Goal: Information Seeking & Learning: Learn about a topic

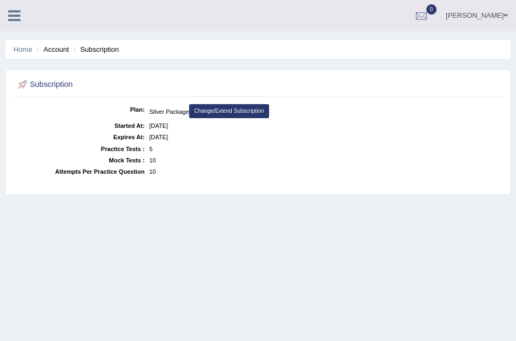
click at [15, 15] on icon at bounding box center [14, 16] width 12 height 14
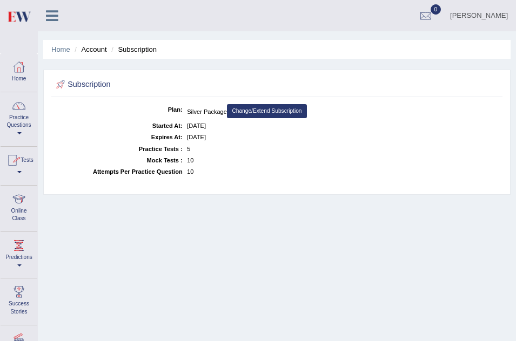
click at [26, 106] on div at bounding box center [19, 106] width 16 height 16
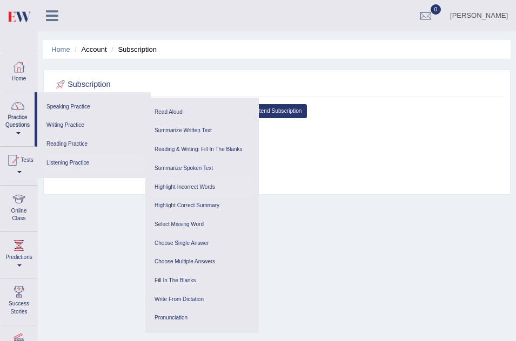
click at [200, 185] on link "Highlight Incorrect Words" at bounding box center [202, 187] width 103 height 19
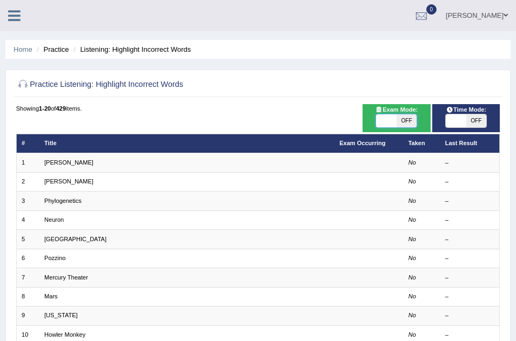
click at [389, 125] on span at bounding box center [386, 121] width 20 height 13
checkbox input "true"
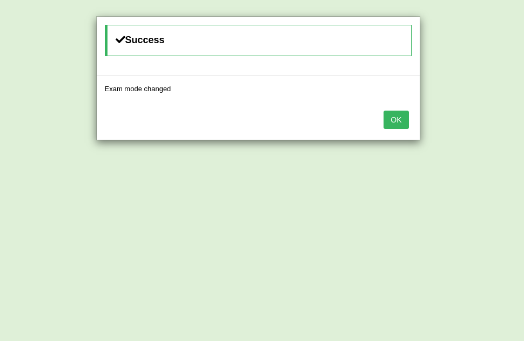
click at [399, 114] on button "OK" at bounding box center [396, 120] width 25 height 18
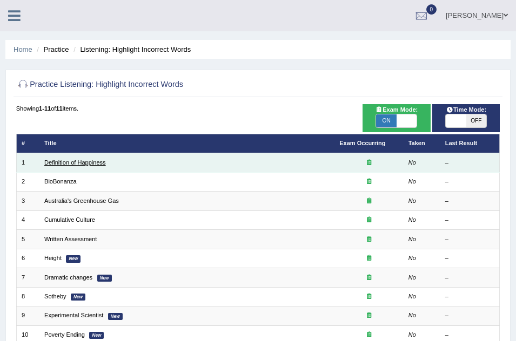
click at [86, 161] on link "Definition of Happiness" at bounding box center [75, 162] width 62 height 6
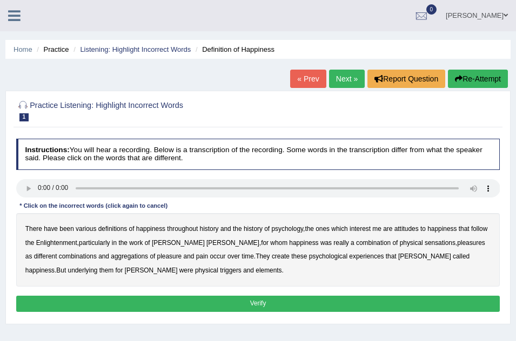
click at [285, 230] on b "psychology" at bounding box center [287, 229] width 32 height 8
click at [272, 256] on b "create" at bounding box center [281, 257] width 18 height 8
click at [256, 272] on b "elements" at bounding box center [269, 271] width 26 height 8
click at [234, 300] on button "Verify" at bounding box center [258, 304] width 484 height 16
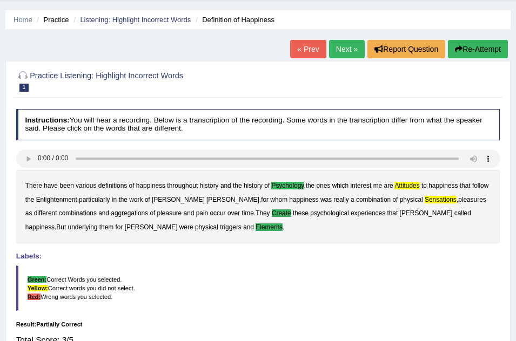
scroll to position [43, 0]
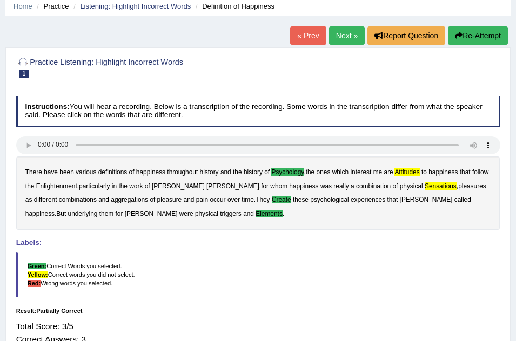
click at [348, 31] on link "Next »" at bounding box center [347, 35] width 36 height 18
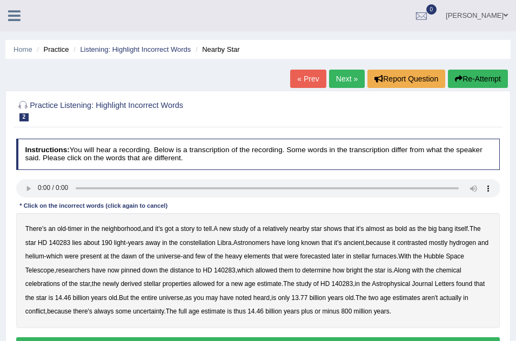
click at [403, 226] on b "bold" at bounding box center [401, 229] width 12 height 8
click at [414, 244] on b "contrasted" at bounding box center [412, 243] width 30 height 8
click at [39, 282] on b "celebrations" at bounding box center [42, 284] width 35 height 8
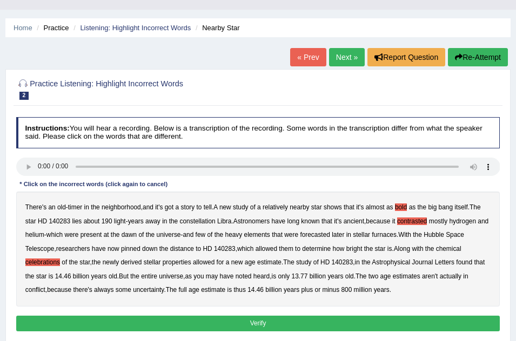
scroll to position [43, 0]
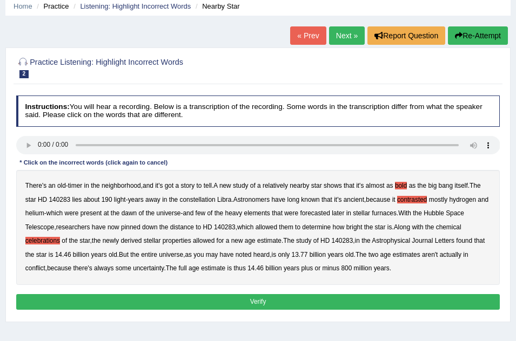
click button "Verify"
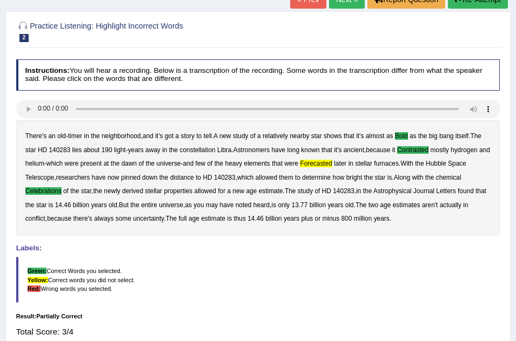
scroll to position [65, 0]
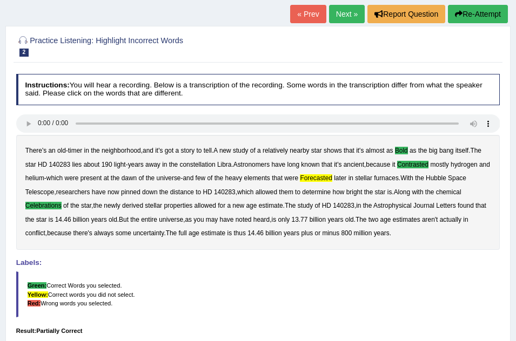
click link "Next »"
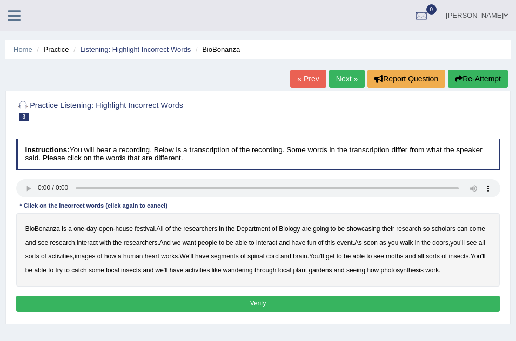
click at [441, 231] on b "scholars" at bounding box center [444, 229] width 24 height 8
click at [95, 258] on b "images" at bounding box center [85, 257] width 21 height 8
click at [235, 253] on b "segments" at bounding box center [225, 257] width 28 height 8
click at [403, 255] on b "moths" at bounding box center [394, 257] width 17 height 8
click at [253, 271] on b "wandering" at bounding box center [238, 271] width 30 height 8
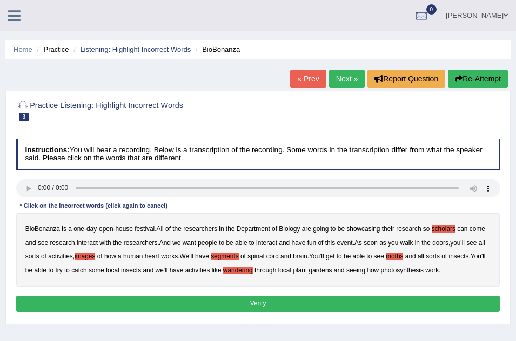
click at [354, 305] on button "Verify" at bounding box center [258, 304] width 484 height 16
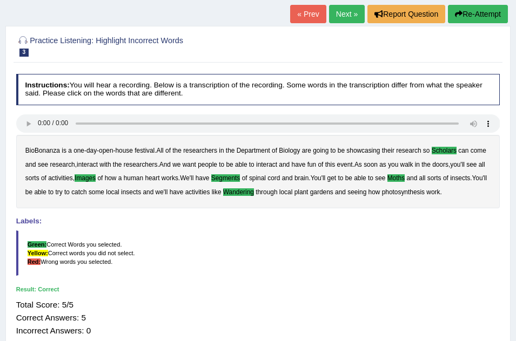
scroll to position [43, 0]
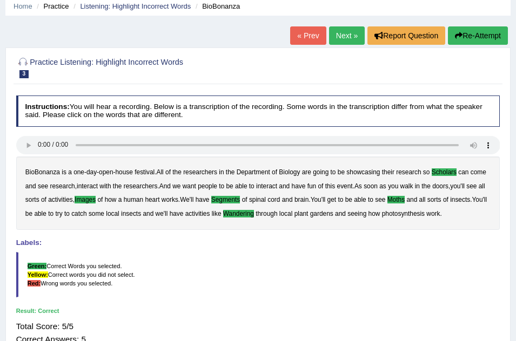
click at [347, 38] on link "Next »" at bounding box center [347, 35] width 36 height 18
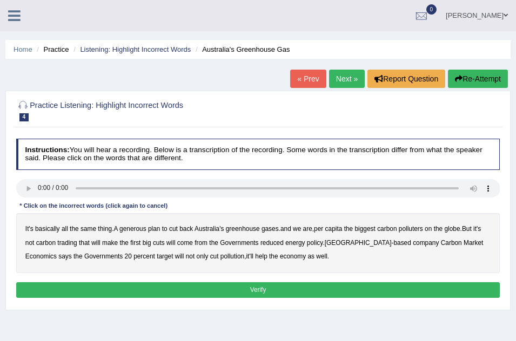
click at [140, 226] on b "generous" at bounding box center [132, 229] width 27 height 8
click at [457, 228] on b "globe" at bounding box center [452, 229] width 16 height 8
click at [287, 286] on button "Verify" at bounding box center [258, 291] width 484 height 16
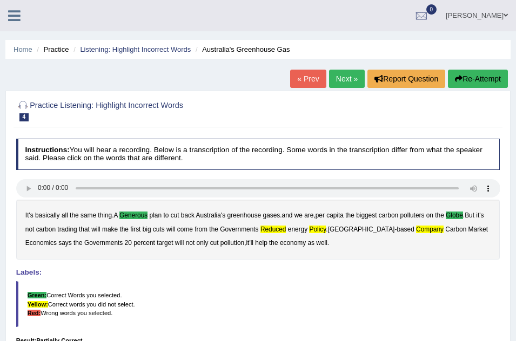
click at [345, 73] on link "Next »" at bounding box center [347, 79] width 36 height 18
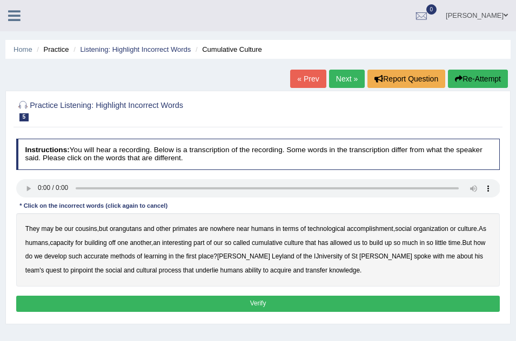
click at [381, 229] on b "accomplishment" at bounding box center [370, 229] width 46 height 8
click at [189, 245] on b "interesting" at bounding box center [177, 243] width 30 height 8
click at [109, 259] on b "accurate" at bounding box center [96, 257] width 25 height 8
click at [136, 267] on b "cultural" at bounding box center [146, 271] width 21 height 8
click at [306, 270] on b "transfer" at bounding box center [317, 271] width 22 height 8
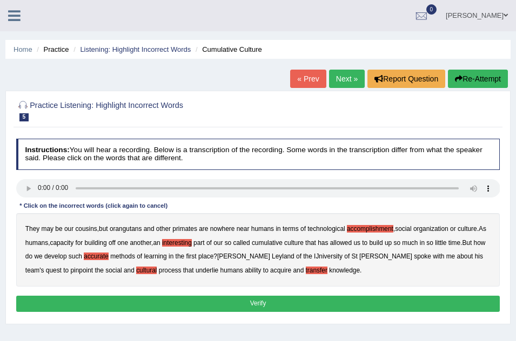
click at [283, 303] on button "Verify" at bounding box center [258, 304] width 484 height 16
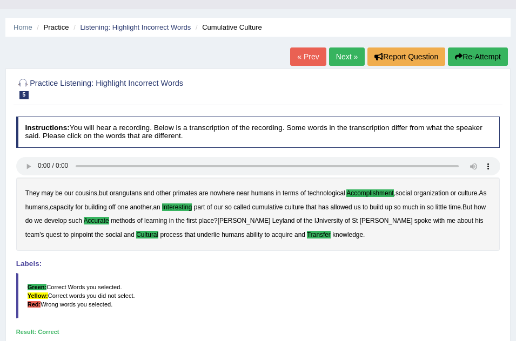
scroll to position [22, 0]
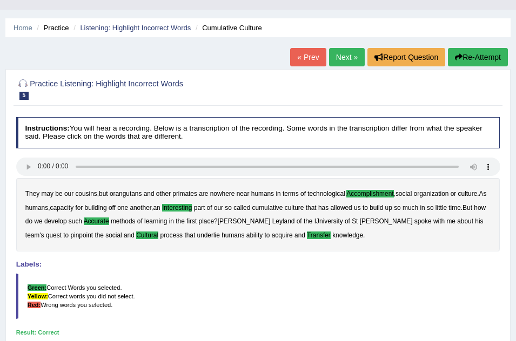
click at [348, 50] on link "Next »" at bounding box center [347, 57] width 36 height 18
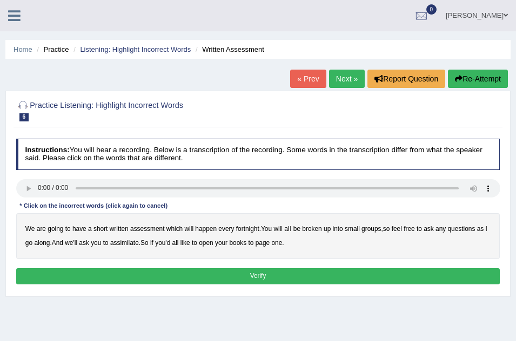
click at [315, 226] on b "broken" at bounding box center [311, 229] width 19 height 8
click at [124, 243] on b "assimilate" at bounding box center [124, 243] width 29 height 8
click at [273, 273] on button "Verify" at bounding box center [258, 277] width 484 height 16
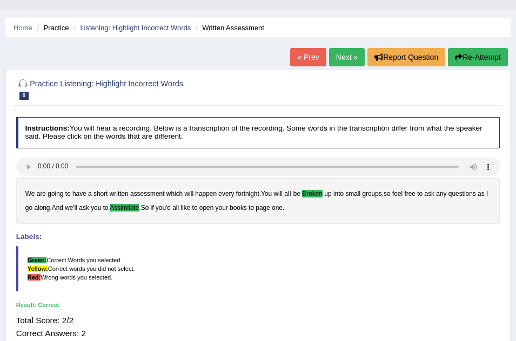
scroll to position [43, 0]
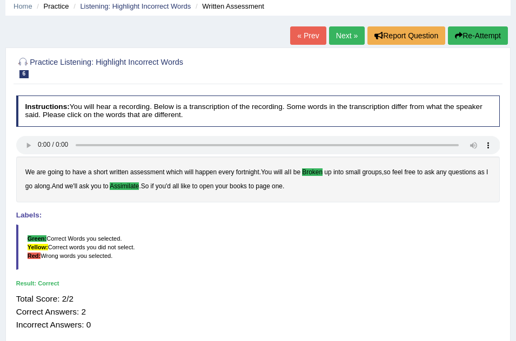
click at [351, 35] on link "Next »" at bounding box center [347, 35] width 36 height 18
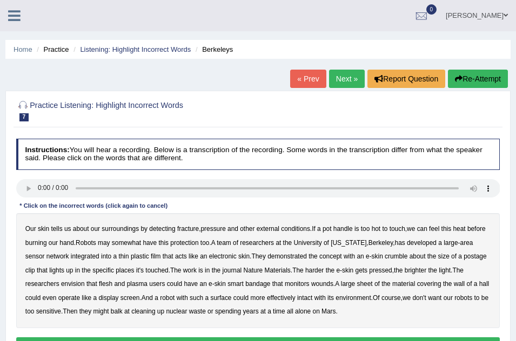
click at [189, 226] on b "fracture" at bounding box center [188, 229] width 22 height 8
click at [141, 245] on b "somewhat" at bounding box center [126, 243] width 29 height 8
click at [479, 288] on b "hall" at bounding box center [484, 284] width 10 height 8
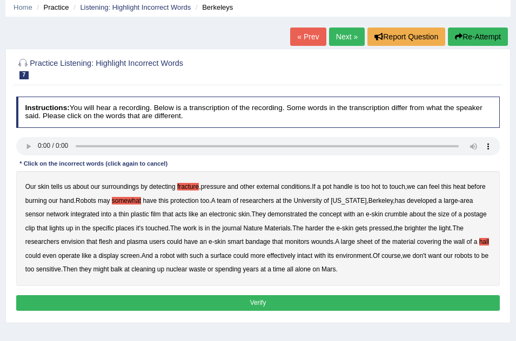
scroll to position [43, 0]
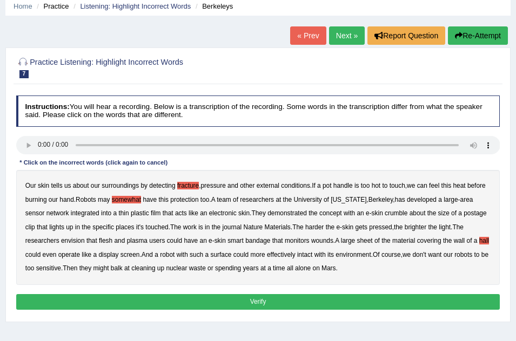
click at [317, 301] on button "Verify" at bounding box center [258, 302] width 484 height 16
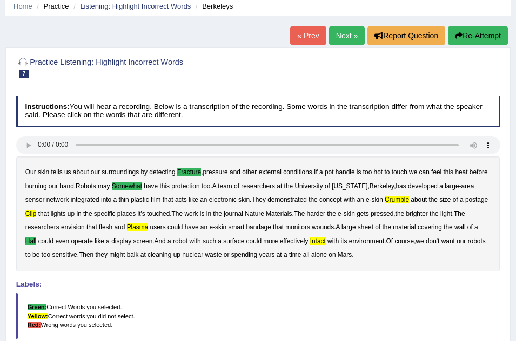
click at [348, 38] on link "Next »" at bounding box center [347, 35] width 36 height 18
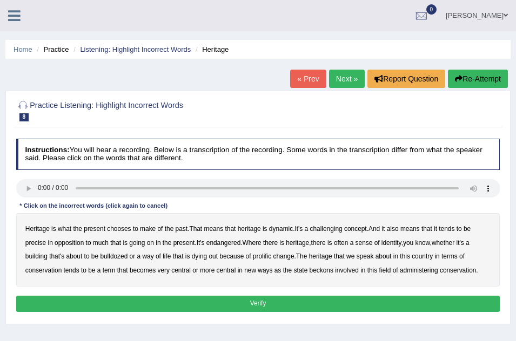
click at [35, 240] on b "precise" at bounding box center [35, 243] width 21 height 8
click at [397, 242] on b "identity" at bounding box center [391, 243] width 20 height 8
click at [262, 256] on b "prolific" at bounding box center [262, 257] width 18 height 8
click at [323, 271] on b "beckons" at bounding box center [322, 271] width 24 height 8
click at [287, 307] on button "Verify" at bounding box center [258, 304] width 484 height 16
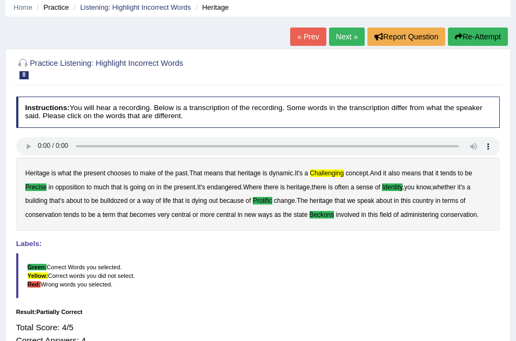
scroll to position [43, 0]
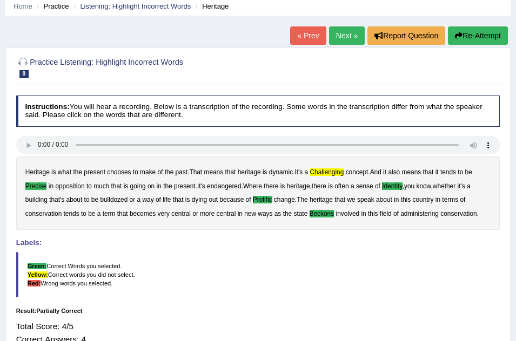
click at [343, 39] on link "Next »" at bounding box center [347, 35] width 36 height 18
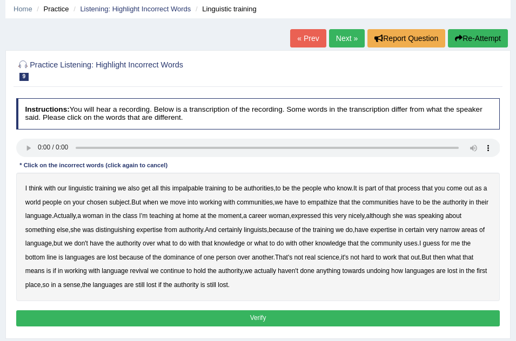
scroll to position [43, 0]
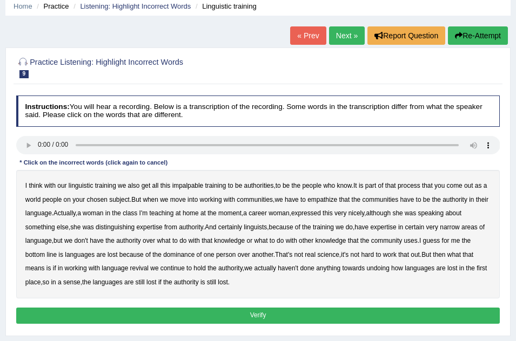
click at [189, 180] on div "I think with our linguistic training we also get all this impalpable training t…" at bounding box center [258, 234] width 484 height 129
click at [191, 183] on b "impalpable" at bounding box center [187, 186] width 31 height 8
click at [336, 196] on b "empathize" at bounding box center [322, 200] width 30 height 8
click at [206, 207] on div "I think with our linguistic training we also get all this impalpable training t…" at bounding box center [258, 234] width 484 height 129
click at [199, 214] on b "home" at bounding box center [191, 214] width 16 height 8
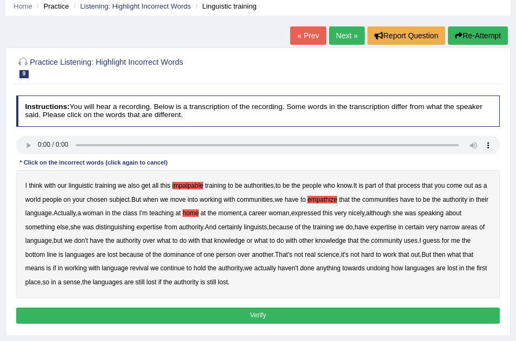
click at [418, 242] on b "uses" at bounding box center [411, 241] width 14 height 8
click at [314, 254] on b "real" at bounding box center [310, 255] width 11 height 8
click at [239, 314] on button "Verify" at bounding box center [258, 316] width 484 height 16
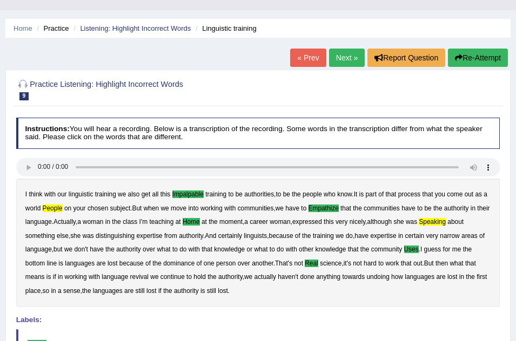
scroll to position [0, 0]
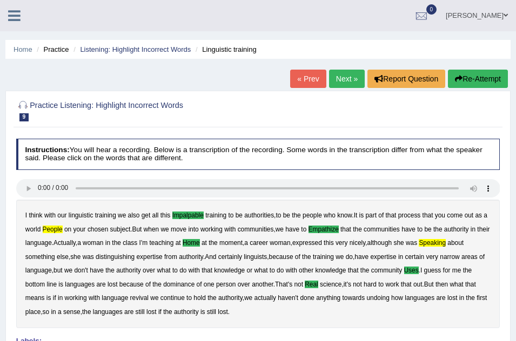
click at [343, 81] on link "Next »" at bounding box center [347, 79] width 36 height 18
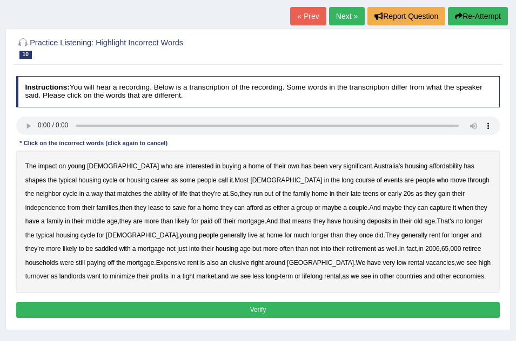
scroll to position [65, 0]
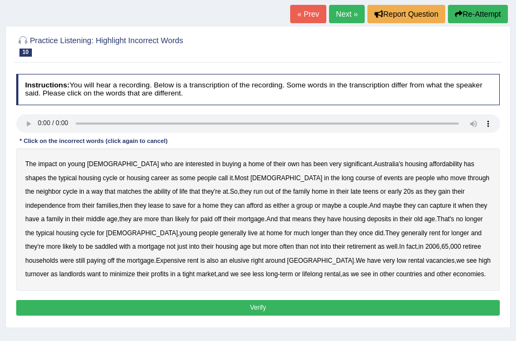
click at [464, 160] on b "has" at bounding box center [469, 164] width 10 height 8
click at [341, 176] on b "long" at bounding box center [347, 179] width 12 height 8
click at [148, 207] on b "lease" at bounding box center [155, 206] width 15 height 8
click at [430, 208] on b "capture" at bounding box center [441, 206] width 22 height 8
click at [367, 216] on b "deposits" at bounding box center [379, 220] width 24 height 8
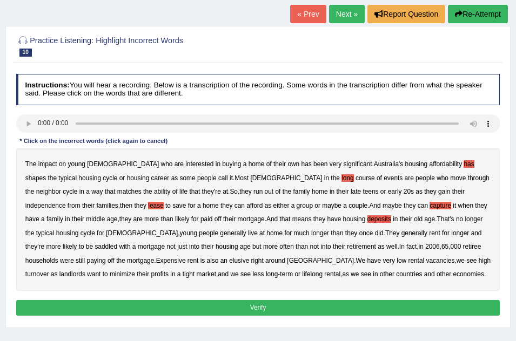
click at [216, 243] on b "housing" at bounding box center [227, 247] width 23 height 8
click at [156, 262] on b "Expensive" at bounding box center [171, 261] width 30 height 8
click at [276, 311] on button "Verify" at bounding box center [258, 308] width 484 height 16
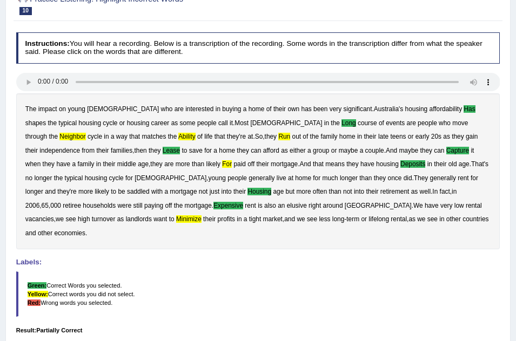
scroll to position [86, 0]
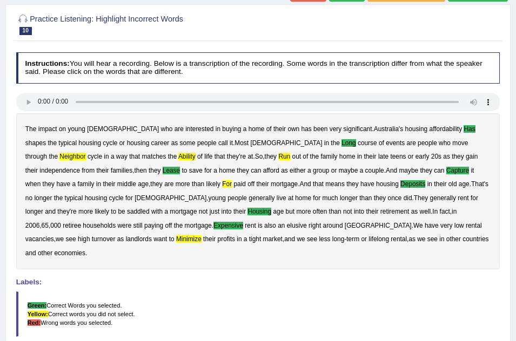
click at [276, 311] on blockquote "Green: Correct Words you selected. Yellow: Correct words you did not select. Re…" at bounding box center [258, 315] width 484 height 46
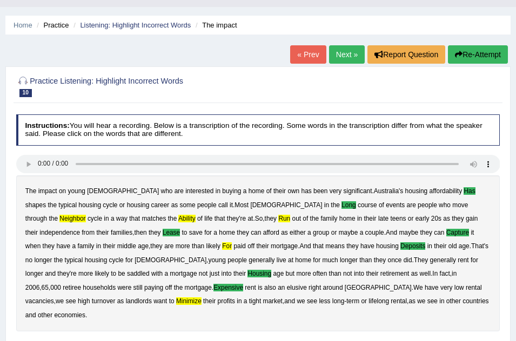
scroll to position [22, 0]
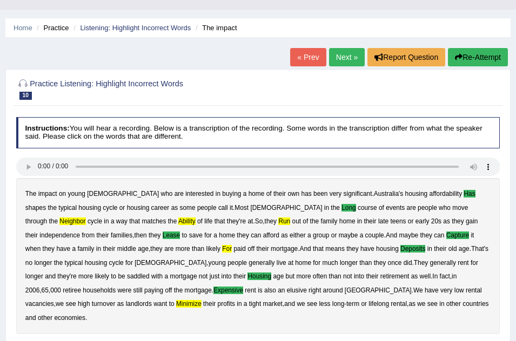
click at [482, 57] on button "Re-Attempt" at bounding box center [478, 57] width 60 height 18
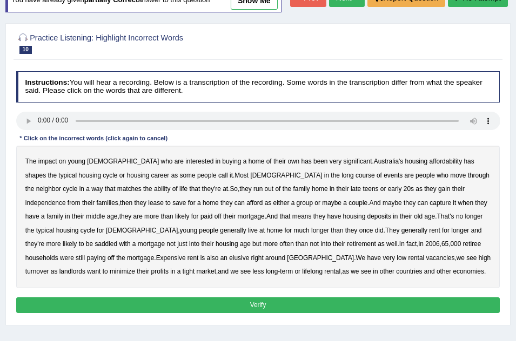
scroll to position [86, 0]
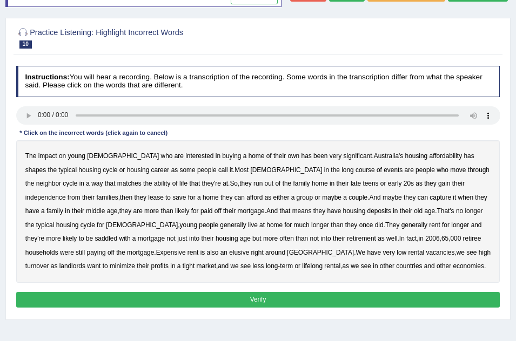
click at [464, 160] on b "has" at bounding box center [469, 156] width 10 height 8
click at [341, 174] on b "long" at bounding box center [347, 170] width 12 height 8
click at [148, 202] on b "lease" at bounding box center [155, 198] width 15 height 8
click at [430, 202] on b "capture" at bounding box center [441, 198] width 22 height 8
click at [216, 243] on b "housing" at bounding box center [227, 239] width 23 height 8
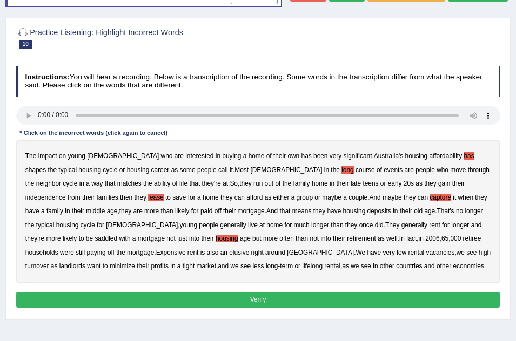
click at [156, 257] on b "Expensive" at bounding box center [171, 253] width 30 height 8
click at [271, 308] on button "Verify" at bounding box center [258, 300] width 484 height 16
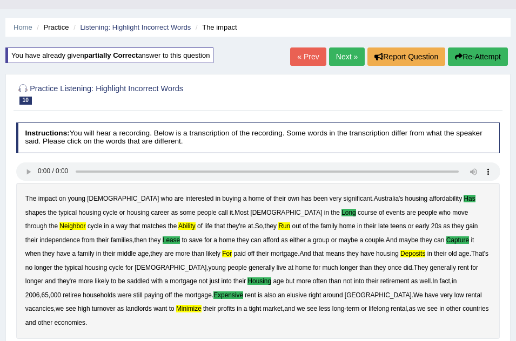
scroll to position [0, 0]
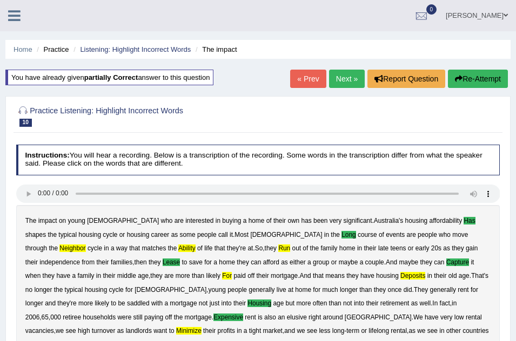
click at [465, 74] on button "Re-Attempt" at bounding box center [478, 79] width 60 height 18
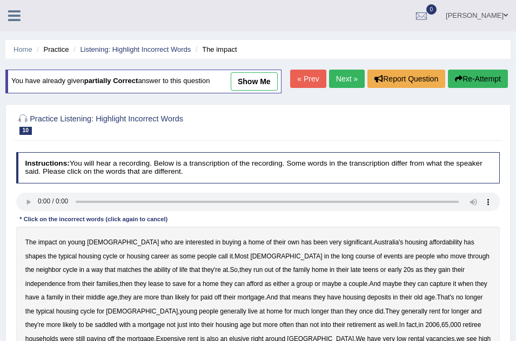
click at [341, 260] on b "long" at bounding box center [347, 257] width 12 height 8
click at [253, 274] on b "run" at bounding box center [257, 270] width 9 height 8
click at [43, 300] on div "The impact on young Australians who are interested in buying a home of their ow…" at bounding box center [258, 298] width 484 height 143
click at [148, 288] on b "lease" at bounding box center [155, 284] width 15 height 8
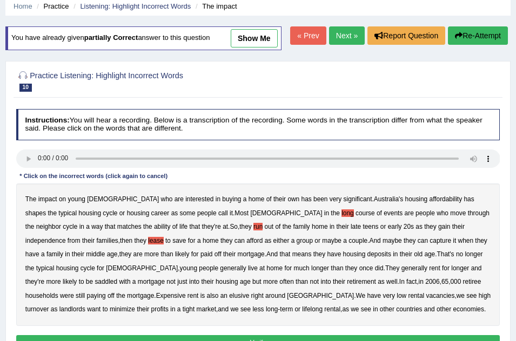
scroll to position [65, 0]
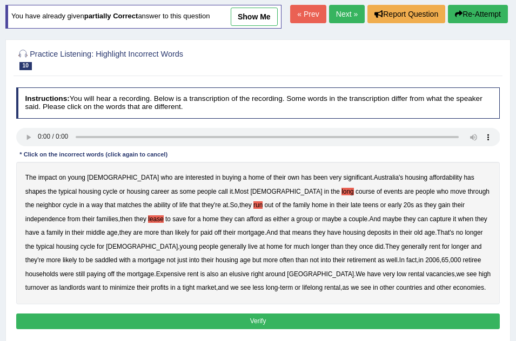
click at [156, 278] on b "Expensive" at bounding box center [171, 275] width 30 height 8
click at [427, 193] on div "The impact on young Australians who are interested in buying a home of their ow…" at bounding box center [258, 233] width 484 height 143
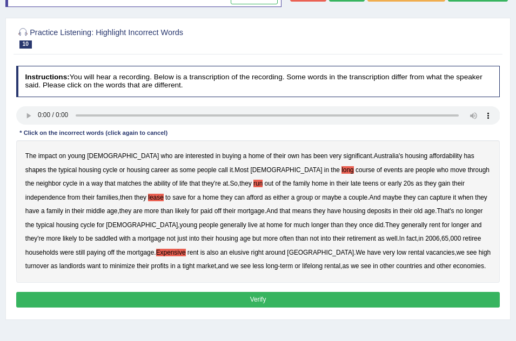
scroll to position [108, 0]
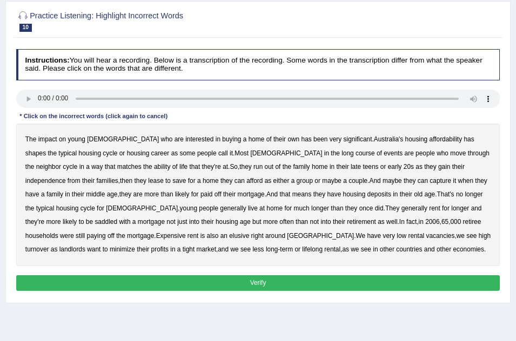
click at [464, 143] on b "has" at bounding box center [469, 140] width 10 height 8
click at [341, 157] on b "long" at bounding box center [347, 154] width 12 height 8
click at [61, 171] on b "neighbor" at bounding box center [48, 167] width 25 height 8
click at [253, 171] on b "run" at bounding box center [257, 167] width 9 height 8
click at [148, 185] on b "lease" at bounding box center [155, 181] width 15 height 8
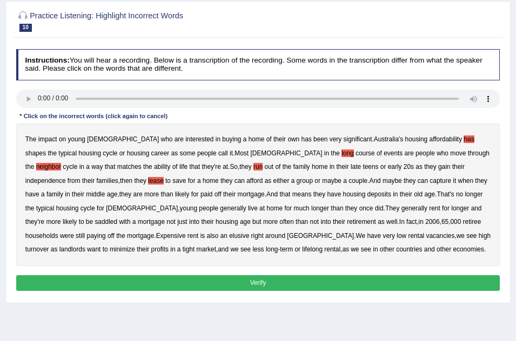
click at [367, 198] on b "deposits" at bounding box center [379, 195] width 24 height 8
click at [216, 226] on b "housing" at bounding box center [227, 222] width 23 height 8
click at [156, 240] on b "Expensive" at bounding box center [171, 236] width 30 height 8
click at [171, 291] on button "Verify" at bounding box center [258, 284] width 484 height 16
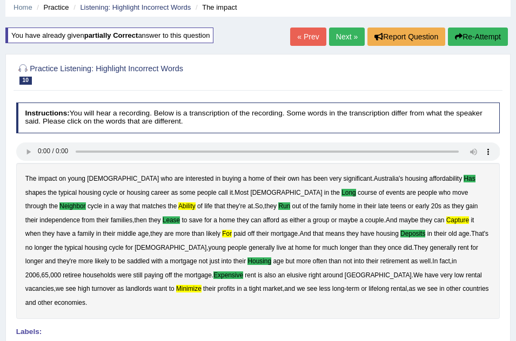
scroll to position [38, 0]
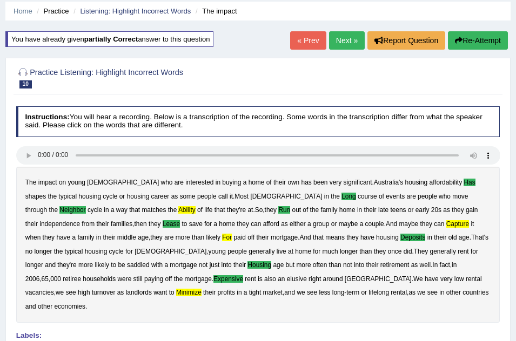
click at [474, 39] on button "Re-Attempt" at bounding box center [478, 40] width 60 height 18
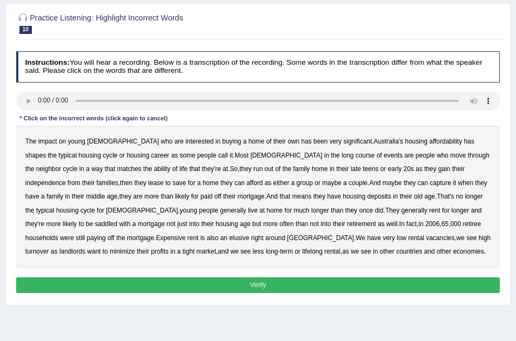
scroll to position [103, 0]
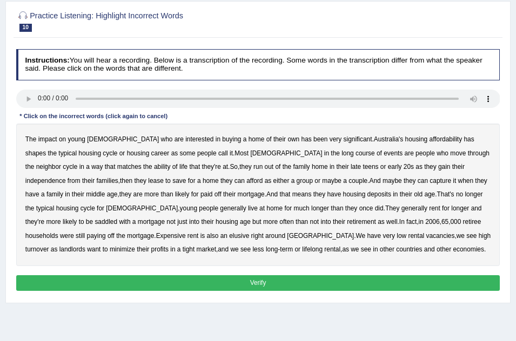
click at [464, 143] on b "has" at bounding box center [469, 140] width 10 height 8
click at [341, 157] on b "long" at bounding box center [347, 154] width 12 height 8
click at [61, 171] on b "neighbor" at bounding box center [48, 167] width 25 height 8
click at [117, 171] on b "matches" at bounding box center [129, 167] width 24 height 8
click at [48, 197] on div "The impact on young Australians who are interested in buying a home of their ow…" at bounding box center [258, 195] width 484 height 143
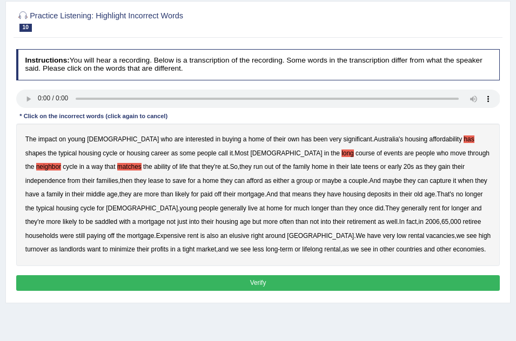
click at [148, 185] on b "lease" at bounding box center [155, 181] width 15 height 8
click at [156, 240] on b "Expensive" at bounding box center [171, 236] width 30 height 8
click at [216, 226] on b "housing" at bounding box center [227, 222] width 23 height 8
click at [117, 171] on b "matches" at bounding box center [129, 167] width 24 height 8
click at [253, 171] on b "run" at bounding box center [257, 167] width 9 height 8
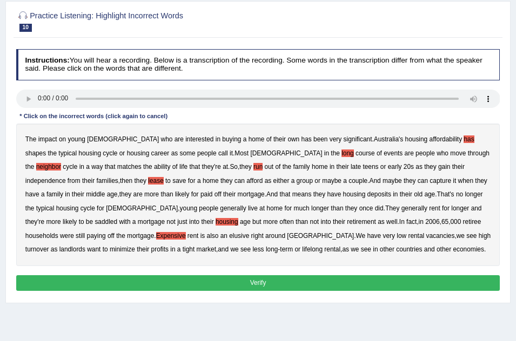
click at [430, 185] on b "capture" at bounding box center [441, 181] width 22 height 8
click at [367, 198] on b "deposits" at bounding box center [379, 195] width 24 height 8
click at [301, 291] on button "Verify" at bounding box center [258, 284] width 484 height 16
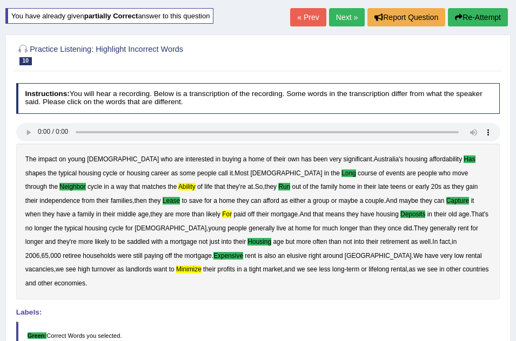
scroll to position [60, 0]
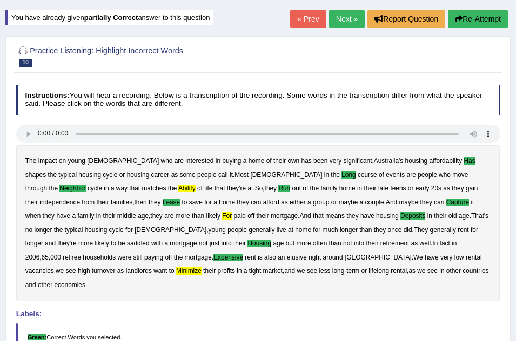
click at [350, 17] on link "Next »" at bounding box center [347, 19] width 36 height 18
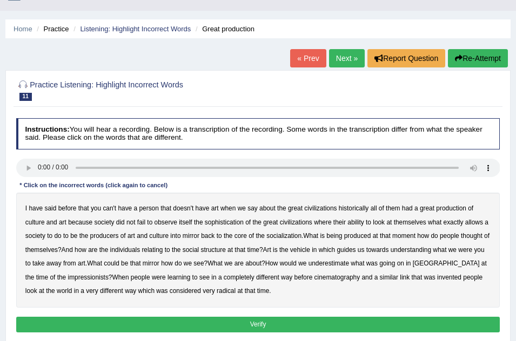
scroll to position [43, 0]
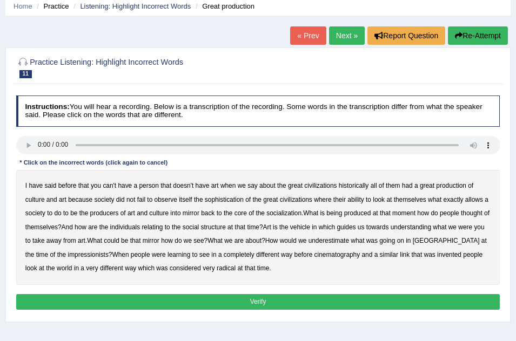
click at [145, 182] on b "person" at bounding box center [148, 186] width 19 height 8
click at [471, 212] on b "thought" at bounding box center [472, 214] width 22 height 8
click at [345, 239] on b "underestimate" at bounding box center [329, 241] width 41 height 8
click at [251, 297] on button "Verify" at bounding box center [258, 302] width 484 height 16
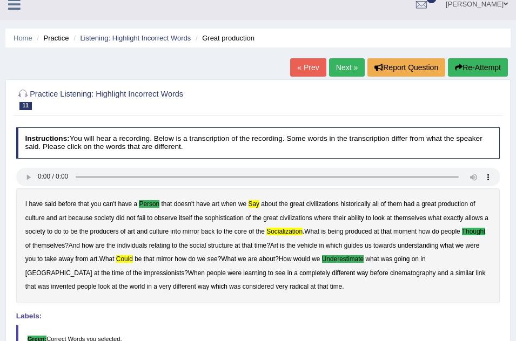
scroll to position [0, 0]
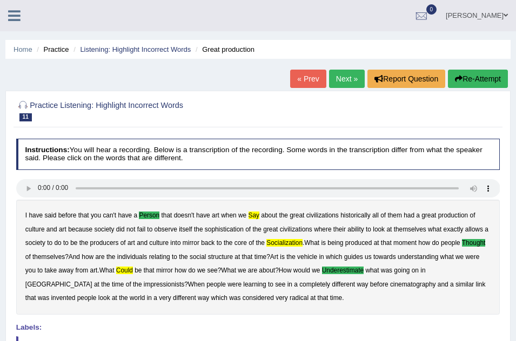
click at [490, 70] on button "Re-Attempt" at bounding box center [478, 79] width 60 height 18
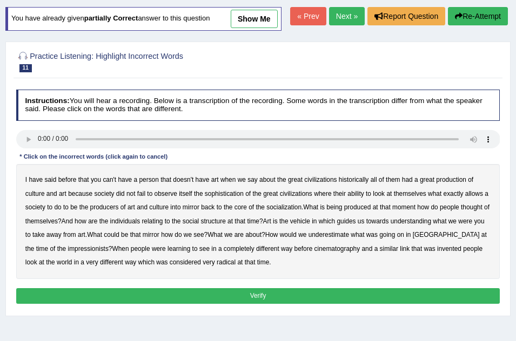
scroll to position [65, 0]
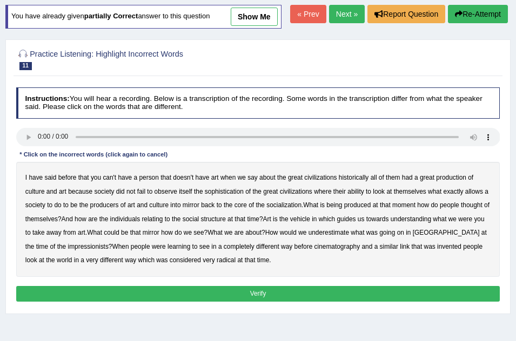
click at [156, 182] on b "person" at bounding box center [148, 178] width 19 height 8
click at [247, 199] on div "I have said before that you can't have a person that doesn't have art when we s…" at bounding box center [258, 219] width 484 height 115
click at [251, 182] on b "say" at bounding box center [252, 178] width 10 height 8
click at [380, 196] on b "look" at bounding box center [379, 192] width 12 height 8
click at [378, 209] on b "at" at bounding box center [375, 206] width 5 height 8
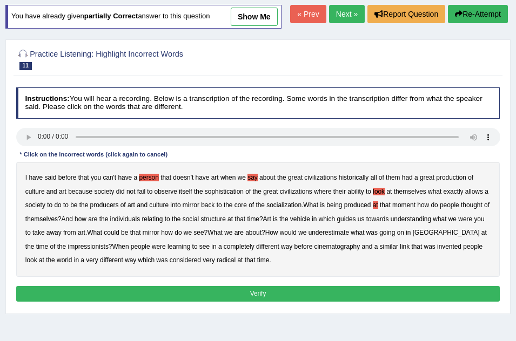
click at [348, 237] on b "underestimate" at bounding box center [329, 233] width 41 height 8
click at [284, 302] on button "Verify" at bounding box center [258, 294] width 484 height 16
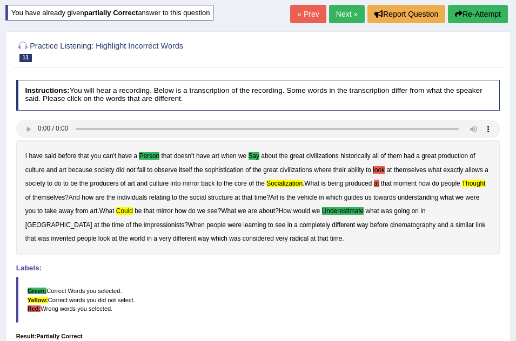
click at [341, 9] on link "Next »" at bounding box center [347, 14] width 36 height 18
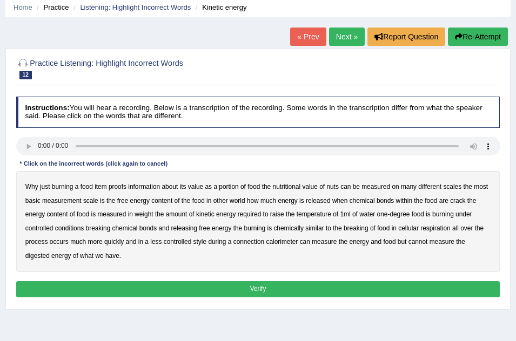
scroll to position [43, 0]
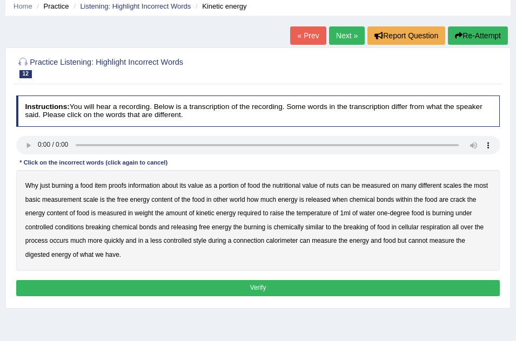
click at [117, 182] on b "proofs" at bounding box center [118, 186] width 18 height 8
click at [337, 187] on b "nuts" at bounding box center [332, 186] width 12 height 8
click at [239, 201] on b "world" at bounding box center [237, 200] width 15 height 8
click at [448, 211] on b "burning" at bounding box center [443, 214] width 22 height 8
click at [362, 227] on b "breaking" at bounding box center [356, 228] width 25 height 8
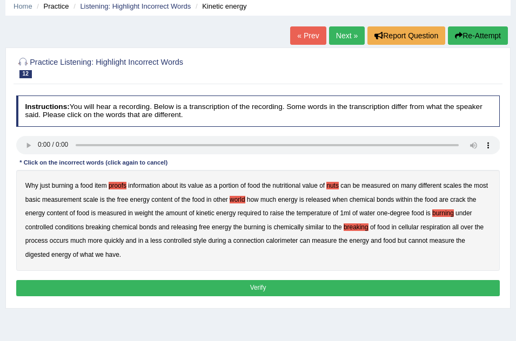
click at [376, 225] on div "Why just burning a food item proofs information about its value as a portion of…" at bounding box center [258, 220] width 484 height 101
click at [374, 225] on b "of" at bounding box center [372, 228] width 5 height 8
click at [210, 288] on button "Verify" at bounding box center [258, 288] width 484 height 16
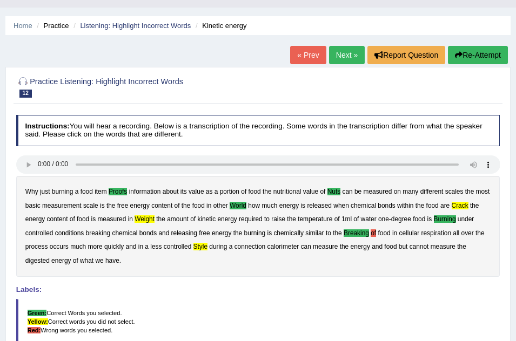
scroll to position [22, 0]
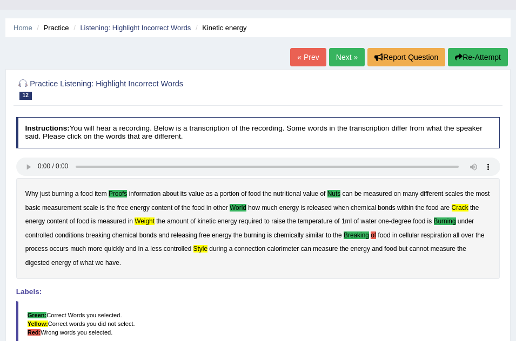
click at [468, 65] on button "Re-Attempt" at bounding box center [478, 57] width 60 height 18
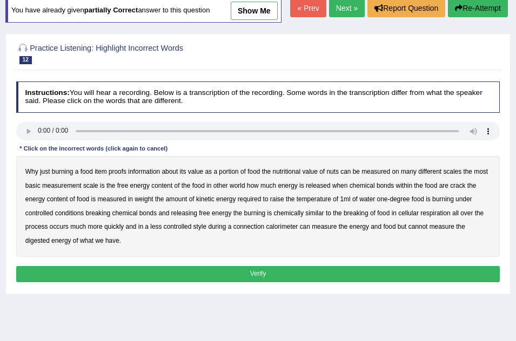
scroll to position [86, 0]
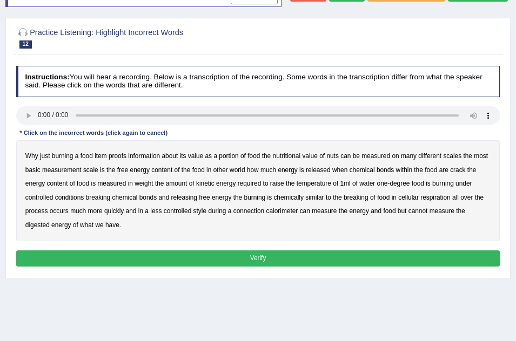
click at [333, 160] on b "nuts" at bounding box center [332, 156] width 12 height 8
click at [244, 174] on b "world" at bounding box center [237, 170] width 15 height 8
click at [460, 174] on b "crack" at bounding box center [457, 170] width 15 height 8
click at [145, 187] on b "weight" at bounding box center [144, 184] width 18 height 8
click at [443, 187] on b "burning" at bounding box center [443, 184] width 22 height 8
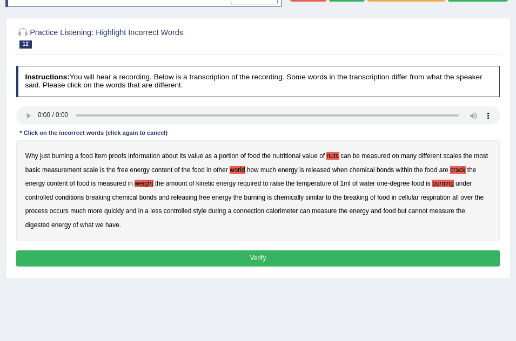
click at [361, 202] on b "breaking" at bounding box center [356, 198] width 25 height 8
click at [203, 215] on b "style" at bounding box center [199, 211] width 13 height 8
click at [341, 266] on button "Verify" at bounding box center [258, 259] width 484 height 16
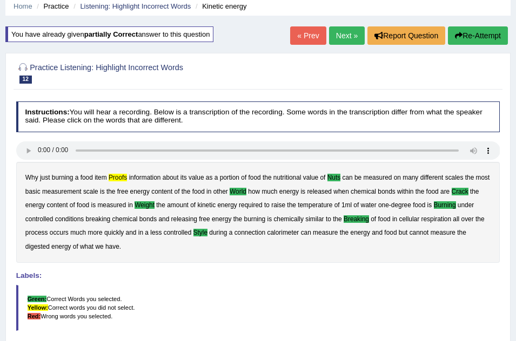
scroll to position [65, 0]
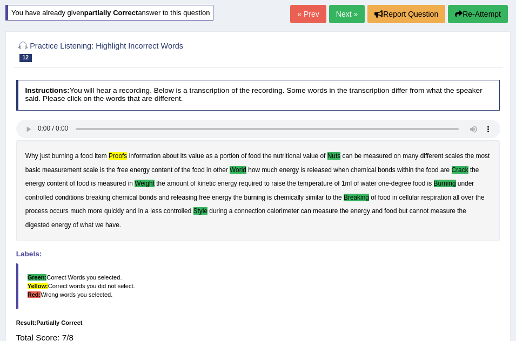
click at [479, 12] on button "Re-Attempt" at bounding box center [478, 14] width 60 height 18
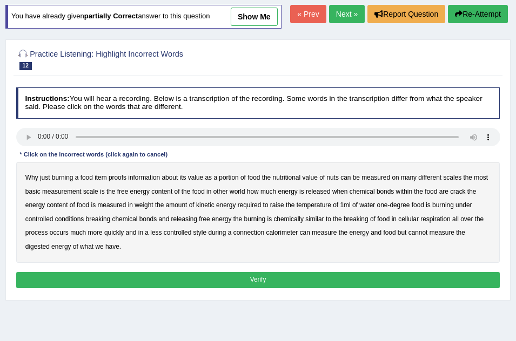
click at [118, 182] on b "proofs" at bounding box center [118, 178] width 18 height 8
click at [26, 153] on div "Instructions: You will hear a recording. Below is a transcription of the record…" at bounding box center [258, 189] width 488 height 212
click at [332, 182] on b "nuts" at bounding box center [332, 178] width 12 height 8
click at [240, 196] on b "world" at bounding box center [237, 192] width 15 height 8
click at [463, 196] on b "crack" at bounding box center [457, 192] width 15 height 8
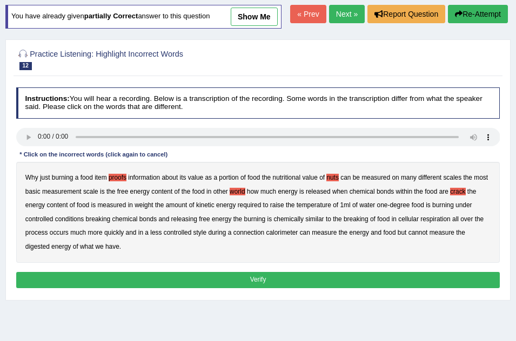
click at [142, 209] on b "weight" at bounding box center [144, 206] width 18 height 8
click at [206, 222] on div "Why just burning a food item proofs information about its value as a portion of…" at bounding box center [258, 212] width 484 height 101
click at [206, 209] on b "kinetic" at bounding box center [205, 206] width 18 height 8
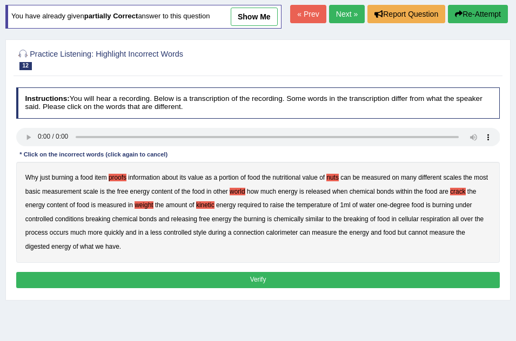
click at [357, 223] on b "breaking" at bounding box center [356, 220] width 25 height 8
click at [204, 209] on b "kinetic" at bounding box center [205, 206] width 18 height 8
click at [450, 209] on b "burning" at bounding box center [443, 206] width 22 height 8
click at [202, 237] on b "style" at bounding box center [199, 233] width 13 height 8
click at [318, 288] on button "Verify" at bounding box center [258, 280] width 484 height 16
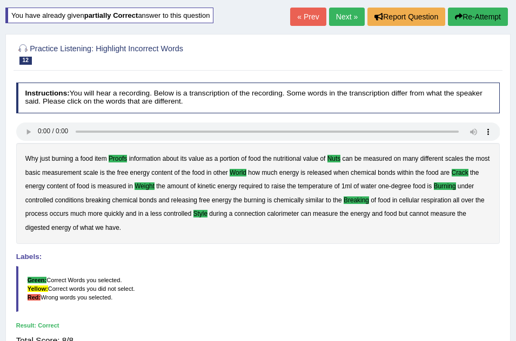
scroll to position [53, 0]
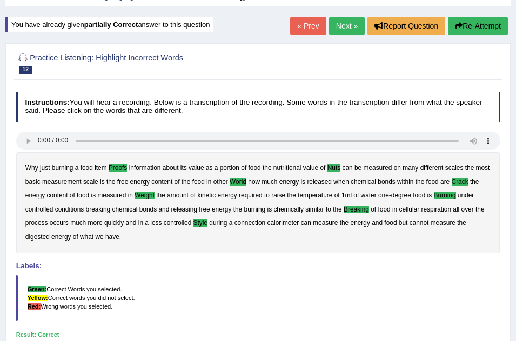
click at [345, 22] on link "Next »" at bounding box center [347, 26] width 36 height 18
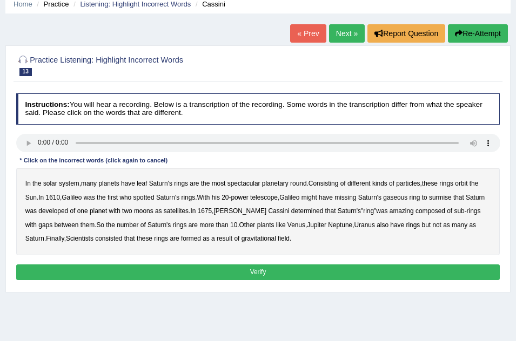
scroll to position [43, 0]
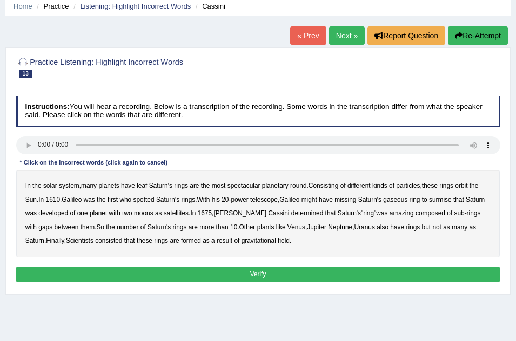
click at [147, 186] on b "leaf" at bounding box center [142, 186] width 10 height 8
click at [299, 185] on b "round" at bounding box center [298, 186] width 16 height 8
click at [348, 201] on b "missing" at bounding box center [345, 200] width 22 height 8
click at [68, 211] on b "developed" at bounding box center [53, 214] width 30 height 8
click at [304, 212] on b "determined" at bounding box center [307, 214] width 32 height 8
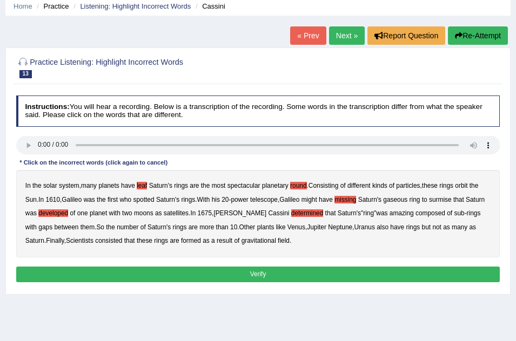
click at [120, 239] on b "consisted" at bounding box center [108, 241] width 27 height 8
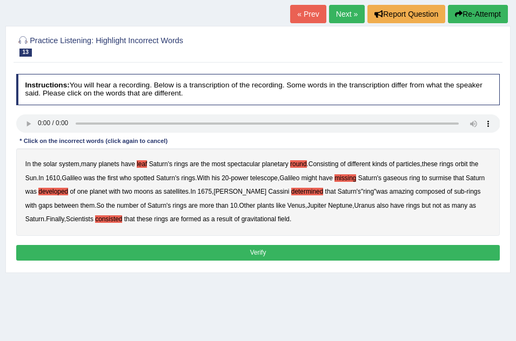
click at [304, 251] on button "Verify" at bounding box center [258, 253] width 484 height 16
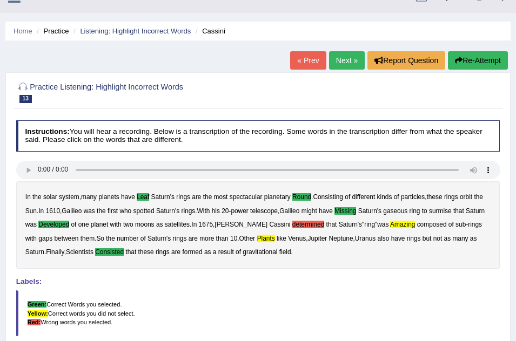
scroll to position [0, 0]
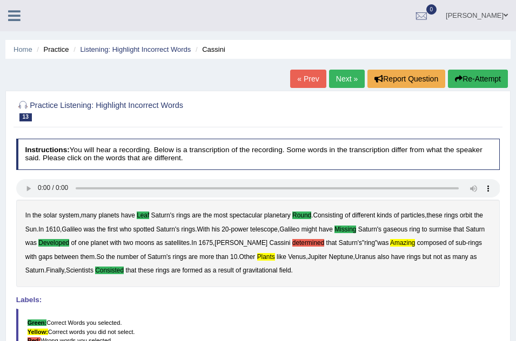
click at [339, 81] on link "Next »" at bounding box center [347, 79] width 36 height 18
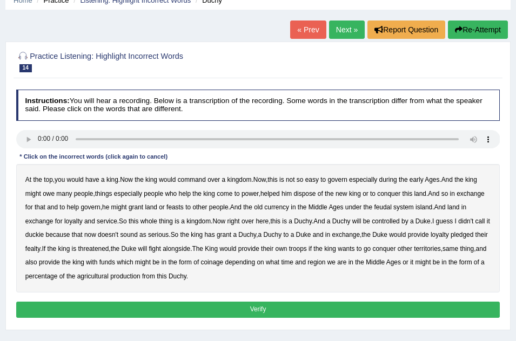
scroll to position [65, 0]
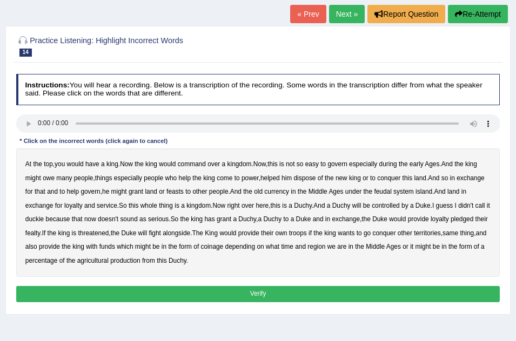
click at [195, 161] on b "command" at bounding box center [192, 164] width 28 height 8
click at [424, 162] on b "early" at bounding box center [417, 164] width 14 height 8
click at [345, 177] on b "new" at bounding box center [342, 179] width 12 height 8
click at [263, 192] on b "old" at bounding box center [258, 192] width 9 height 8
click at [115, 243] on b "funds" at bounding box center [107, 247] width 16 height 8
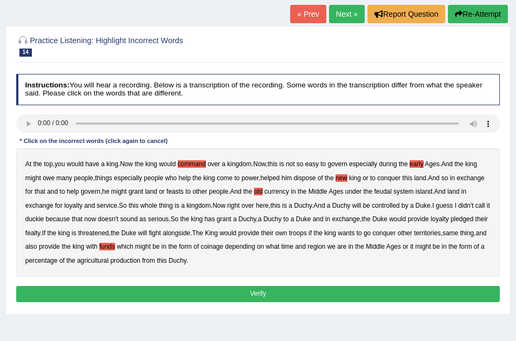
click at [267, 289] on button "Verify" at bounding box center [258, 294] width 484 height 16
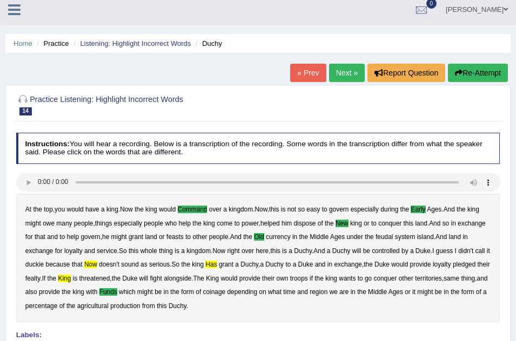
scroll to position [0, 0]
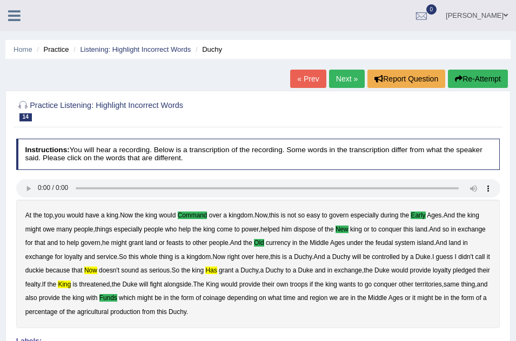
click at [13, 12] on icon at bounding box center [14, 16] width 12 height 14
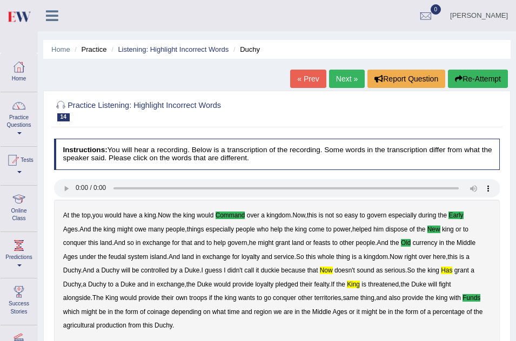
click at [332, 78] on link "Next »" at bounding box center [347, 79] width 36 height 18
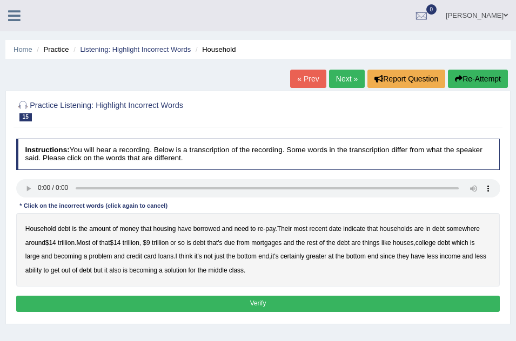
click at [170, 228] on b "housing" at bounding box center [164, 229] width 23 height 8
click at [407, 239] on b "houses" at bounding box center [403, 243] width 21 height 8
click at [31, 255] on b "large" at bounding box center [32, 257] width 14 height 8
click at [341, 226] on b "date" at bounding box center [335, 229] width 12 height 8
click at [177, 267] on b "solution" at bounding box center [175, 271] width 22 height 8
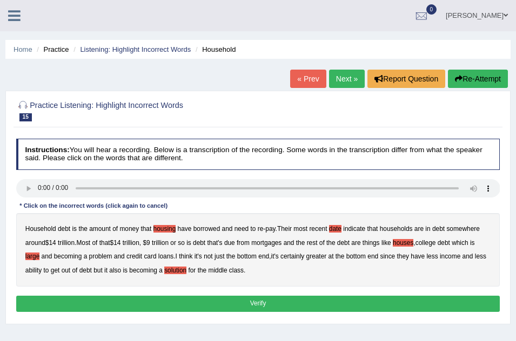
click at [260, 300] on button "Verify" at bounding box center [258, 304] width 484 height 16
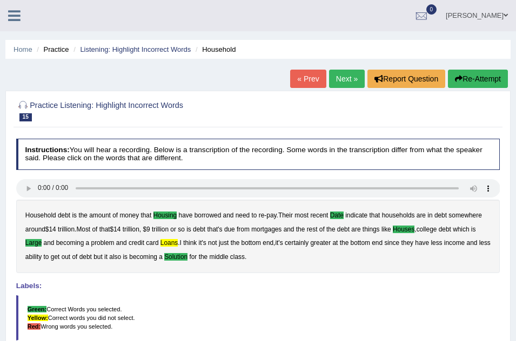
click at [17, 13] on icon at bounding box center [14, 16] width 12 height 14
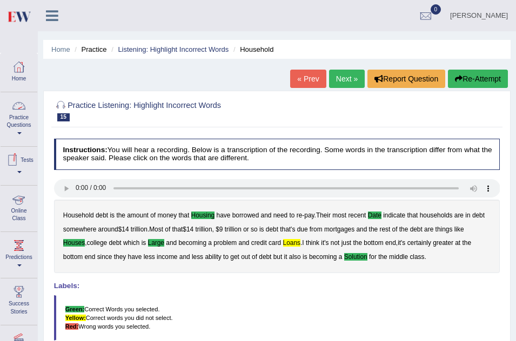
click at [21, 209] on link "Online Class" at bounding box center [19, 207] width 37 height 43
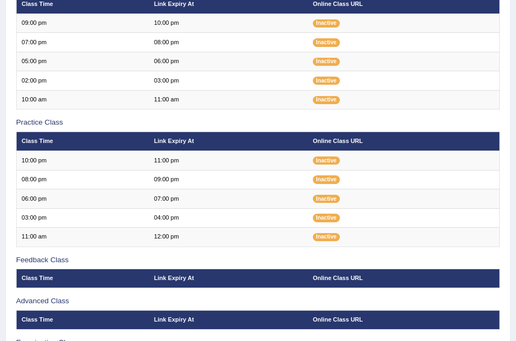
scroll to position [199, 0]
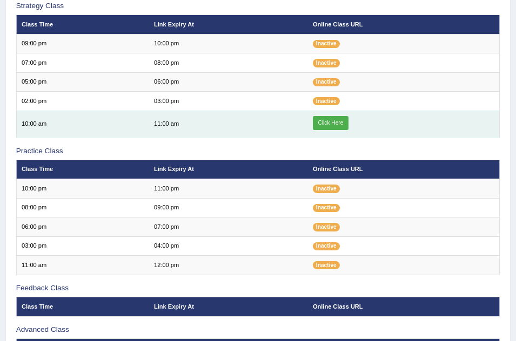
click at [336, 123] on link "Click Here" at bounding box center [331, 123] width 36 height 14
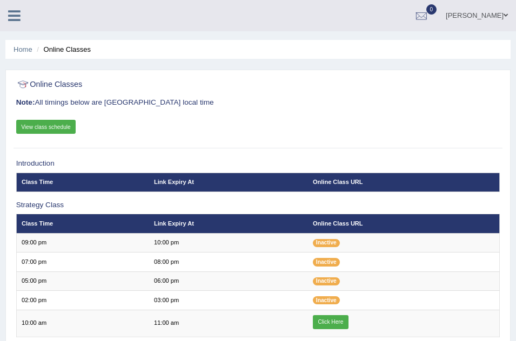
click at [17, 15] on icon at bounding box center [14, 16] width 12 height 14
click at [12, 18] on icon at bounding box center [14, 16] width 12 height 14
click at [17, 13] on icon at bounding box center [14, 16] width 12 height 14
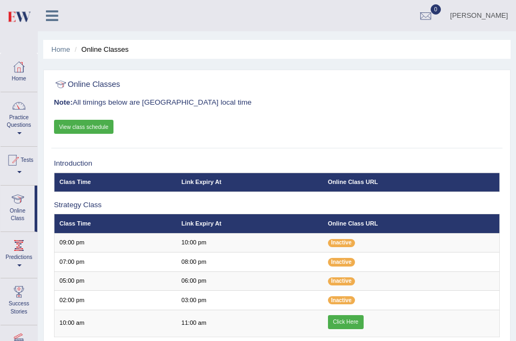
click at [16, 120] on link "Practice Questions" at bounding box center [19, 117] width 37 height 51
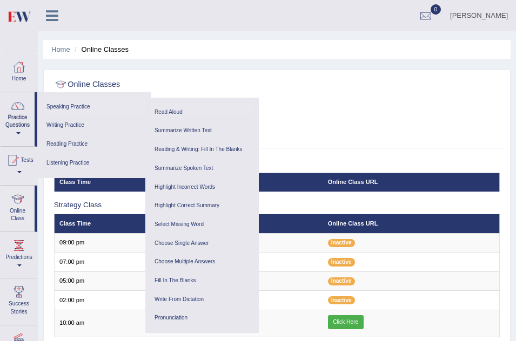
click at [172, 110] on link "Read Aloud" at bounding box center [202, 112] width 103 height 19
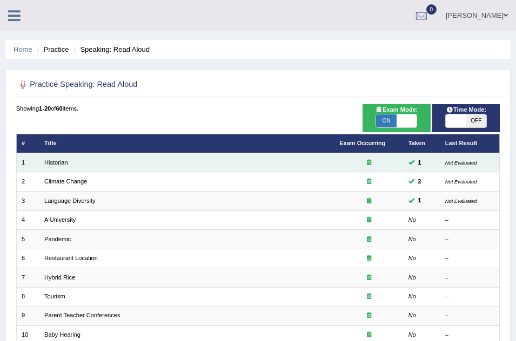
click at [52, 158] on td "Historian" at bounding box center [186, 162] width 295 height 19
click at [52, 162] on link "Historian" at bounding box center [56, 162] width 24 height 6
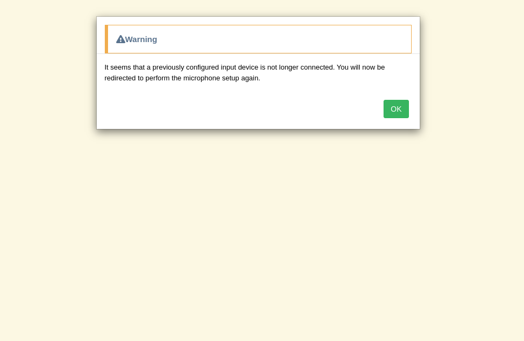
click at [398, 110] on button "OK" at bounding box center [396, 109] width 25 height 18
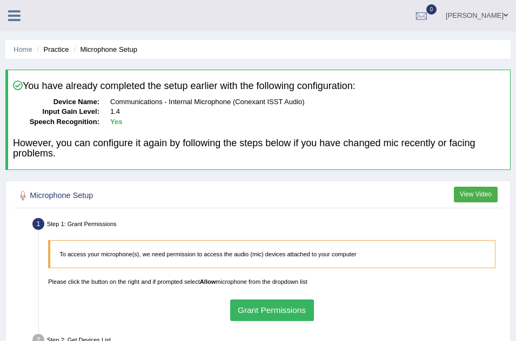
click at [475, 193] on button "View Video" at bounding box center [476, 195] width 44 height 16
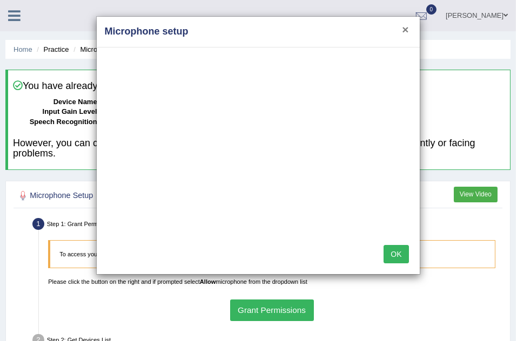
click at [406, 30] on button "×" at bounding box center [405, 29] width 6 height 11
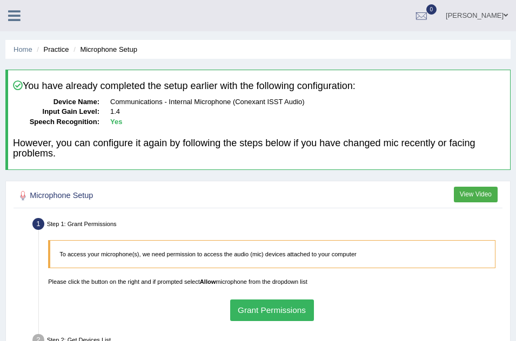
click at [253, 311] on button "Grant Permissions" at bounding box center [272, 310] width 84 height 21
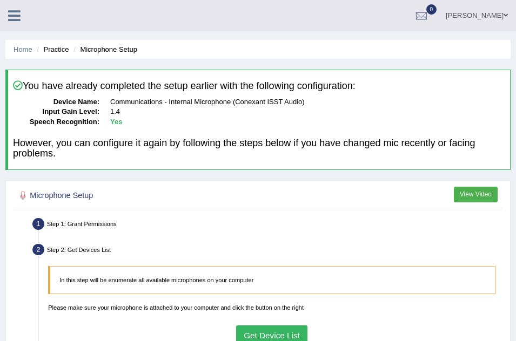
click at [266, 333] on button "Get Device List" at bounding box center [272, 336] width 72 height 21
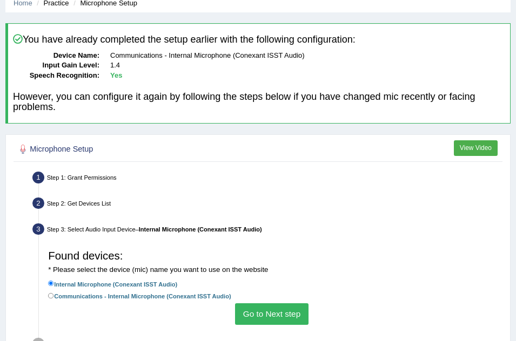
scroll to position [65, 0]
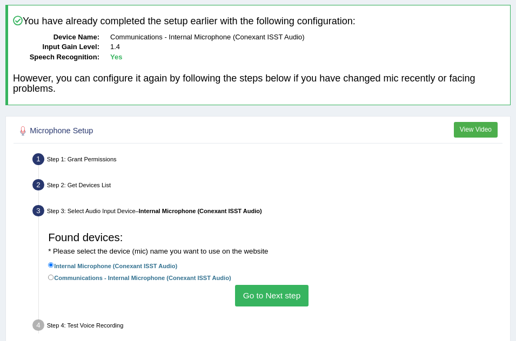
click at [272, 298] on button "Go to Next step" at bounding box center [271, 295] width 73 height 21
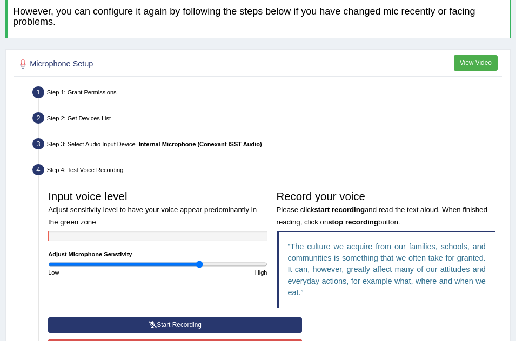
scroll to position [151, 0]
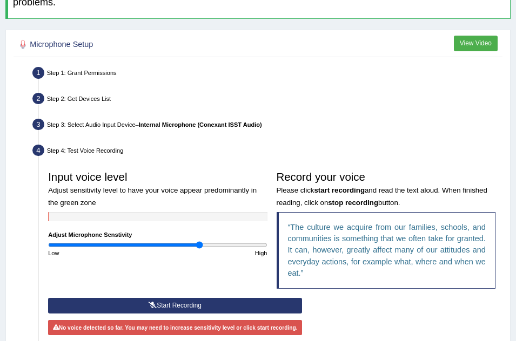
click at [239, 305] on button "Start Recording" at bounding box center [175, 306] width 254 height 16
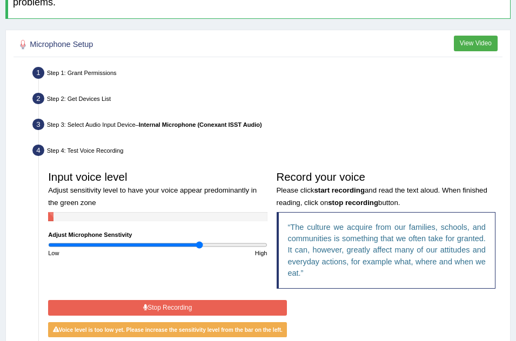
click at [239, 305] on button "Stop Recording" at bounding box center [167, 308] width 239 height 16
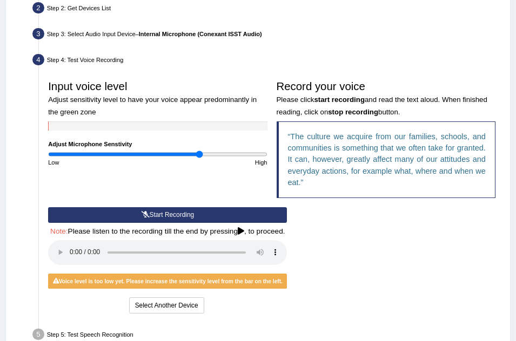
scroll to position [259, 0]
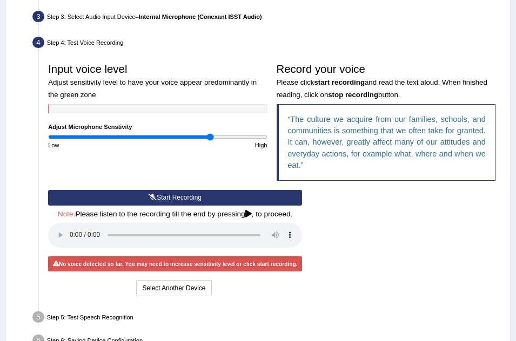
type input "1.5"
click at [210, 136] on input "range" at bounding box center [157, 137] width 219 height 8
click at [156, 196] on icon at bounding box center [153, 198] width 8 height 6
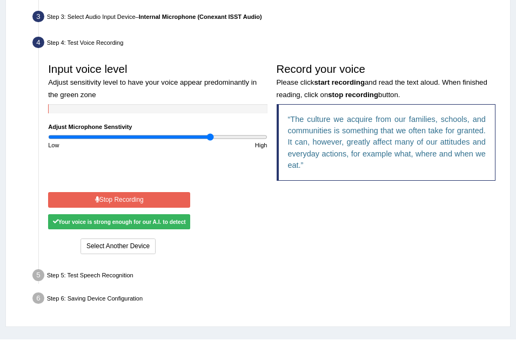
click at [156, 196] on button "Stop Recording" at bounding box center [119, 200] width 142 height 16
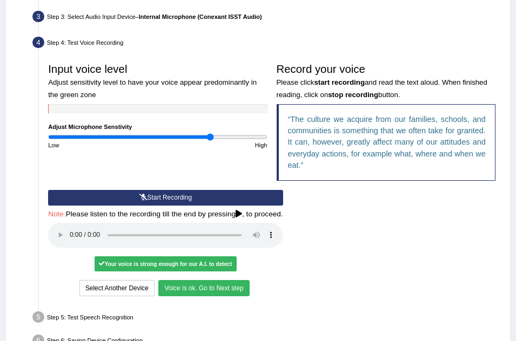
click at [182, 285] on button "Voice is ok. Go to Next step" at bounding box center [203, 288] width 91 height 16
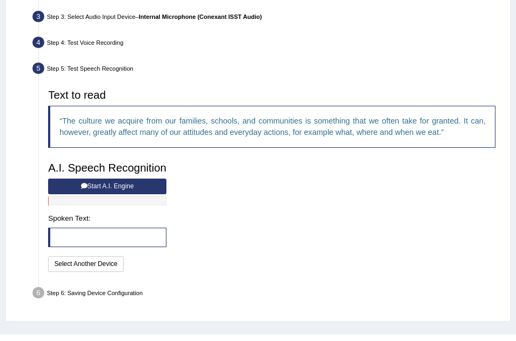
click at [126, 189] on button "Start A.I. Engine" at bounding box center [107, 187] width 118 height 16
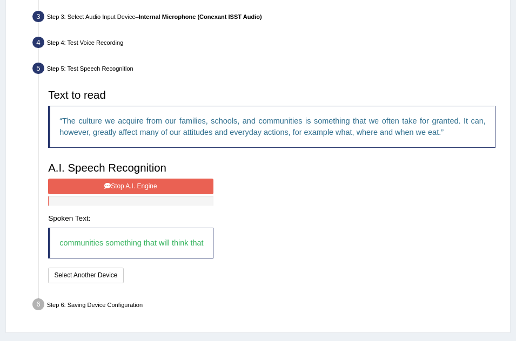
click at [130, 187] on button "Stop A.I. Engine" at bounding box center [130, 187] width 165 height 16
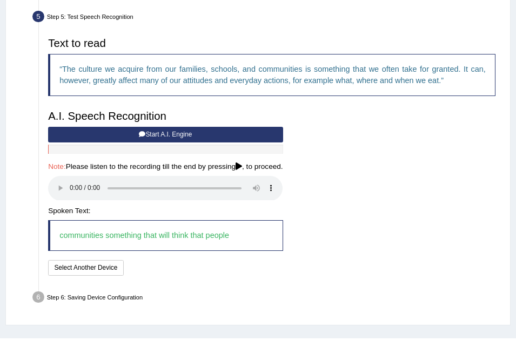
scroll to position [336, 0]
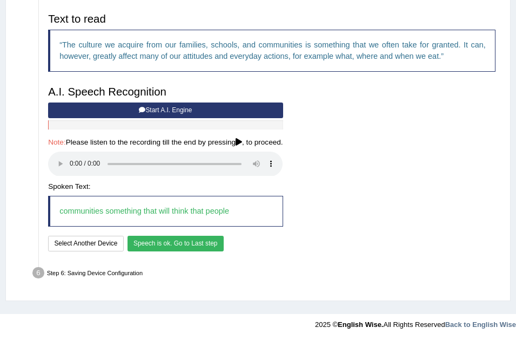
click at [153, 242] on button "Speech is ok. Go to Last step" at bounding box center [176, 244] width 96 height 16
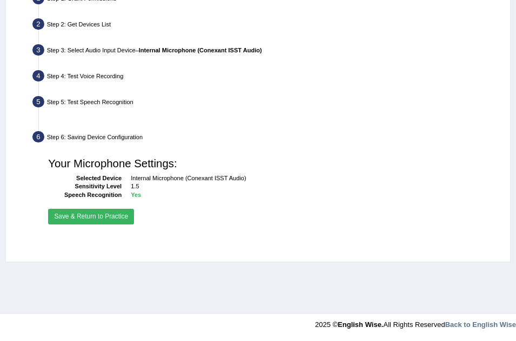
scroll to position [226, 0]
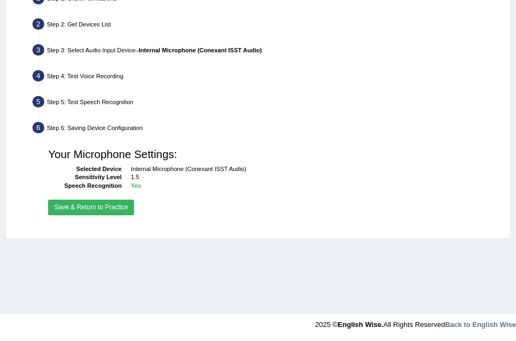
click at [110, 207] on button "Save & Return to Practice" at bounding box center [91, 208] width 86 height 16
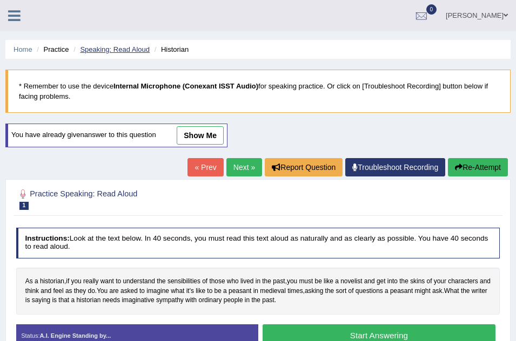
click at [114, 48] on link "Speaking: Read Aloud" at bounding box center [115, 49] width 70 height 8
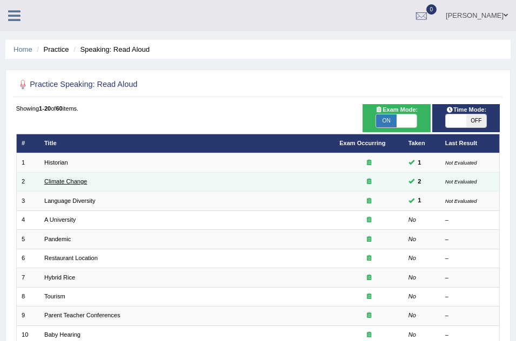
click at [79, 183] on link "Climate Change" at bounding box center [65, 181] width 43 height 6
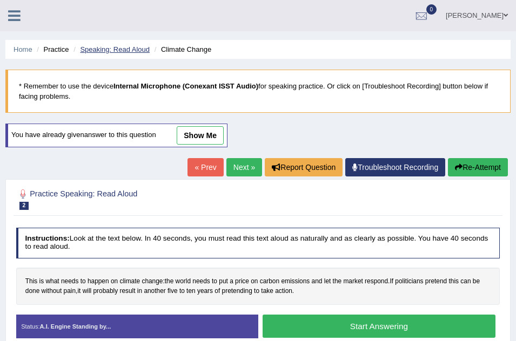
click at [108, 45] on link "Speaking: Read Aloud" at bounding box center [115, 49] width 70 height 8
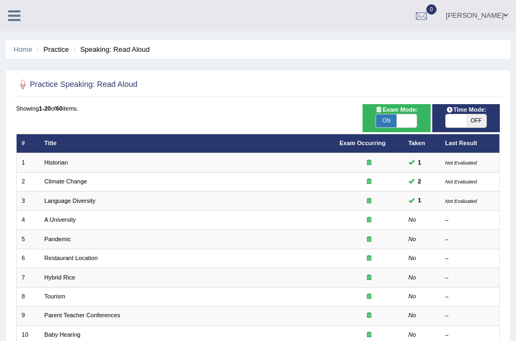
click at [59, 48] on li "Practice" at bounding box center [51, 49] width 35 height 10
click at [59, 51] on li "Practice" at bounding box center [51, 49] width 35 height 10
click at [11, 12] on icon at bounding box center [14, 16] width 12 height 14
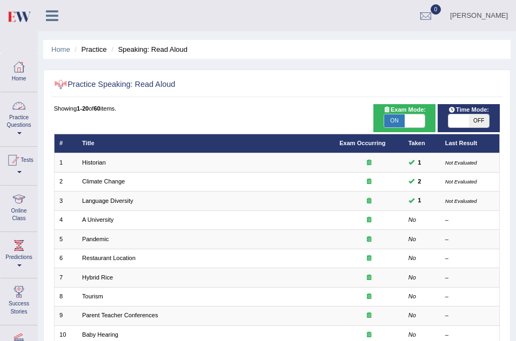
click at [21, 131] on link "Practice Questions" at bounding box center [19, 117] width 37 height 51
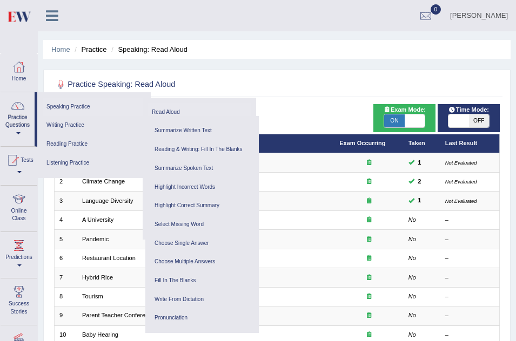
click at [172, 111] on link "Read Aloud" at bounding box center [199, 112] width 103 height 19
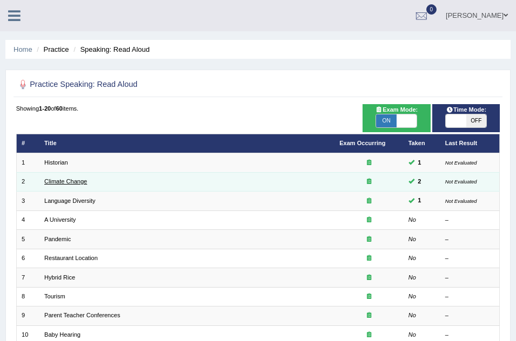
click at [62, 180] on link "Climate Change" at bounding box center [65, 181] width 43 height 6
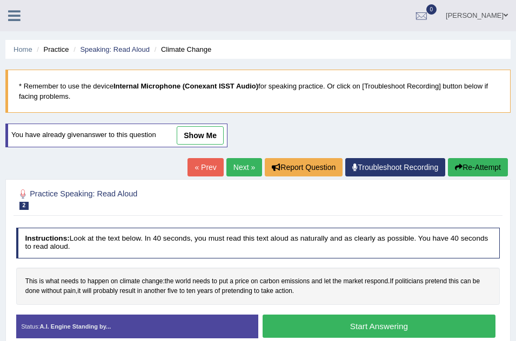
click at [140, 45] on li "Speaking: Read Aloud" at bounding box center [110, 49] width 79 height 10
click at [136, 47] on link "Speaking: Read Aloud" at bounding box center [115, 49] width 70 height 8
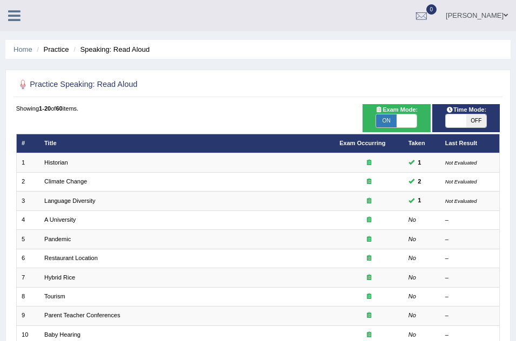
click at [61, 50] on li "Practice" at bounding box center [51, 49] width 35 height 10
click at [21, 49] on link "Home" at bounding box center [23, 49] width 19 height 8
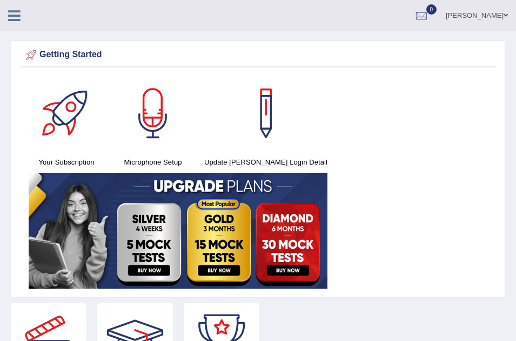
click at [15, 20] on icon at bounding box center [14, 16] width 12 height 14
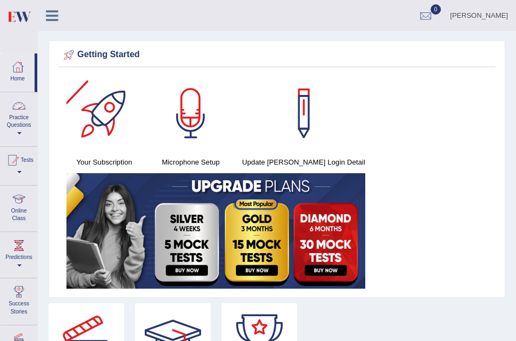
click at [18, 123] on link "Practice Questions" at bounding box center [19, 117] width 37 height 51
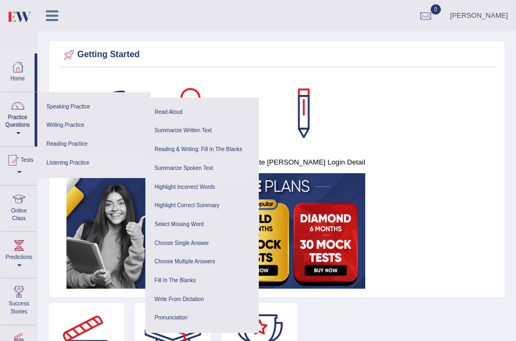
click at [192, 170] on link "Summarize Spoken Text" at bounding box center [202, 168] width 103 height 19
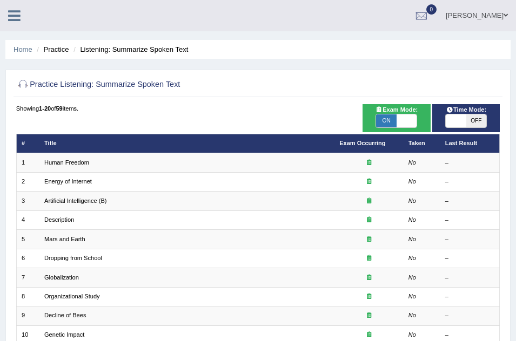
click at [14, 16] on icon at bounding box center [14, 16] width 12 height 14
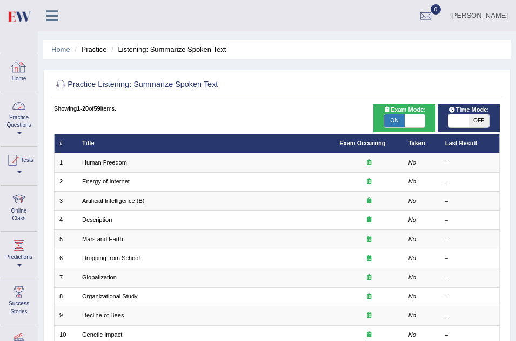
click at [21, 120] on link "Practice Questions" at bounding box center [19, 117] width 37 height 51
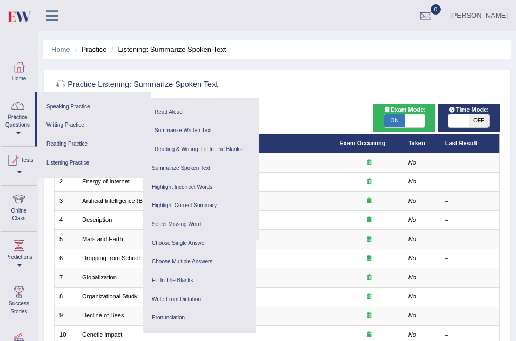
click at [80, 109] on link "Speaking Practice" at bounding box center [94, 107] width 103 height 19
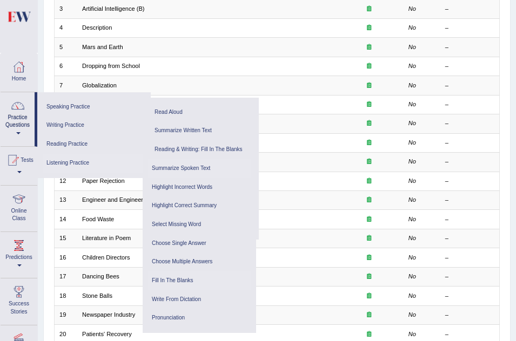
scroll to position [195, 0]
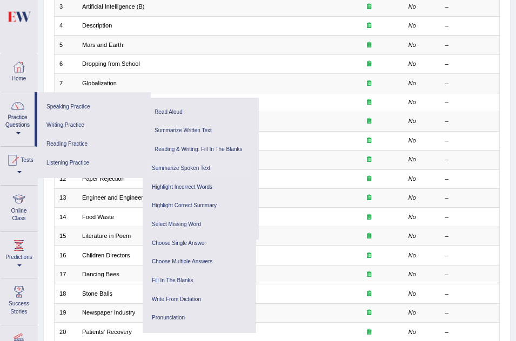
click at [16, 264] on link "Predictions" at bounding box center [19, 253] width 37 height 43
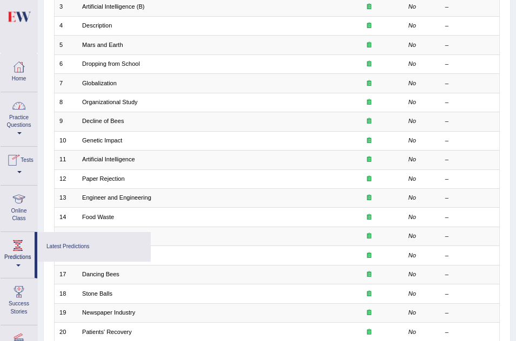
click at [24, 172] on link "Tests" at bounding box center [19, 164] width 37 height 35
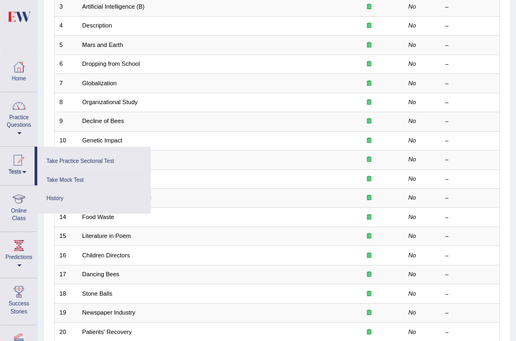
click at [73, 159] on link "Take Practice Sectional Test" at bounding box center [94, 161] width 103 height 19
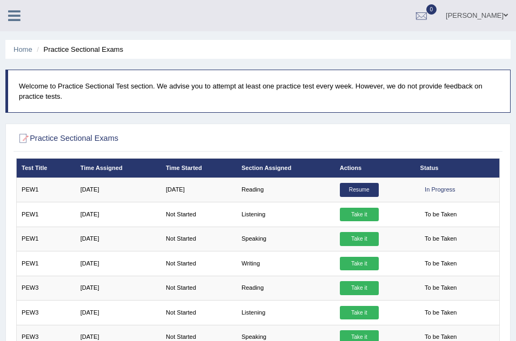
click at [12, 14] on icon at bounding box center [14, 16] width 12 height 14
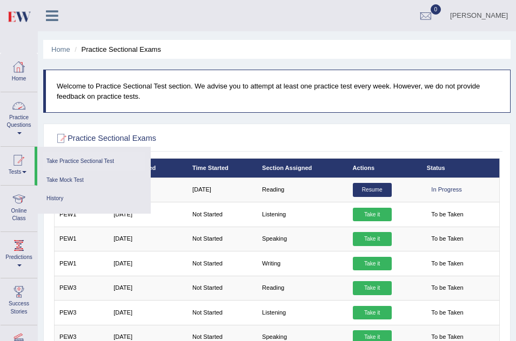
click at [18, 130] on link "Practice Questions" at bounding box center [19, 117] width 37 height 51
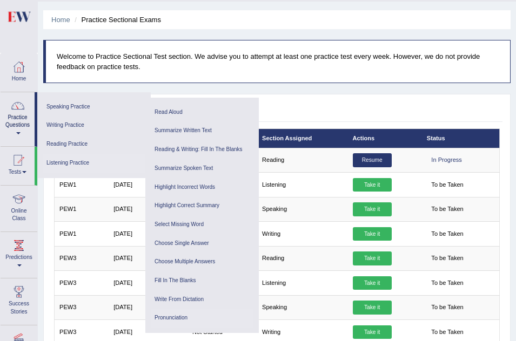
scroll to position [43, 0]
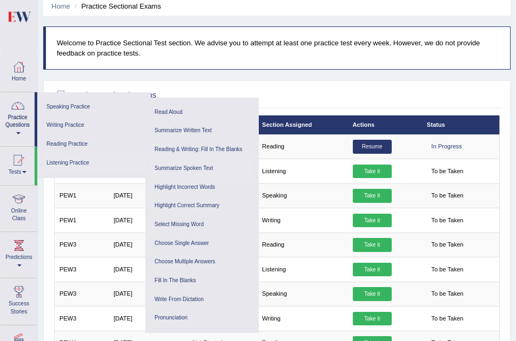
click at [191, 169] on link "Summarize Spoken Text" at bounding box center [202, 168] width 103 height 19
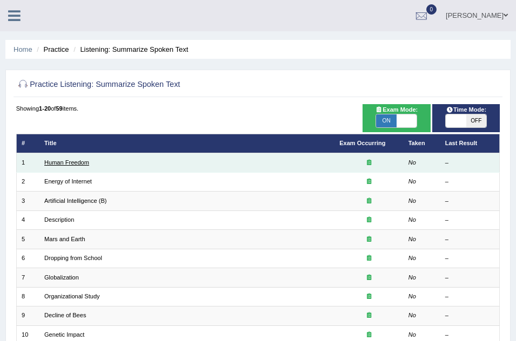
click at [72, 164] on link "Human Freedom" at bounding box center [66, 162] width 45 height 6
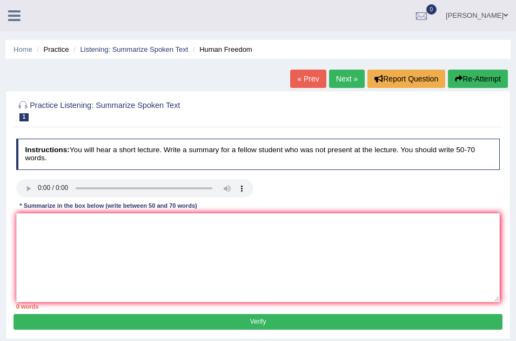
click at [15, 14] on icon at bounding box center [14, 16] width 12 height 14
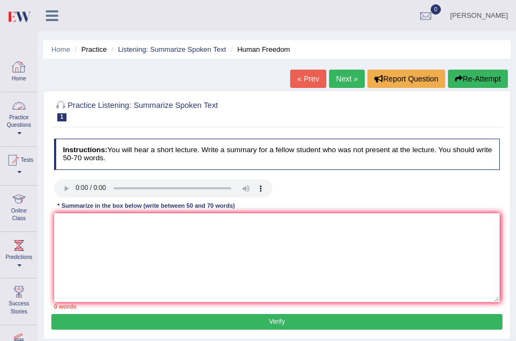
click at [19, 118] on link "Practice Questions" at bounding box center [19, 117] width 37 height 51
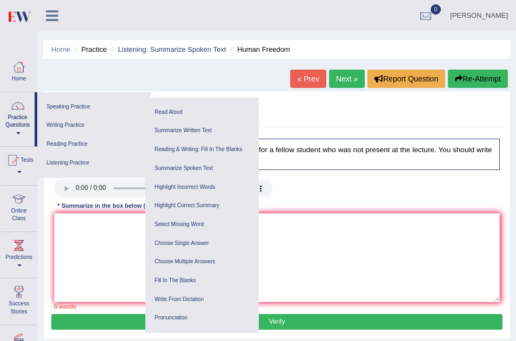
click at [67, 140] on link "Reading Practice" at bounding box center [94, 144] width 103 height 19
click at [63, 160] on link "Listening Practice" at bounding box center [94, 163] width 103 height 19
click at [118, 61] on div "Home Practice Listening: Summarize Spoken Text Human Freedom « Prev Next » Repo…" at bounding box center [277, 270] width 478 height 540
click at [180, 108] on link "Read Aloud" at bounding box center [202, 112] width 103 height 19
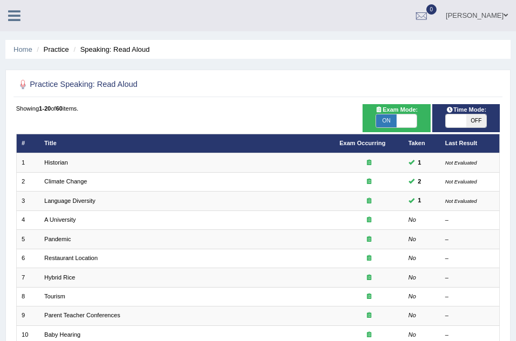
click at [11, 15] on icon at bounding box center [14, 16] width 12 height 14
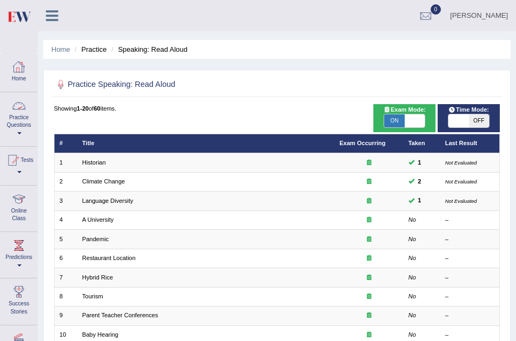
click at [17, 122] on link "Practice Questions" at bounding box center [19, 117] width 37 height 51
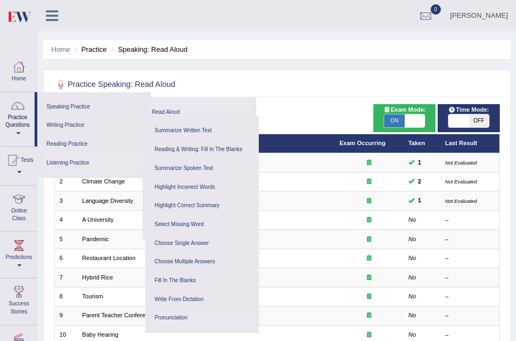
click at [178, 319] on link "Pronunciation" at bounding box center [202, 318] width 103 height 19
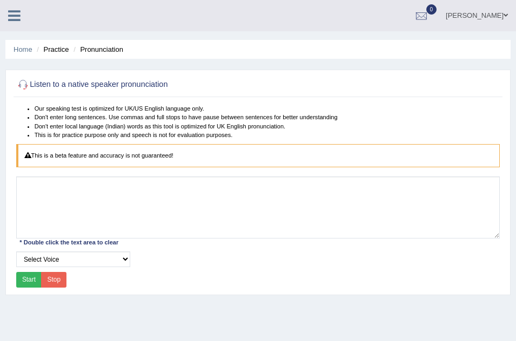
click at [12, 15] on icon at bounding box center [14, 16] width 12 height 14
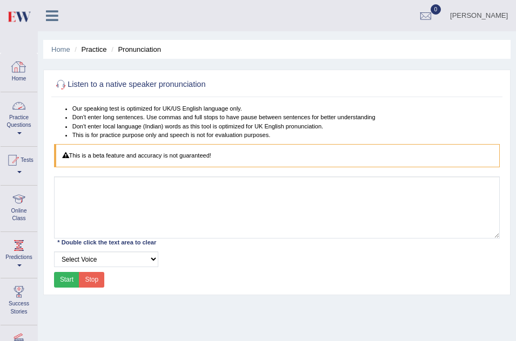
click at [14, 116] on link "Practice Questions" at bounding box center [19, 117] width 37 height 51
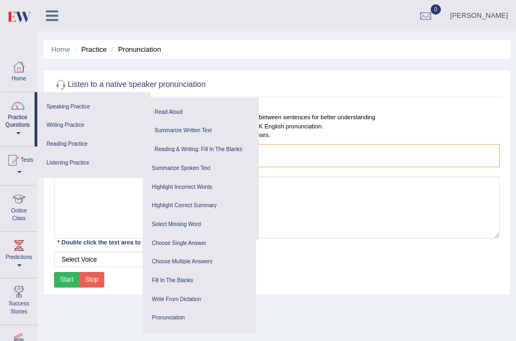
click at [62, 98] on link "Speaking Practice" at bounding box center [94, 107] width 103 height 19
click at [184, 222] on link "Select Missing Word" at bounding box center [199, 225] width 103 height 19
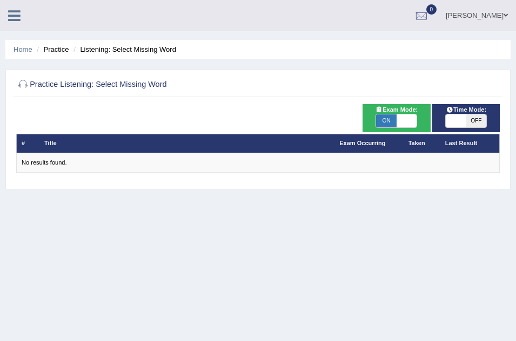
click at [6, 16] on link at bounding box center [14, 14] width 29 height 16
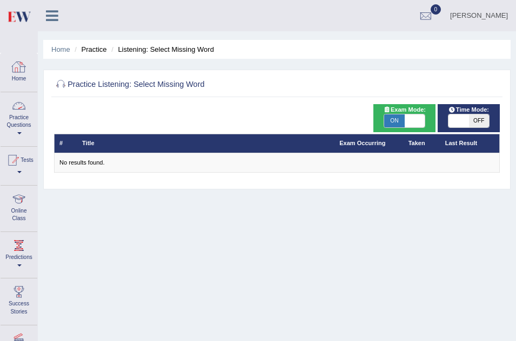
click at [15, 115] on link "Practice Questions" at bounding box center [19, 117] width 37 height 51
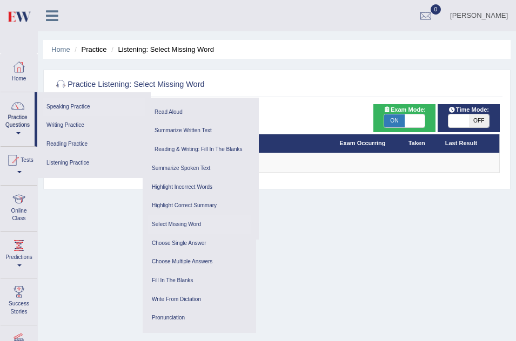
click at [77, 107] on link "Speaking Practice" at bounding box center [94, 107] width 103 height 19
click at [185, 129] on link "Summarize Written Text" at bounding box center [202, 131] width 103 height 19
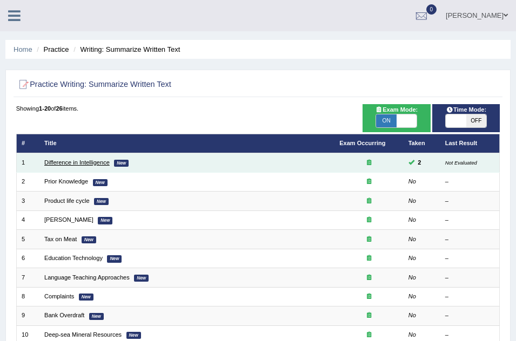
click at [71, 160] on link "Difference in Intelligence" at bounding box center [76, 162] width 65 height 6
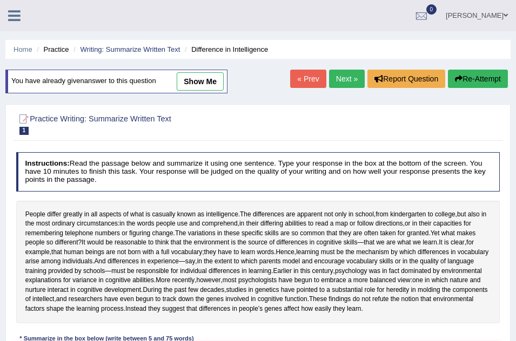
click at [12, 16] on icon at bounding box center [14, 16] width 12 height 14
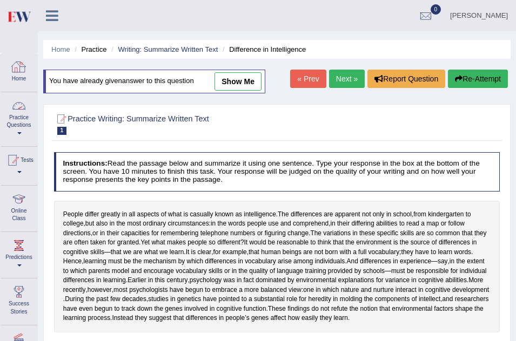
click at [14, 112] on div at bounding box center [19, 106] width 16 height 16
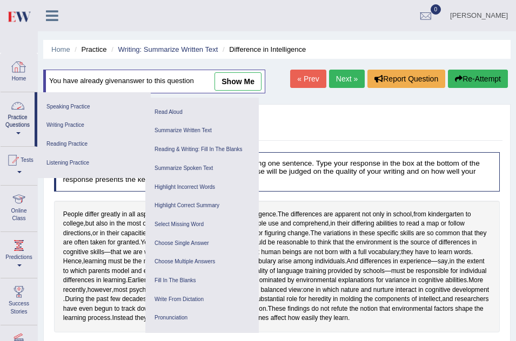
click at [13, 118] on link "Practice Questions" at bounding box center [18, 117] width 34 height 51
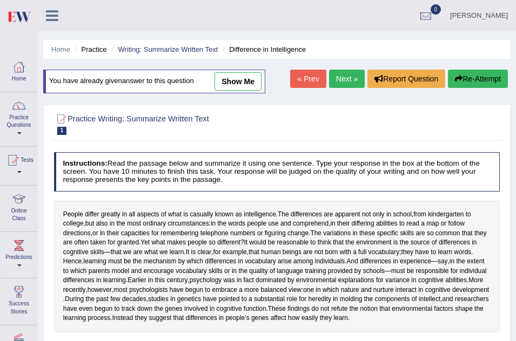
click at [16, 120] on link "Practice Questions" at bounding box center [19, 117] width 37 height 51
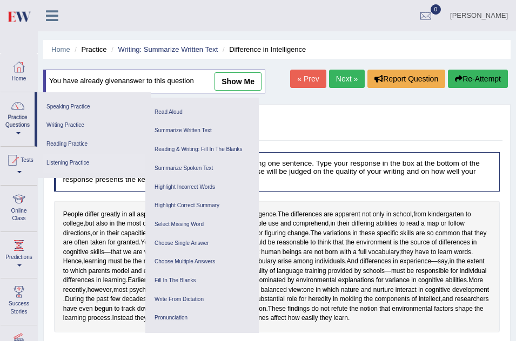
click at [79, 162] on link "Listening Practice" at bounding box center [94, 163] width 103 height 19
click at [83, 146] on link "Reading Practice" at bounding box center [94, 144] width 103 height 19
click at [77, 123] on link "Writing Practice" at bounding box center [94, 125] width 103 height 19
click at [65, 108] on link "Speaking Practice" at bounding box center [94, 107] width 103 height 19
click at [81, 103] on link "Speaking Practice" at bounding box center [94, 107] width 103 height 19
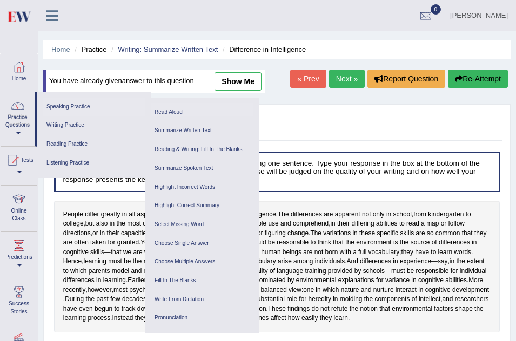
click at [167, 109] on link "Read Aloud" at bounding box center [202, 112] width 103 height 19
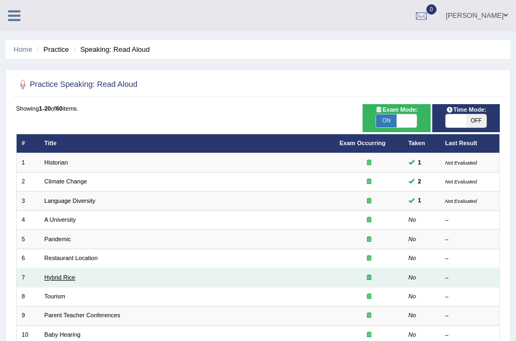
click at [72, 278] on link "Hybrid Rice" at bounding box center [59, 277] width 31 height 6
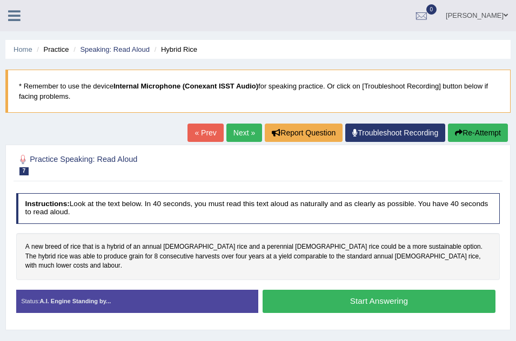
click at [15, 20] on icon at bounding box center [14, 16] width 12 height 14
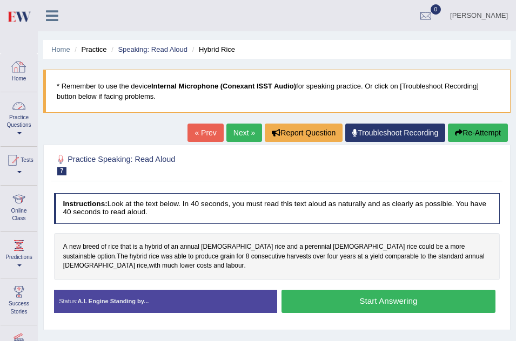
click at [20, 115] on link "Practice Questions" at bounding box center [19, 117] width 37 height 51
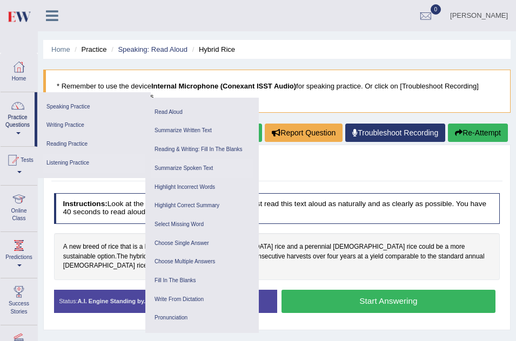
click at [171, 170] on link "Summarize Spoken Text" at bounding box center [202, 168] width 103 height 19
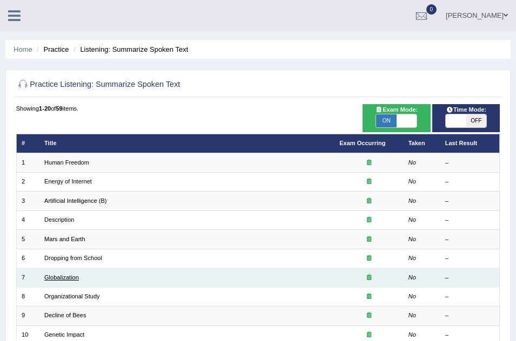
click at [58, 276] on link "Globalization" at bounding box center [61, 277] width 35 height 6
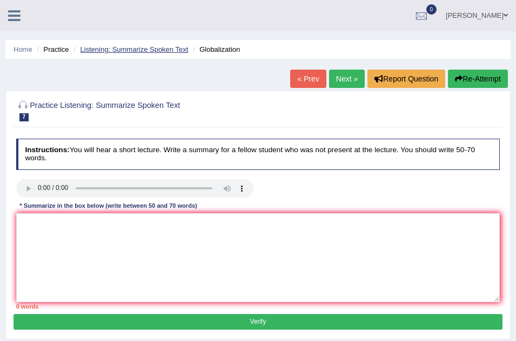
click at [100, 46] on link "Listening: Summarize Spoken Text" at bounding box center [134, 49] width 108 height 8
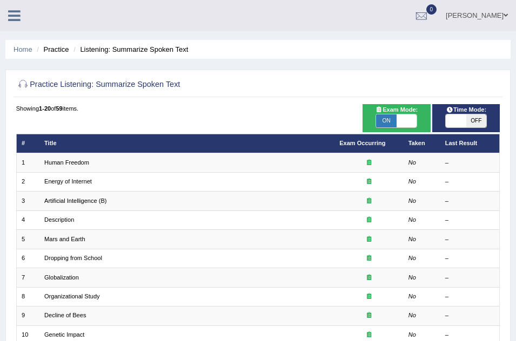
click at [54, 51] on li "Practice" at bounding box center [51, 49] width 35 height 10
click at [21, 52] on link "Home" at bounding box center [23, 49] width 19 height 8
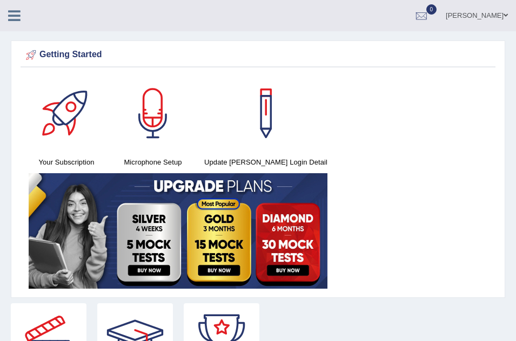
click at [15, 18] on icon at bounding box center [14, 16] width 12 height 14
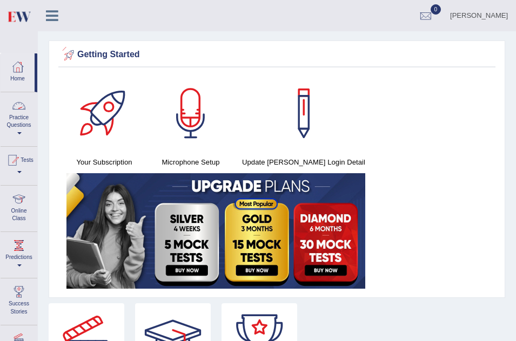
click at [11, 117] on link "Practice Questions" at bounding box center [19, 117] width 37 height 51
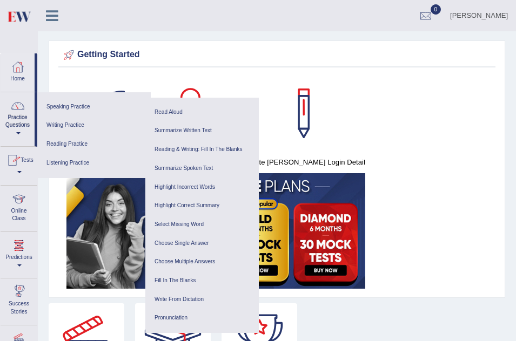
click at [18, 310] on link "Success Stories" at bounding box center [19, 300] width 37 height 43
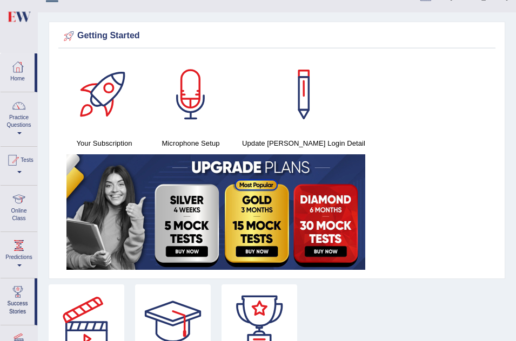
scroll to position [22, 0]
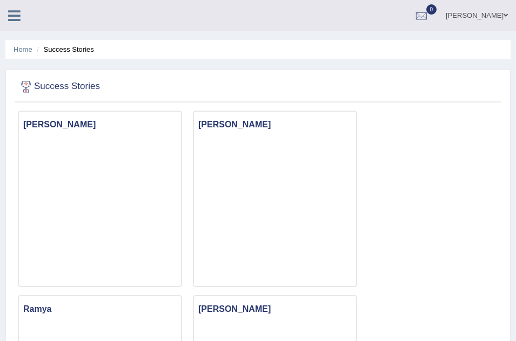
click at [17, 17] on icon at bounding box center [14, 16] width 12 height 14
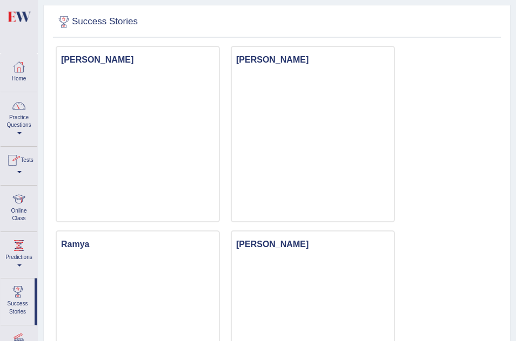
scroll to position [86, 0]
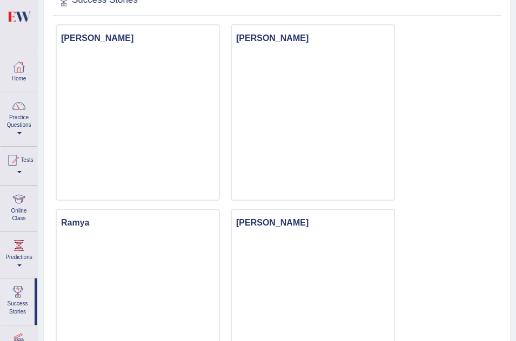
click at [43, 318] on div "Home Practice Questions Speaking Practice Read Aloud Repeat Sentence Describe I…" at bounding box center [18, 232] width 53 height 358
drag, startPoint x: 43, startPoint y: 318, endPoint x: 38, endPoint y: 352, distance: 33.8
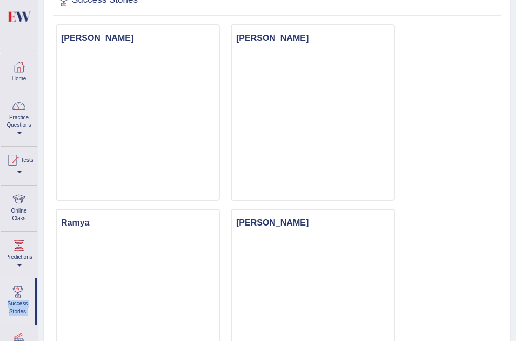
click at [38, 255] on html "Toggle navigation Home Practice Questions Speaking Practice Read Aloud Repeat S…" at bounding box center [258, 84] width 516 height 341
click at [39, 334] on div "Home Practice Questions Speaking Practice Read Aloud Repeat Sentence Describe I…" at bounding box center [18, 232] width 53 height 358
drag, startPoint x: 38, startPoint y: 352, endPoint x: 39, endPoint y: 334, distance: 17.3
click at [39, 334] on div "Home Practice Questions Speaking Practice Read Aloud Repeat Sentence Describe I…" at bounding box center [18, 232] width 53 height 358
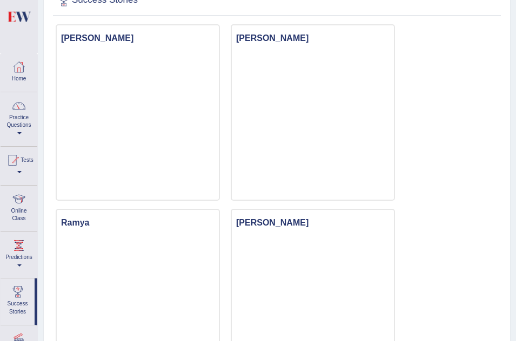
drag, startPoint x: 39, startPoint y: 334, endPoint x: 46, endPoint y: 334, distance: 7.6
click at [42, 336] on div "Home Practice Questions Speaking Practice Read Aloud Repeat Sentence Describe I…" at bounding box center [18, 232] width 53 height 358
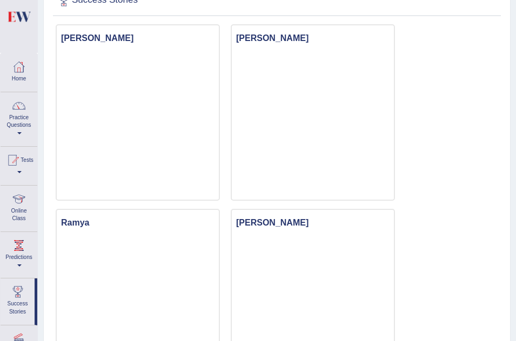
click at [42, 336] on div "Home Practice Questions Speaking Practice Read Aloud Repeat Sentence Describe I…" at bounding box center [18, 232] width 53 height 358
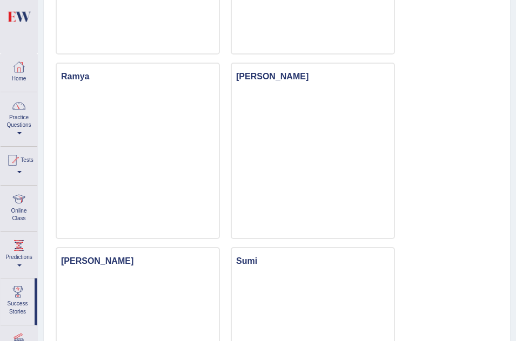
scroll to position [259, 0]
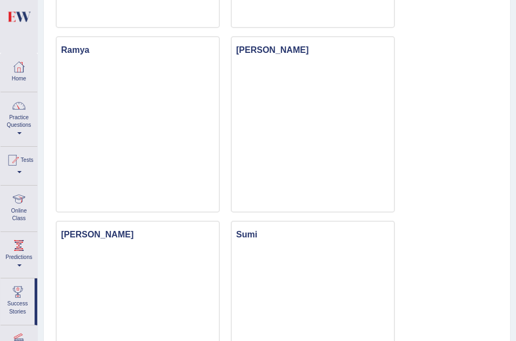
click at [42, 334] on div "Home Practice Questions Speaking Practice Read Aloud Repeat Sentence Describe I…" at bounding box center [18, 232] width 53 height 358
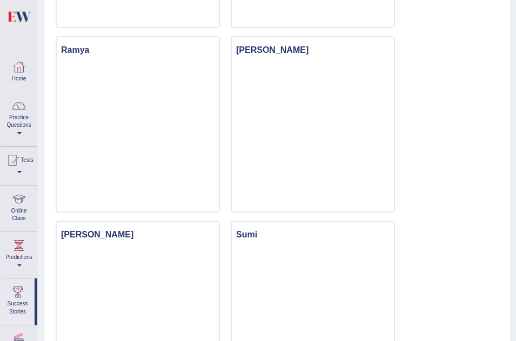
click at [42, 334] on div "Home Practice Questions Speaking Practice Read Aloud Repeat Sentence Describe I…" at bounding box center [18, 232] width 53 height 358
click at [41, 335] on div "Home Practice Questions Speaking Practice Read Aloud Repeat Sentence Describe I…" at bounding box center [18, 232] width 53 height 358
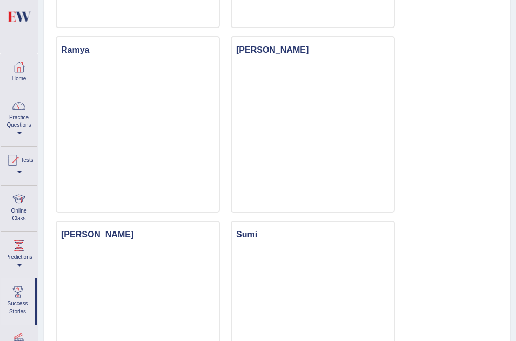
click at [41, 335] on div "Home Practice Questions Speaking Practice Read Aloud Repeat Sentence Describe I…" at bounding box center [18, 232] width 53 height 358
click at [19, 109] on div at bounding box center [19, 106] width 16 height 16
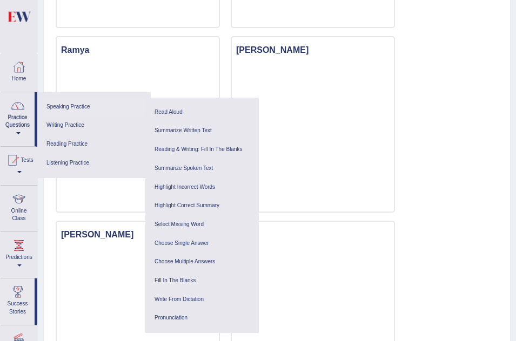
click at [65, 105] on link "Speaking Practice" at bounding box center [94, 107] width 103 height 19
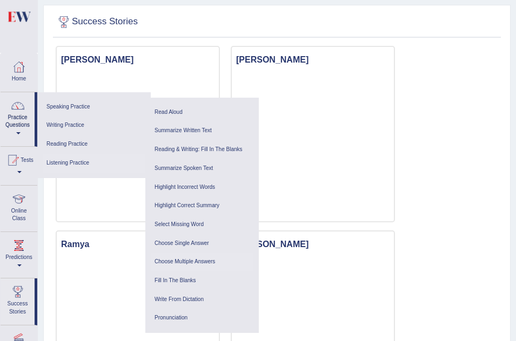
scroll to position [86, 0]
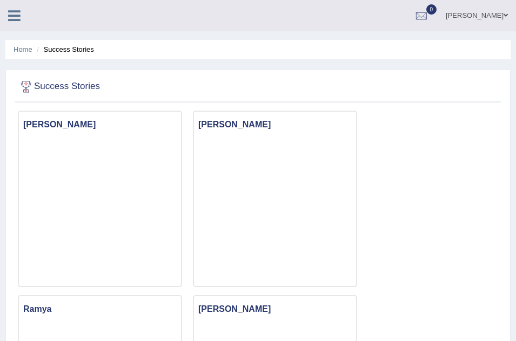
click at [13, 21] on icon at bounding box center [14, 16] width 12 height 14
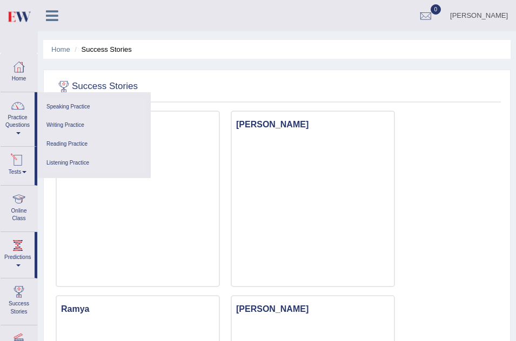
click at [16, 166] on div at bounding box center [18, 160] width 16 height 16
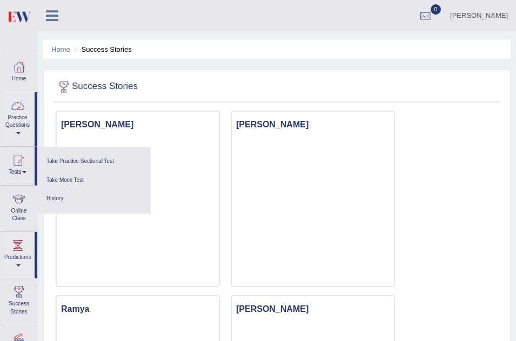
click at [17, 116] on link "Practice Questions" at bounding box center [18, 117] width 34 height 51
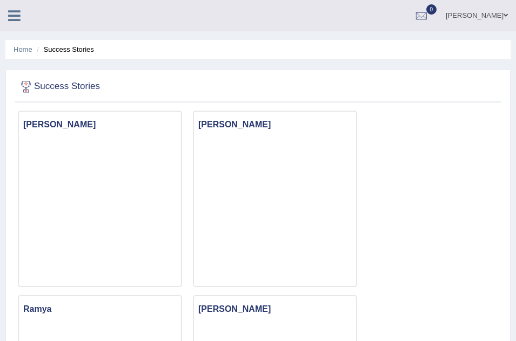
click at [18, 15] on icon at bounding box center [14, 16] width 12 height 14
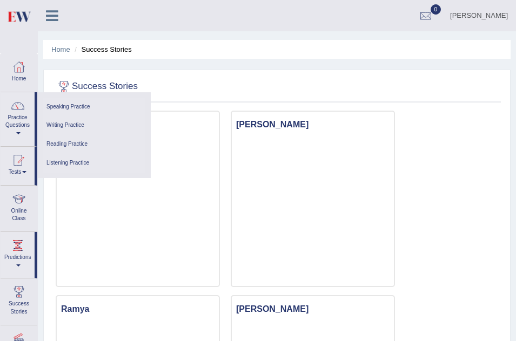
click at [64, 106] on link "Speaking Practice" at bounding box center [94, 107] width 103 height 19
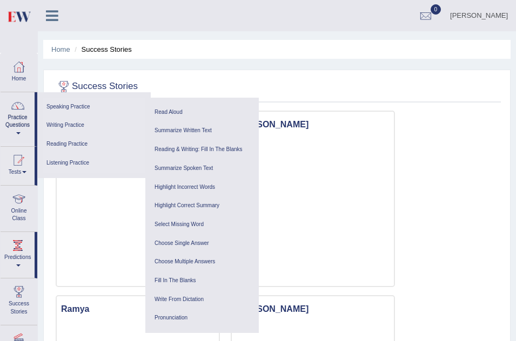
click at [257, 325] on ul "Summarize Spoken Text Highlight Incorrect Words Highlight Correct Summary Selec…" at bounding box center [201, 243] width 113 height 179
click at [81, 105] on link "Speaking Practice" at bounding box center [94, 107] width 103 height 19
click at [23, 214] on link "Online Class" at bounding box center [19, 207] width 37 height 43
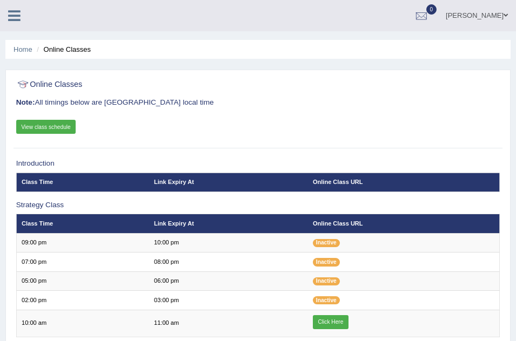
click at [12, 12] on icon at bounding box center [14, 16] width 12 height 14
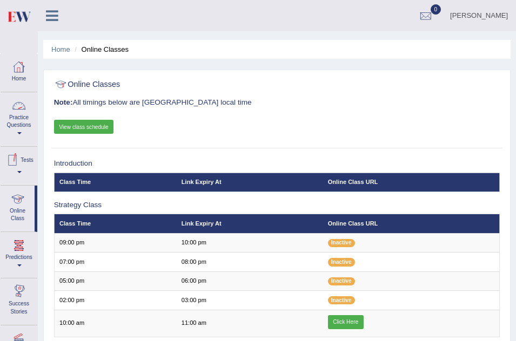
click at [21, 294] on div at bounding box center [19, 292] width 16 height 16
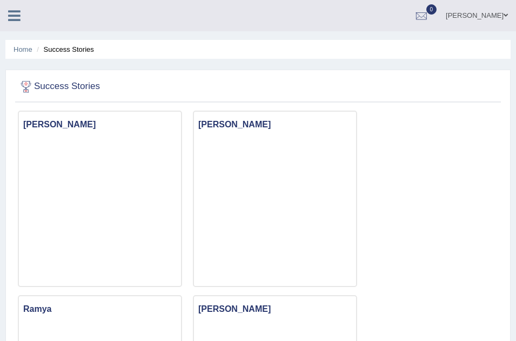
click at [13, 18] on icon at bounding box center [14, 16] width 12 height 14
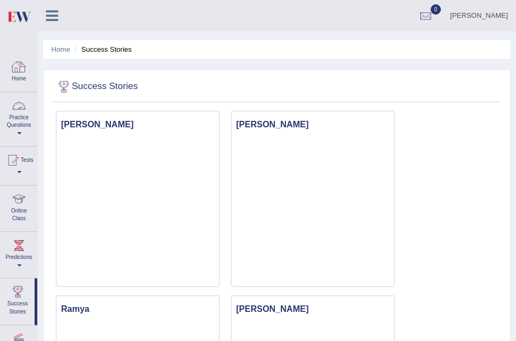
click at [18, 69] on div at bounding box center [19, 67] width 16 height 16
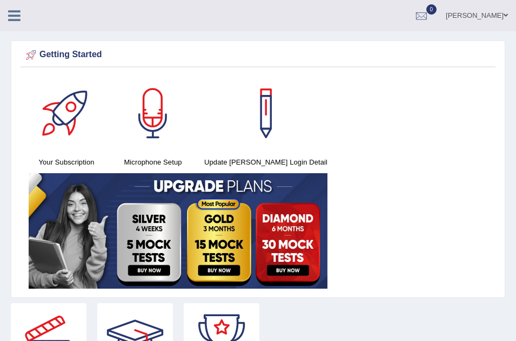
click at [12, 14] on icon at bounding box center [14, 16] width 12 height 14
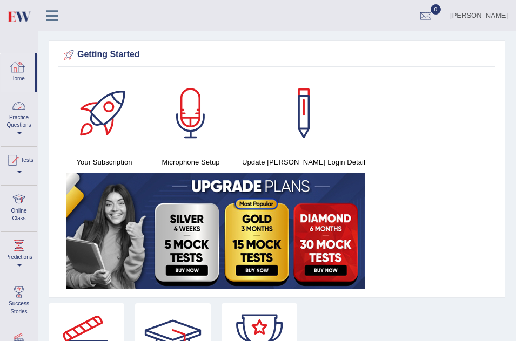
click at [16, 123] on link "Practice Questions" at bounding box center [19, 117] width 37 height 51
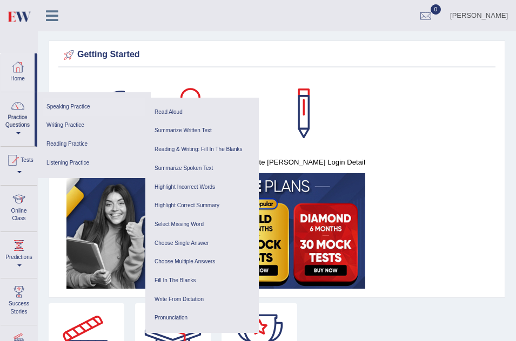
click at [87, 103] on link "Speaking Practice" at bounding box center [94, 107] width 103 height 19
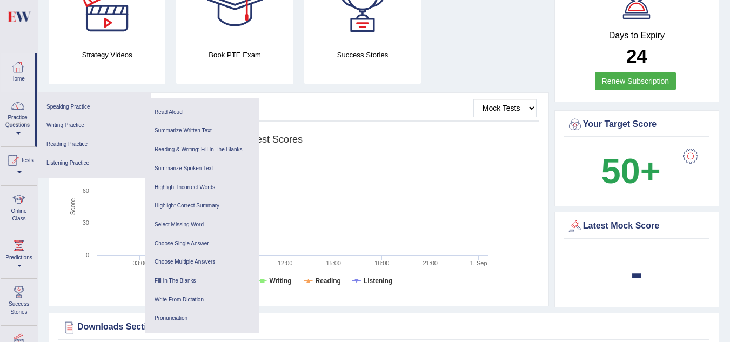
scroll to position [245, 0]
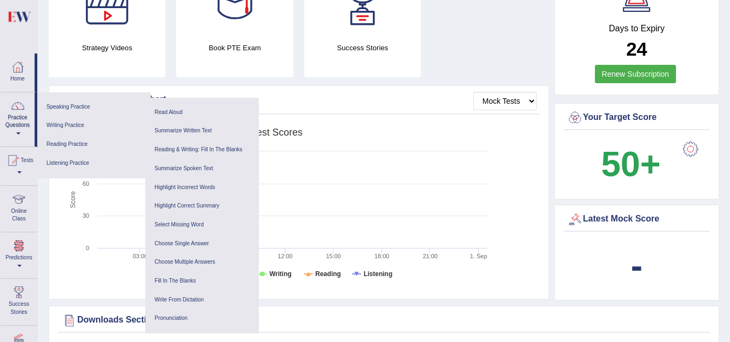
click at [25, 254] on link "Predictions" at bounding box center [19, 253] width 37 height 43
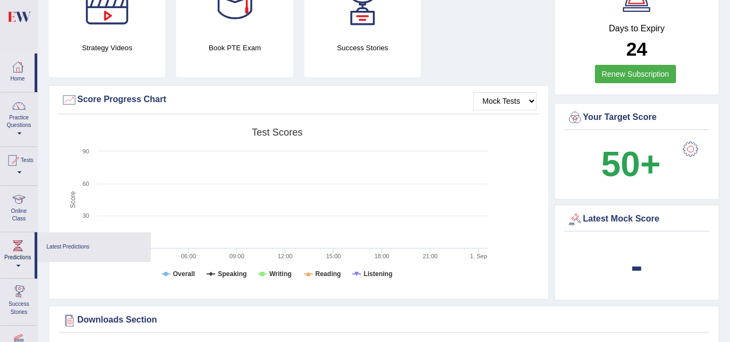
click at [41, 330] on div "Home Practice Questions Speaking Practice Read Aloud Repeat Sentence Describe I…" at bounding box center [18, 232] width 53 height 358
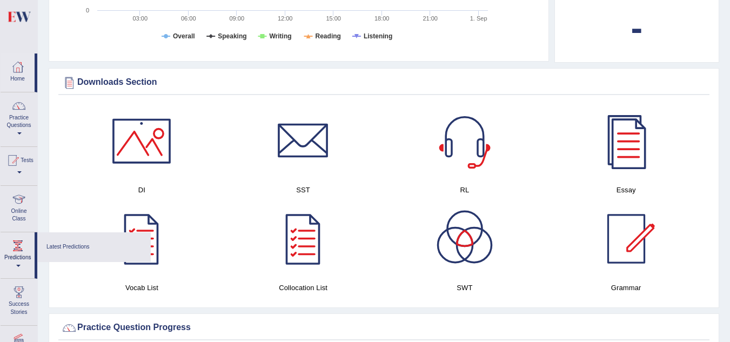
scroll to position [497, 0]
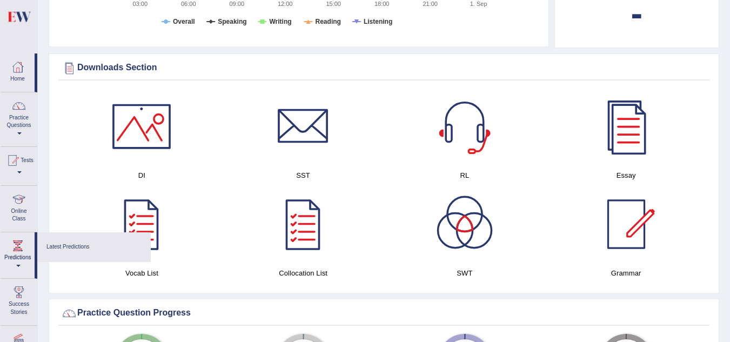
click at [39, 334] on div "Home Practice Questions Speaking Practice Read Aloud Repeat Sentence Describe I…" at bounding box center [18, 232] width 53 height 358
drag, startPoint x: 39, startPoint y: 334, endPoint x: 33, endPoint y: 330, distance: 7.3
click at [33, 330] on div "Home Practice Questions Speaking Practice Read Aloud Repeat Sentence Describe I…" at bounding box center [18, 232] width 53 height 358
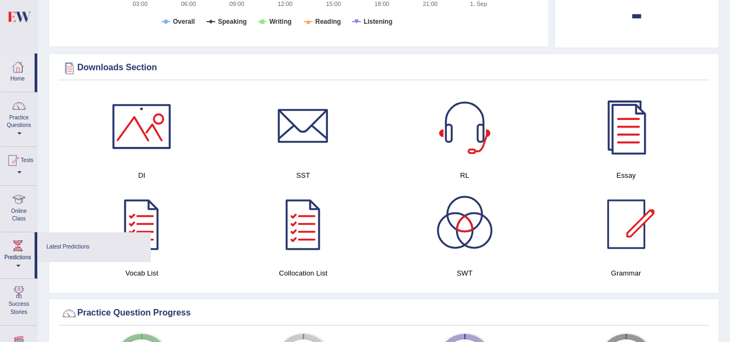
click at [33, 330] on link "Strategy Videos" at bounding box center [19, 347] width 37 height 43
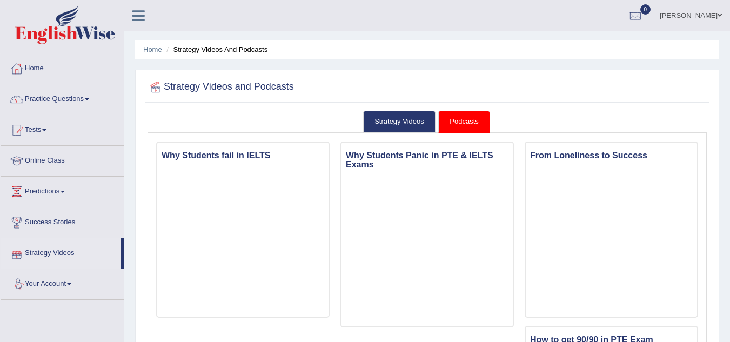
click at [93, 252] on link "Strategy Videos" at bounding box center [61, 251] width 120 height 27
click at [73, 280] on link "Your Account" at bounding box center [62, 282] width 123 height 27
click at [61, 215] on link "Success Stories" at bounding box center [62, 220] width 123 height 27
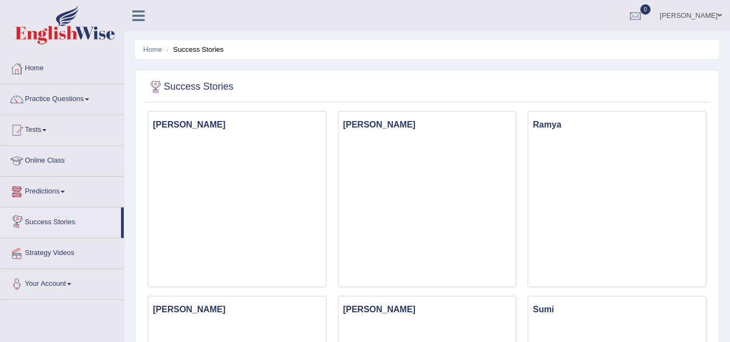
click at [64, 197] on link "Predictions" at bounding box center [62, 190] width 123 height 27
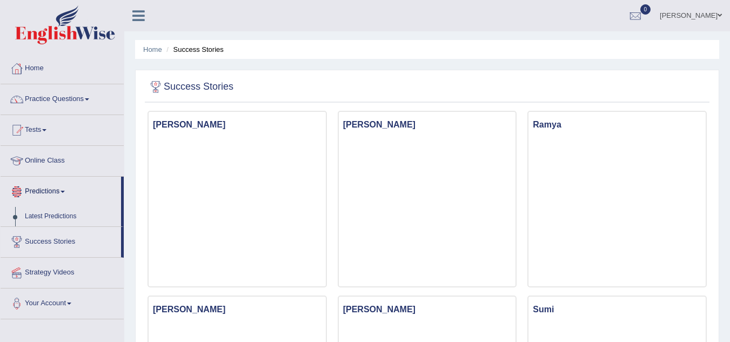
click at [64, 197] on link "Predictions" at bounding box center [61, 190] width 120 height 27
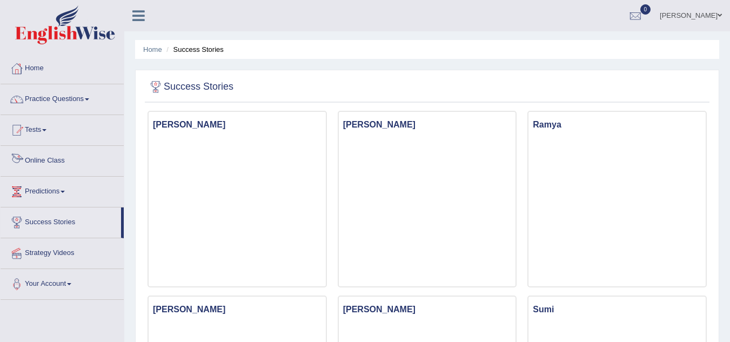
click at [58, 156] on link "Online Class" at bounding box center [62, 159] width 123 height 27
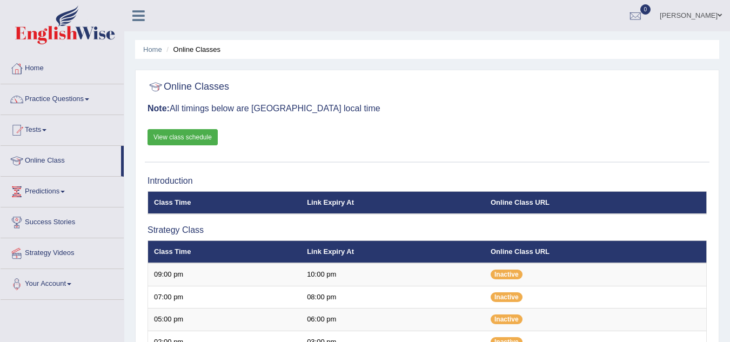
click at [45, 128] on link "Tests" at bounding box center [62, 128] width 123 height 27
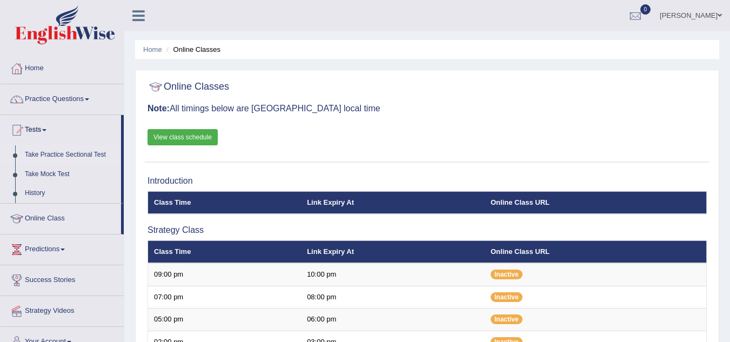
click at [58, 153] on link "Take Practice Sectional Test" at bounding box center [70, 154] width 101 height 19
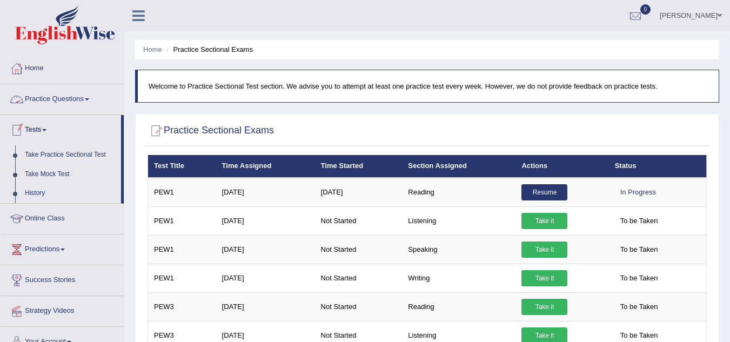
click at [92, 95] on link "Practice Questions" at bounding box center [62, 97] width 123 height 27
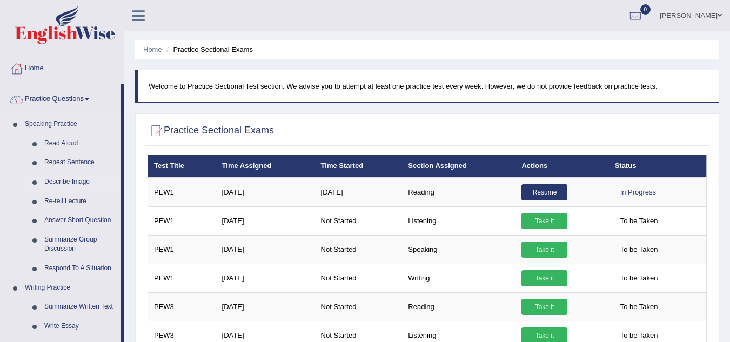
click at [77, 179] on link "Describe Image" at bounding box center [80, 181] width 82 height 19
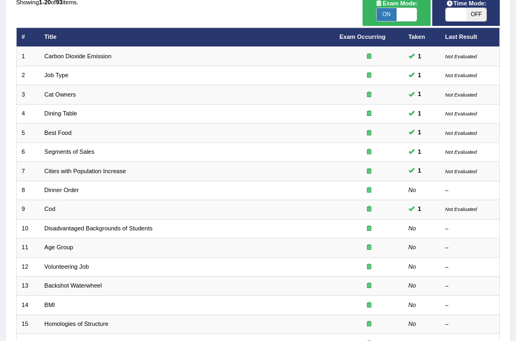
scroll to position [108, 0]
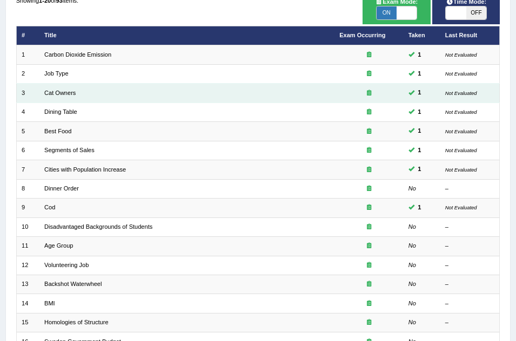
click at [105, 93] on td "Cat Owners" at bounding box center [186, 93] width 295 height 19
click at [66, 94] on link "Cat Owners" at bounding box center [59, 93] width 31 height 6
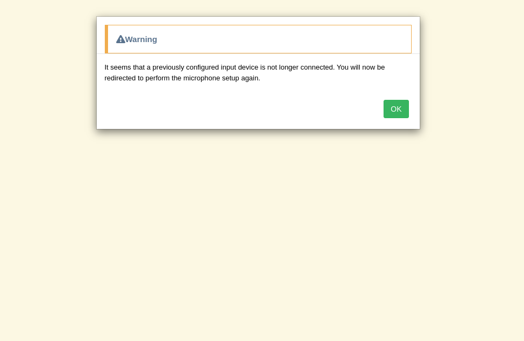
click at [394, 105] on button "OK" at bounding box center [396, 109] width 25 height 18
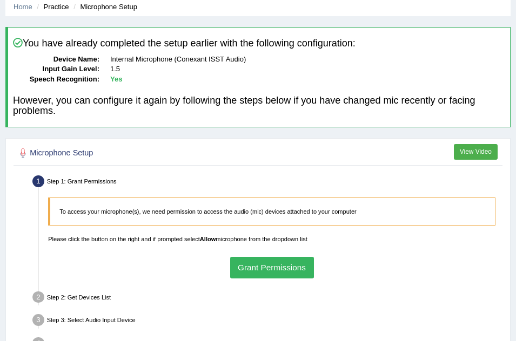
scroll to position [43, 0]
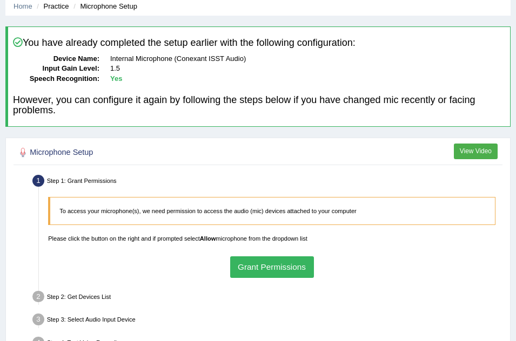
click at [280, 273] on button "Grant Permissions" at bounding box center [272, 267] width 84 height 21
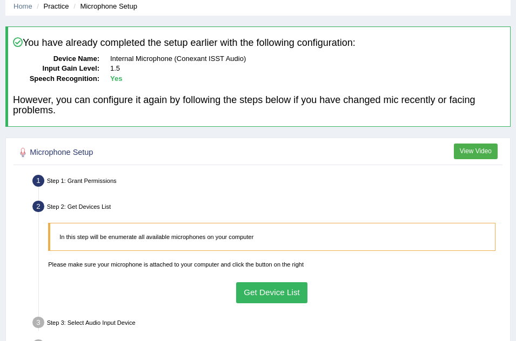
click at [256, 293] on button "Get Device List" at bounding box center [272, 293] width 72 height 21
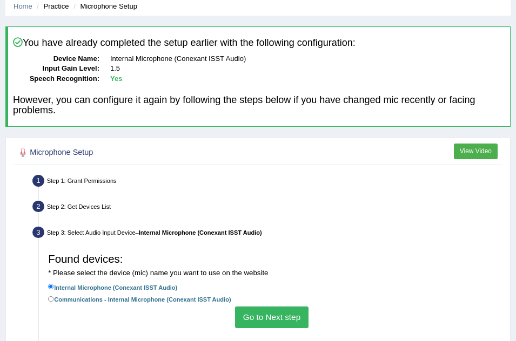
click at [259, 319] on button "Go to Next step" at bounding box center [271, 317] width 73 height 21
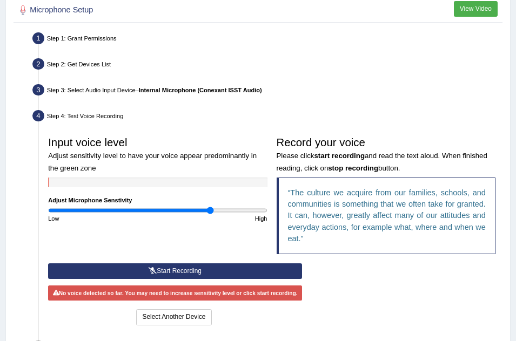
scroll to position [195, 0]
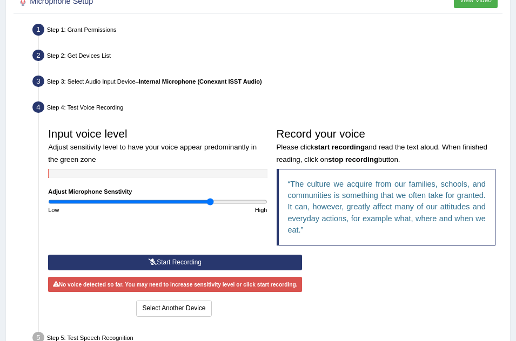
click at [189, 263] on button "Start Recording" at bounding box center [175, 263] width 254 height 16
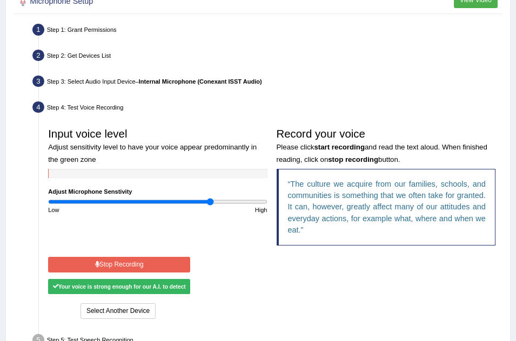
click at [134, 259] on button "Stop Recording" at bounding box center [119, 265] width 142 height 16
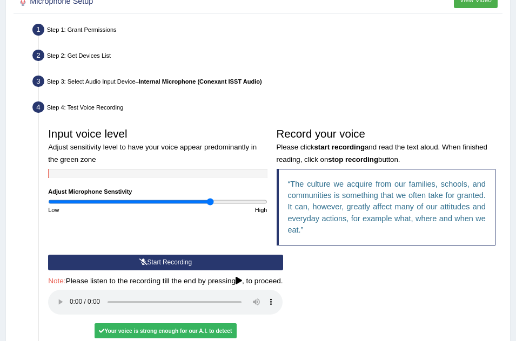
click at [134, 259] on div "Start Recording Stop Recording Note: Please listen to the recording till the en…" at bounding box center [166, 310] width 244 height 111
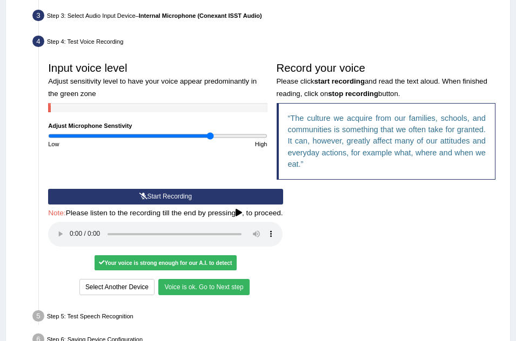
scroll to position [281, 0]
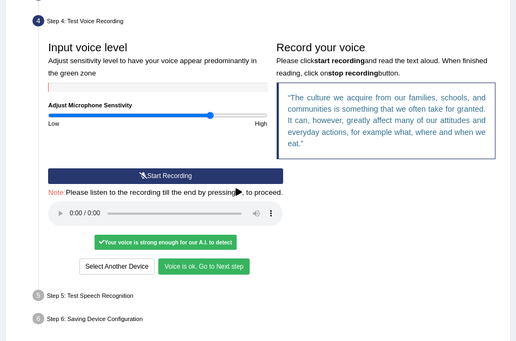
click at [183, 268] on button "Voice is ok. Go to Next step" at bounding box center [203, 267] width 91 height 16
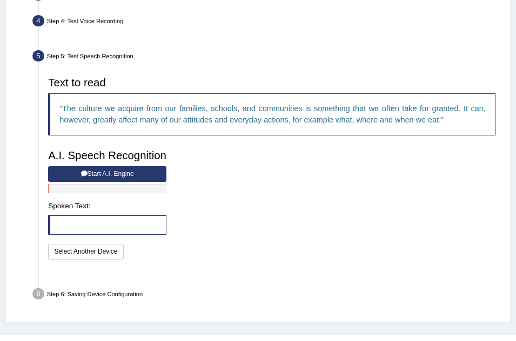
scroll to position [280, 0]
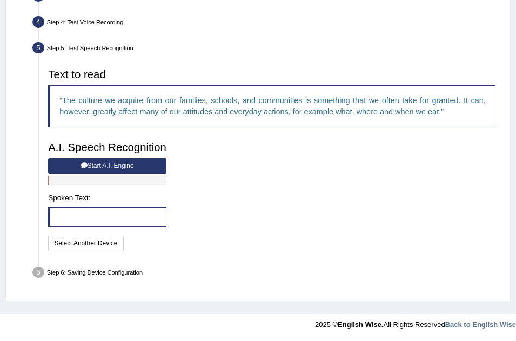
click at [128, 165] on button "Start A.I. Engine" at bounding box center [107, 166] width 118 height 16
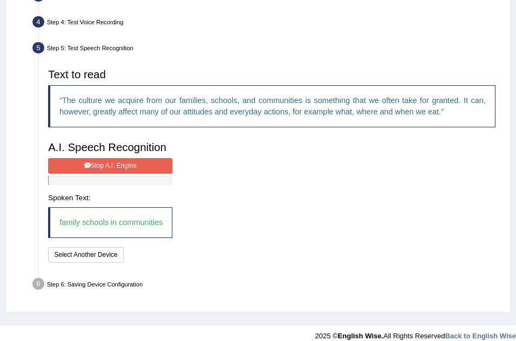
click at [111, 164] on button "Stop A.I. Engine" at bounding box center [110, 166] width 124 height 16
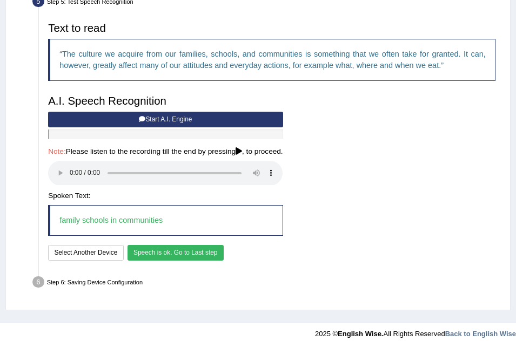
scroll to position [336, 0]
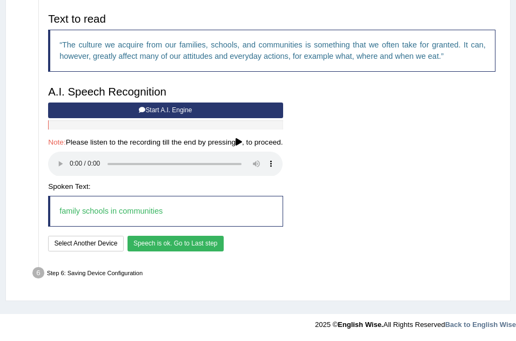
click at [138, 242] on button "Speech is ok. Go to Last step" at bounding box center [176, 244] width 96 height 16
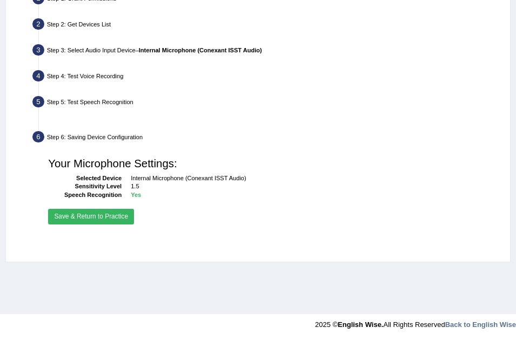
scroll to position [226, 0]
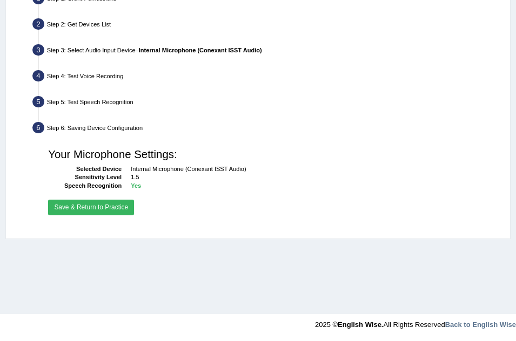
click at [101, 206] on button "Save & Return to Practice" at bounding box center [91, 208] width 86 height 16
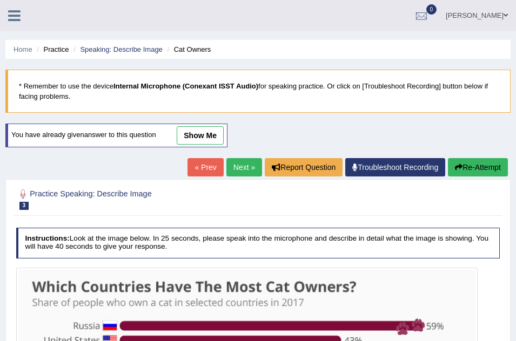
click at [234, 168] on link "Next »" at bounding box center [244, 167] width 36 height 18
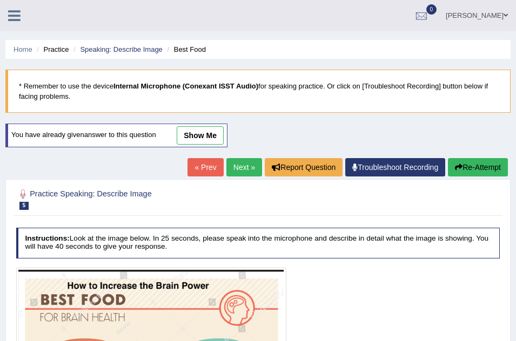
click at [14, 18] on icon at bounding box center [14, 16] width 12 height 14
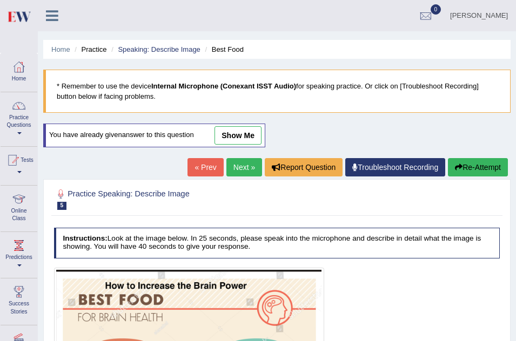
click at [19, 126] on link "Practice Questions" at bounding box center [19, 117] width 37 height 51
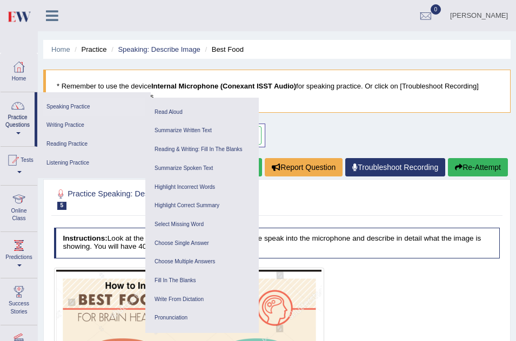
click at [53, 100] on link "Speaking Practice" at bounding box center [94, 107] width 103 height 19
click at [17, 131] on link "Practice Questions" at bounding box center [18, 117] width 34 height 51
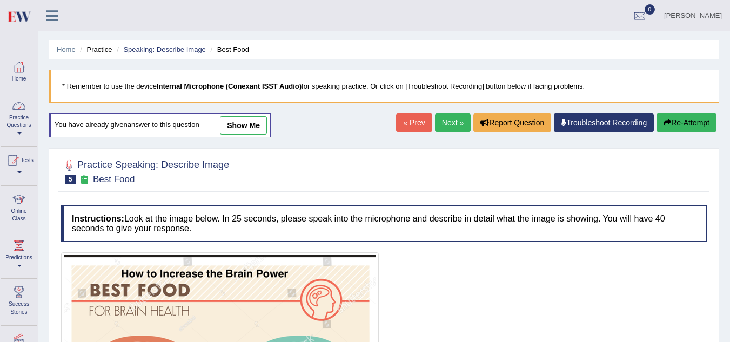
click at [19, 129] on link "Practice Questions" at bounding box center [19, 117] width 37 height 51
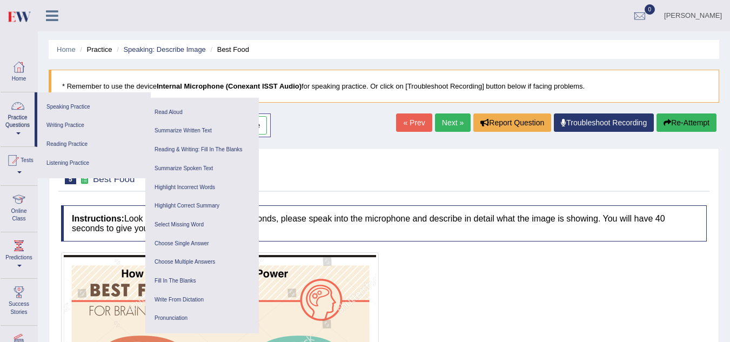
click at [6, 120] on link "Practice Questions" at bounding box center [18, 117] width 34 height 51
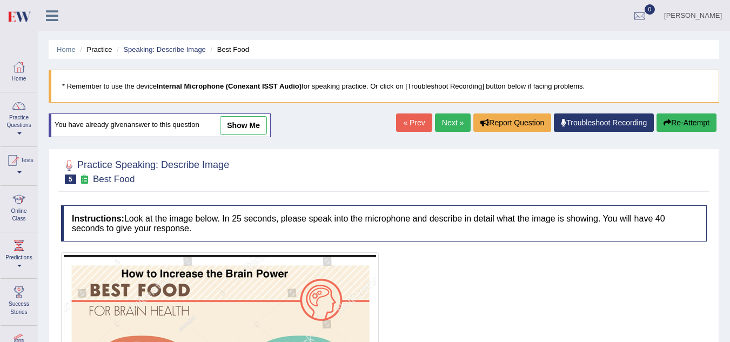
click at [19, 132] on span at bounding box center [19, 133] width 4 height 2
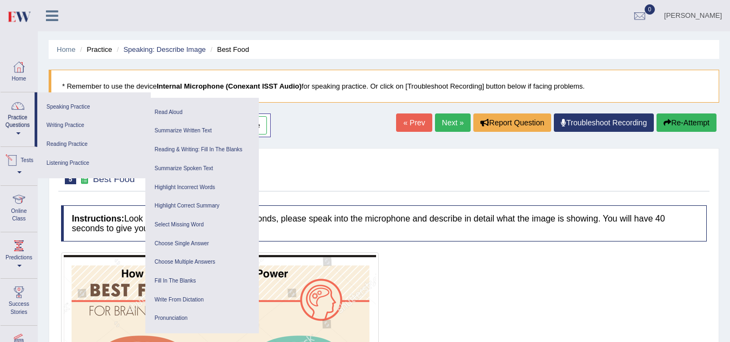
click at [19, 165] on div at bounding box center [12, 160] width 16 height 16
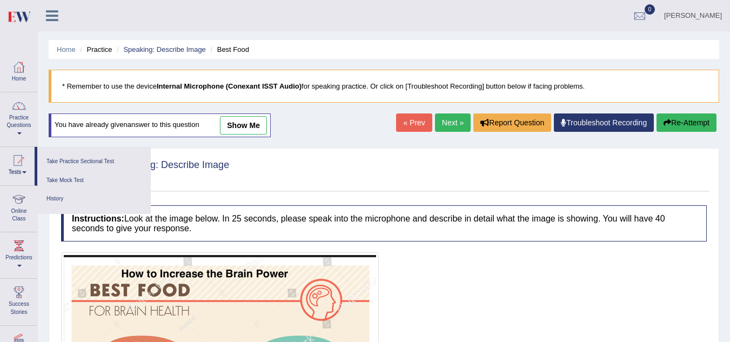
click at [19, 131] on link "Practice Questions" at bounding box center [19, 117] width 37 height 51
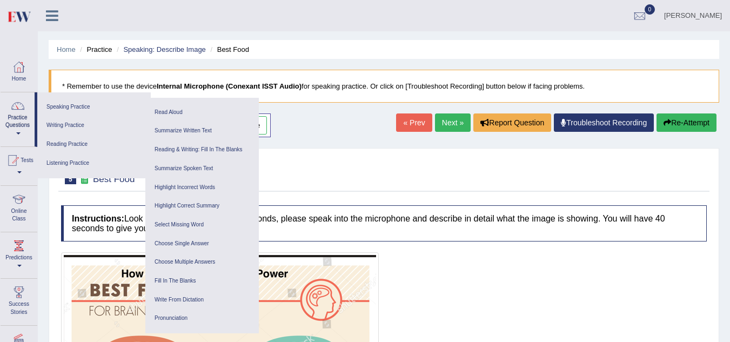
click at [17, 107] on div at bounding box center [18, 106] width 16 height 16
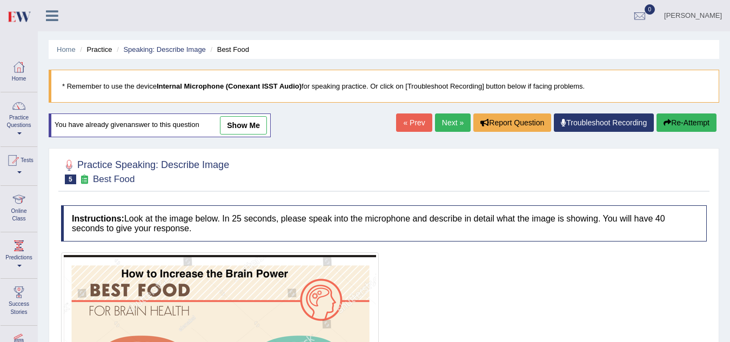
click at [18, 63] on div at bounding box center [19, 67] width 16 height 16
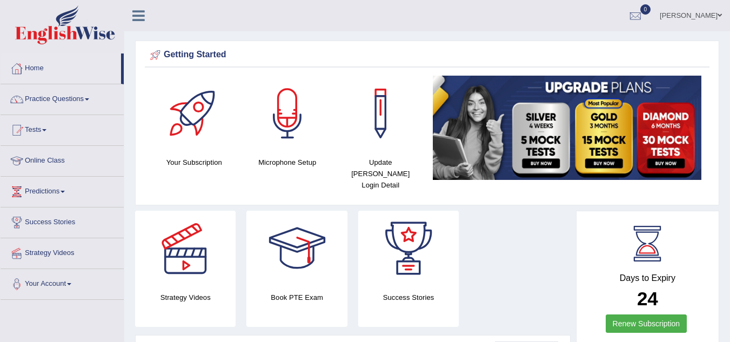
click at [91, 100] on link "Practice Questions" at bounding box center [62, 97] width 123 height 27
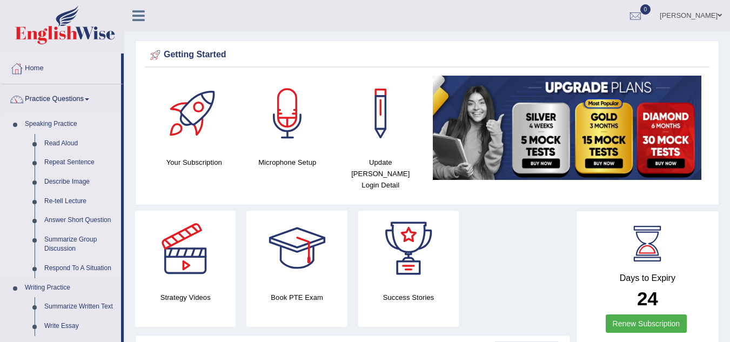
click at [60, 202] on link "Re-tell Lecture" at bounding box center [80, 201] width 82 height 19
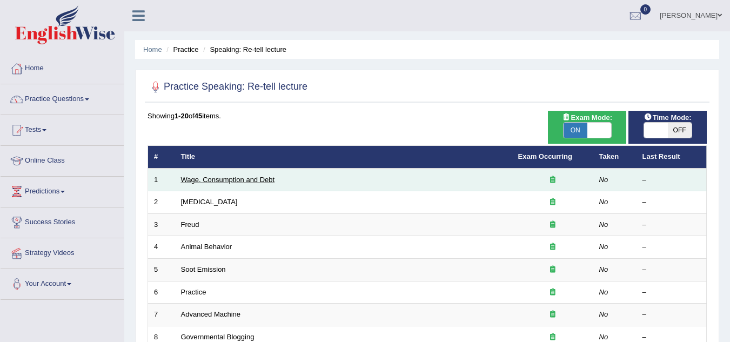
click at [227, 183] on link "Wage, Consumption and Debt" at bounding box center [228, 180] width 94 height 8
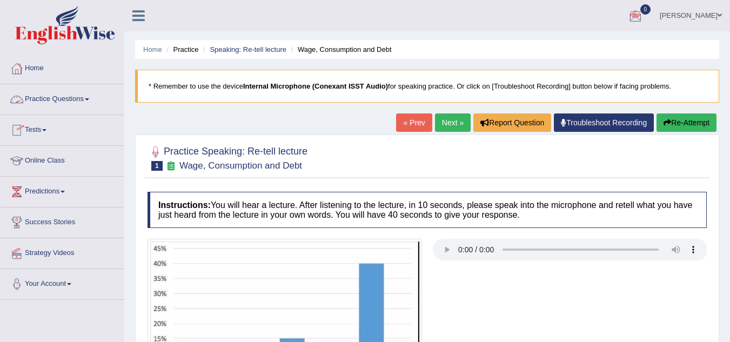
click at [78, 95] on link "Practice Questions" at bounding box center [62, 97] width 123 height 27
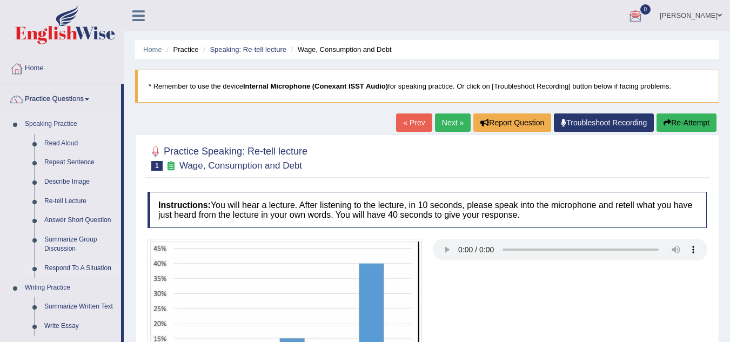
click at [70, 265] on link "Respond To A Situation" at bounding box center [80, 268] width 82 height 19
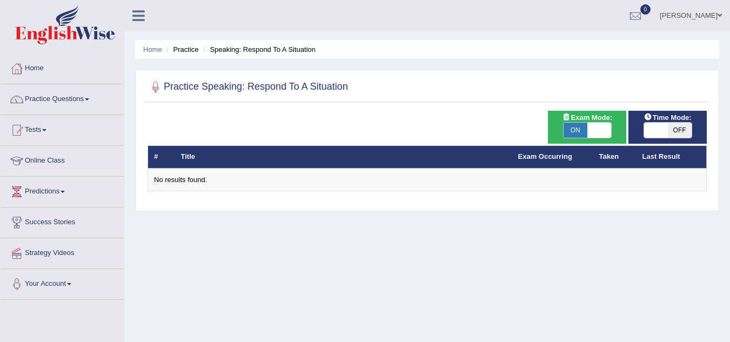
click at [571, 125] on span "ON" at bounding box center [576, 130] width 24 height 15
checkbox input "false"
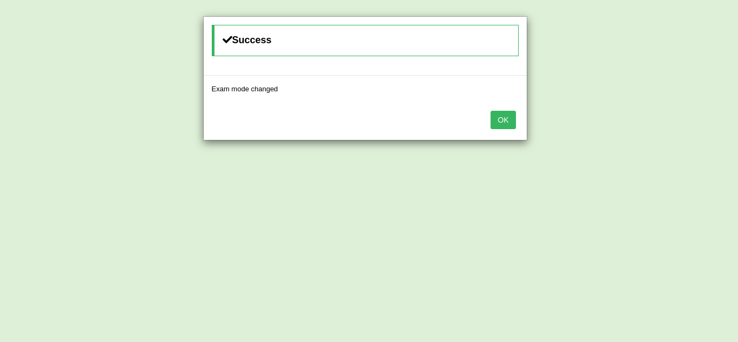
click at [505, 124] on button "OK" at bounding box center [503, 120] width 25 height 18
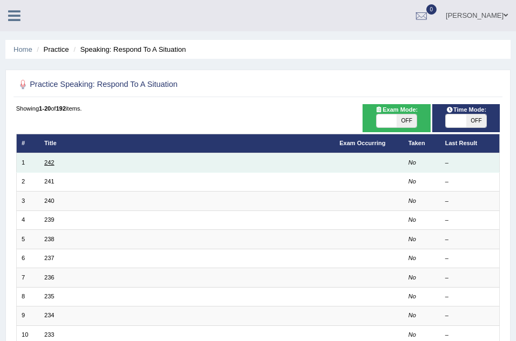
click at [48, 162] on link "242" at bounding box center [49, 162] width 10 height 6
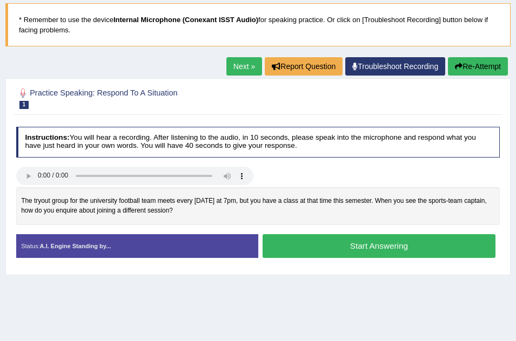
scroll to position [65, 0]
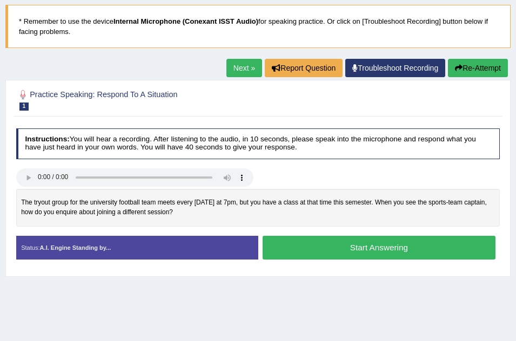
click at [236, 67] on link "Next »" at bounding box center [244, 68] width 36 height 18
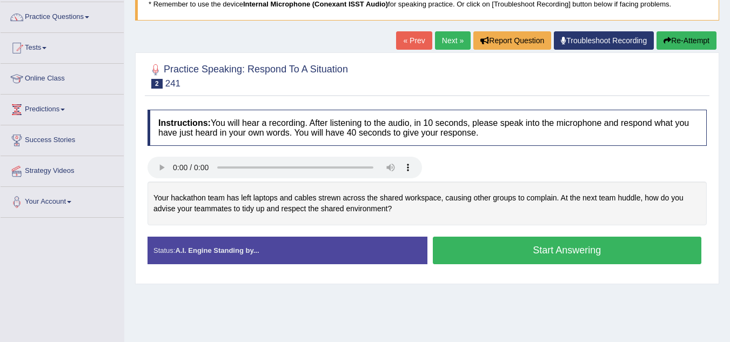
scroll to position [101, 0]
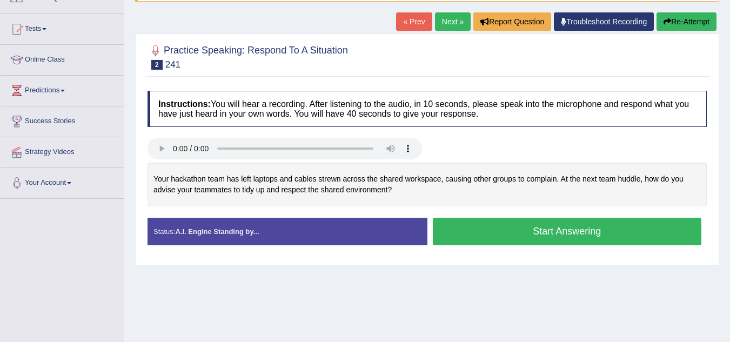
click at [503, 233] on button "Start Answering" at bounding box center [567, 232] width 269 height 28
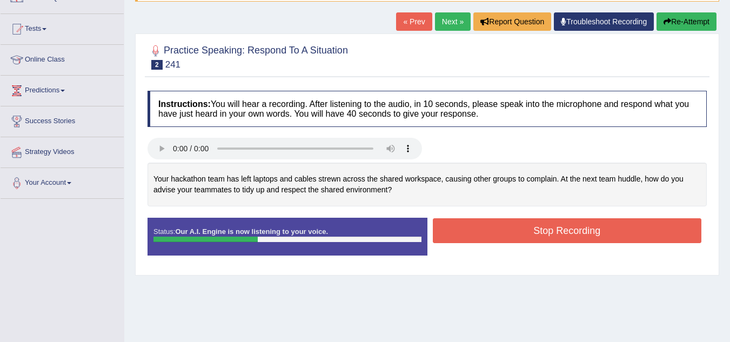
click at [503, 233] on button "Stop Recording" at bounding box center [567, 230] width 269 height 25
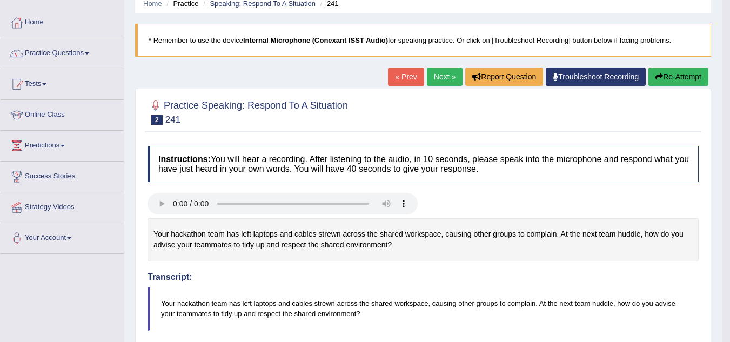
scroll to position [0, 0]
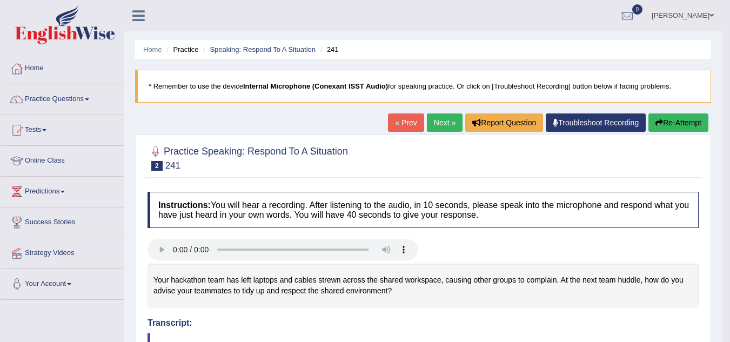
click at [515, 118] on button "Re-Attempt" at bounding box center [678, 122] width 60 height 18
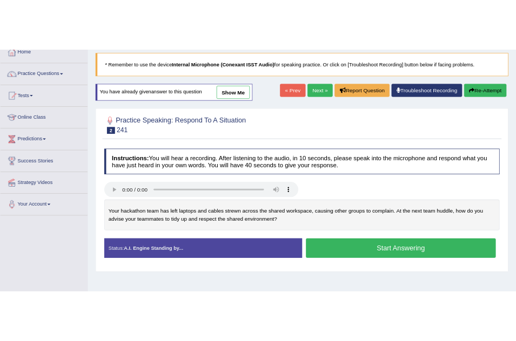
scroll to position [86, 0]
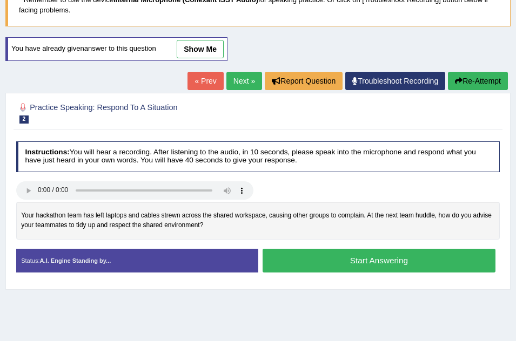
click at [336, 259] on button "Start Answering" at bounding box center [379, 260] width 233 height 23
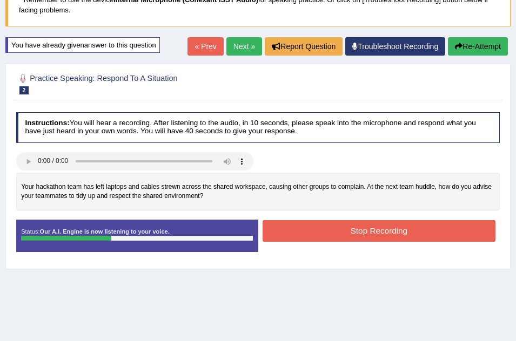
click at [329, 232] on button "Stop Recording" at bounding box center [379, 230] width 233 height 21
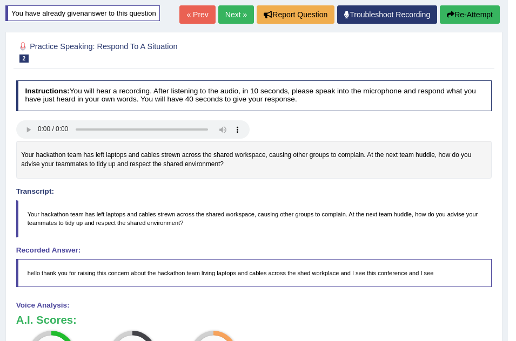
scroll to position [108, 0]
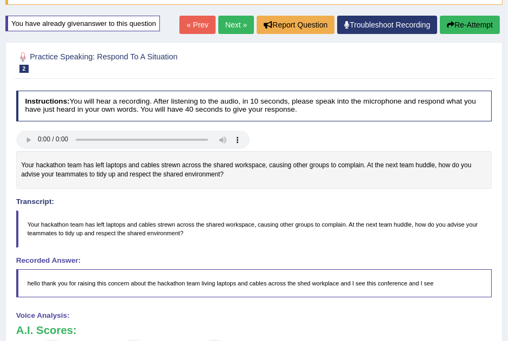
click at [225, 22] on link "Next »" at bounding box center [236, 25] width 36 height 18
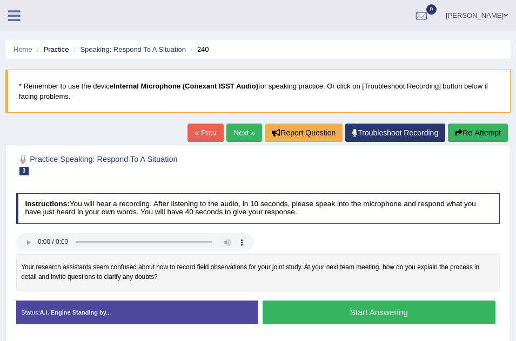
click at [194, 136] on link "« Prev" at bounding box center [205, 133] width 36 height 18
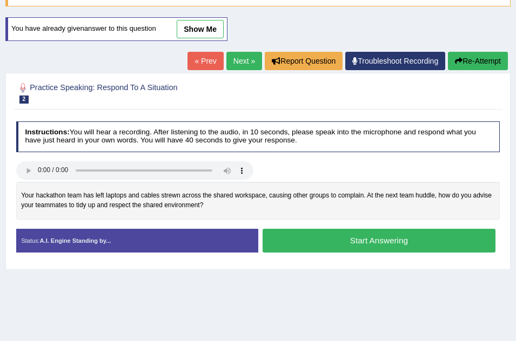
scroll to position [108, 0]
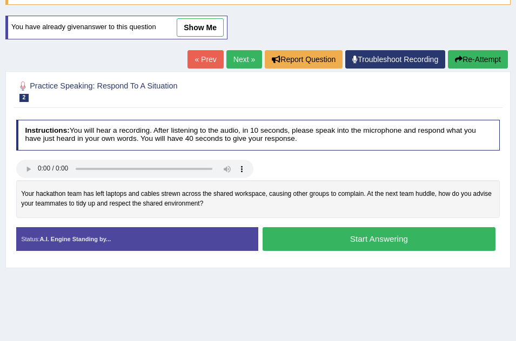
click at [239, 55] on link "Next »" at bounding box center [244, 59] width 36 height 18
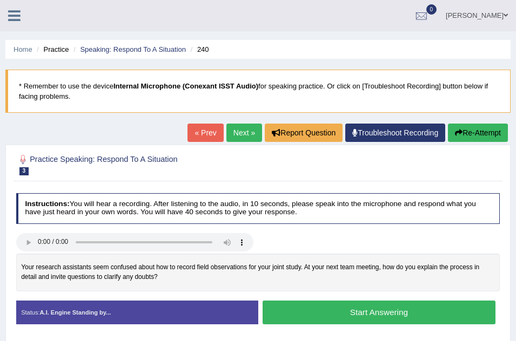
click at [235, 134] on link "Next »" at bounding box center [244, 133] width 36 height 18
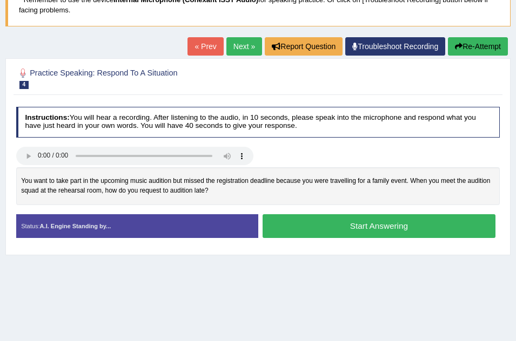
scroll to position [65, 0]
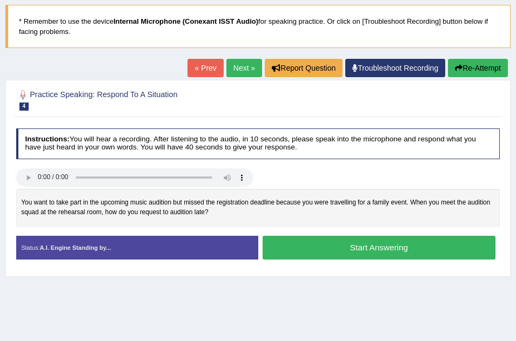
click at [189, 66] on link "« Prev" at bounding box center [205, 68] width 36 height 18
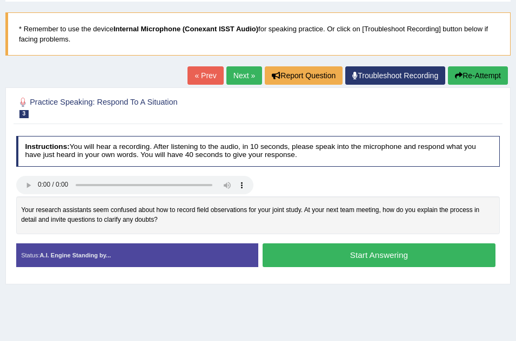
scroll to position [65, 0]
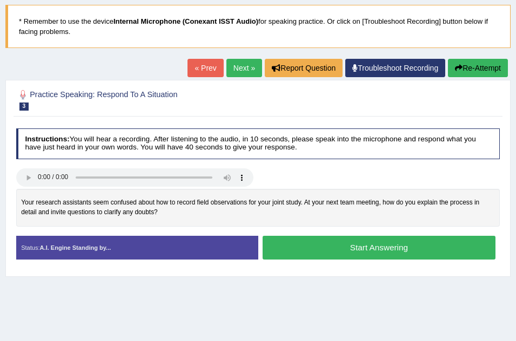
click at [244, 65] on link "Next »" at bounding box center [244, 68] width 36 height 18
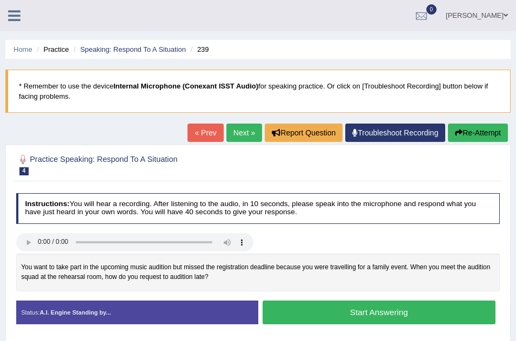
click at [244, 65] on div "Home Practice Speaking: Respond To A Situation 239 * Remember to use the device…" at bounding box center [258, 270] width 516 height 540
click at [233, 132] on link "Next »" at bounding box center [244, 133] width 36 height 18
click at [233, 129] on link "Next »" at bounding box center [244, 133] width 36 height 18
click at [238, 135] on link "Next »" at bounding box center [244, 133] width 36 height 18
click at [10, 16] on icon at bounding box center [14, 16] width 12 height 14
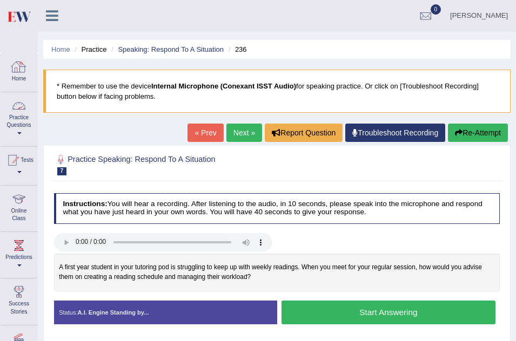
click at [16, 125] on link "Practice Questions" at bounding box center [19, 117] width 37 height 51
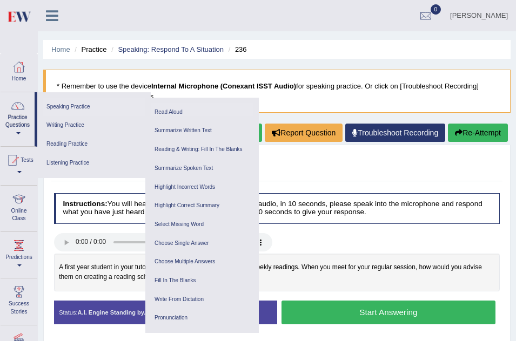
click at [173, 108] on link "Read Aloud" at bounding box center [202, 112] width 103 height 19
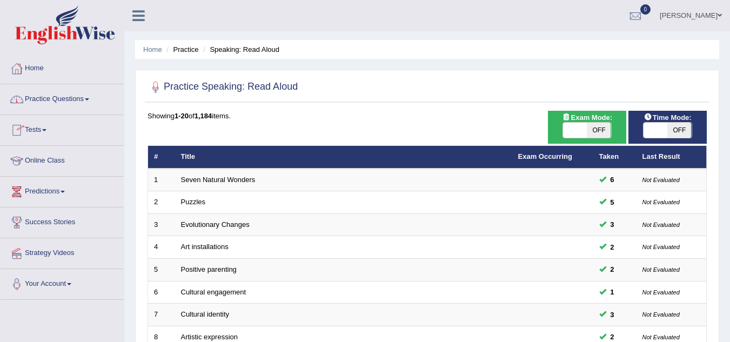
click at [69, 96] on link "Practice Questions" at bounding box center [62, 97] width 123 height 27
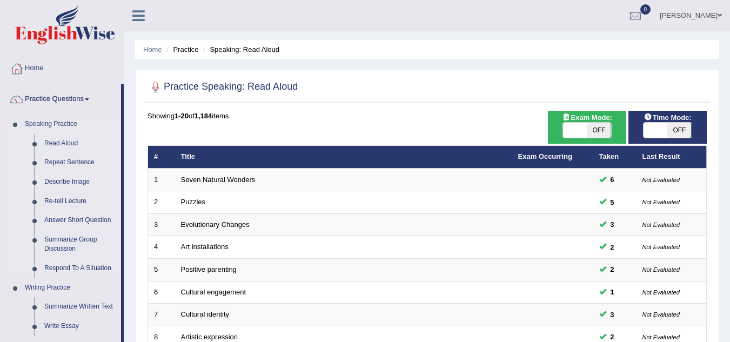
click at [71, 182] on link "Describe Image" at bounding box center [80, 181] width 82 height 19
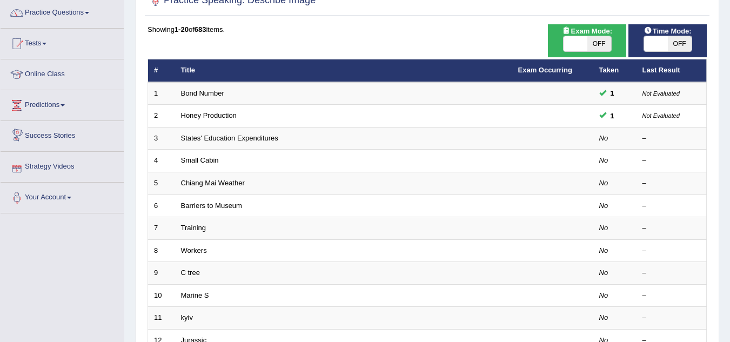
scroll to position [108, 0]
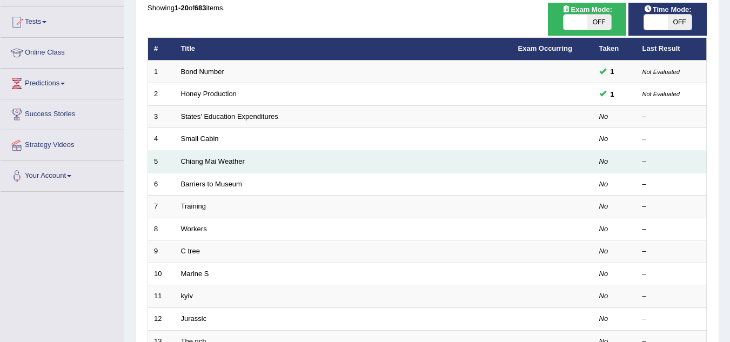
click at [256, 156] on td "Chiang Mai Weather" at bounding box center [343, 162] width 337 height 23
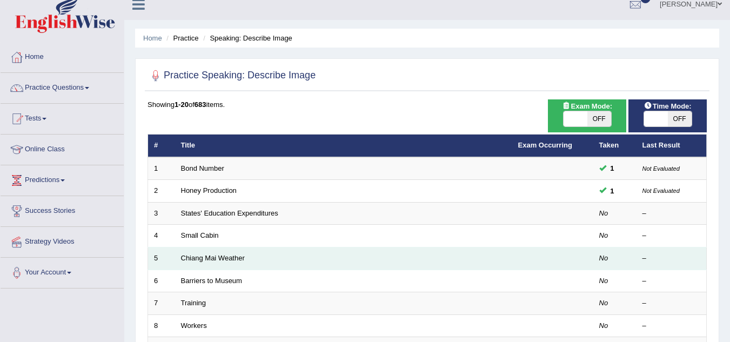
scroll to position [0, 0]
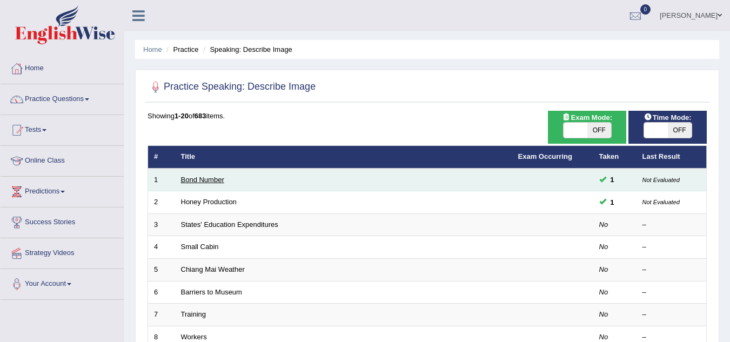
click at [220, 180] on link "Bond Number" at bounding box center [202, 180] width 43 height 8
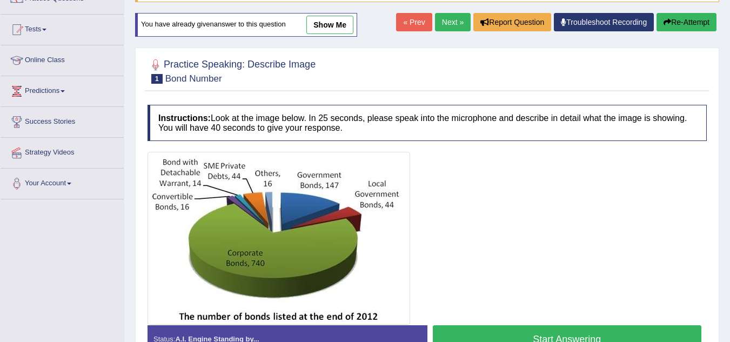
scroll to position [86, 0]
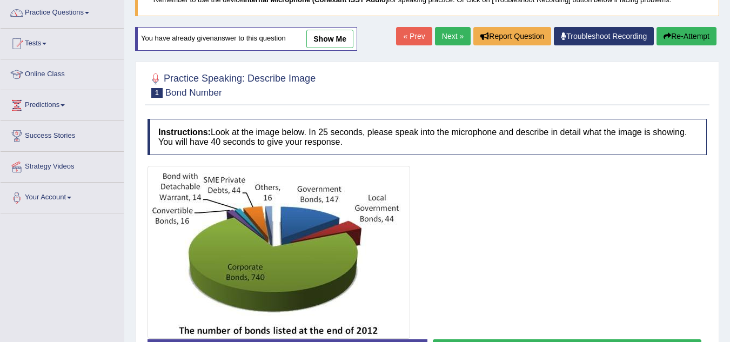
click at [446, 34] on link "Next »" at bounding box center [453, 36] width 36 height 18
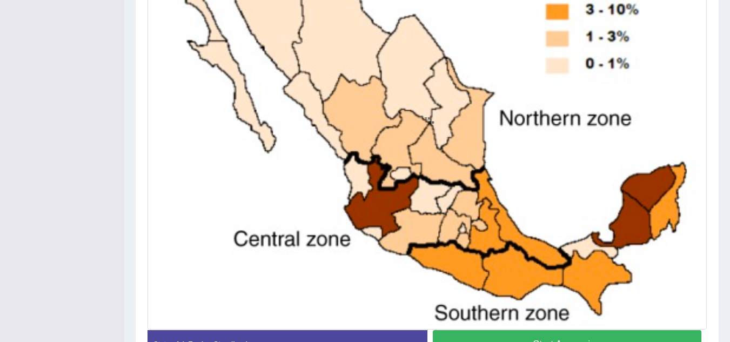
scroll to position [346, 0]
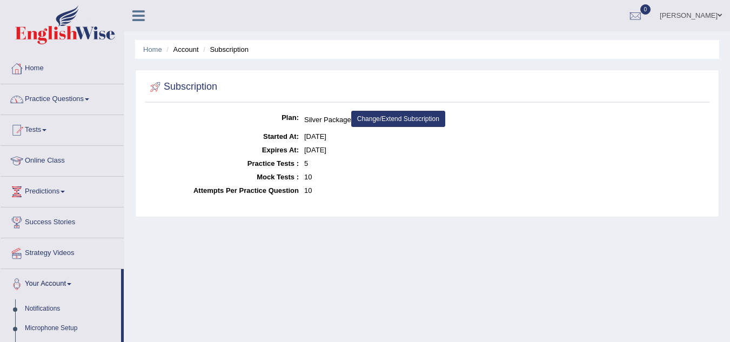
click at [89, 98] on span at bounding box center [87, 99] width 4 height 2
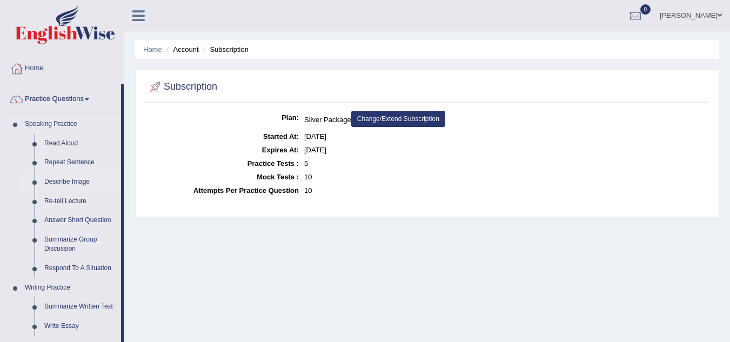
click at [68, 180] on link "Describe Image" at bounding box center [80, 181] width 82 height 19
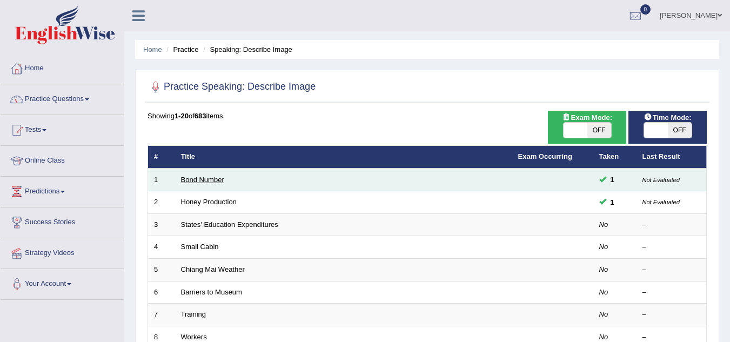
click at [197, 182] on link "Bond Number" at bounding box center [202, 180] width 43 height 8
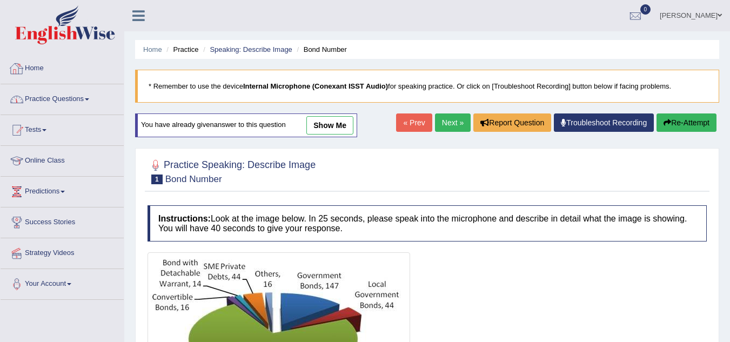
click at [184, 47] on li "Practice" at bounding box center [181, 49] width 35 height 10
click at [240, 48] on link "Speaking: Describe Image" at bounding box center [251, 49] width 82 height 8
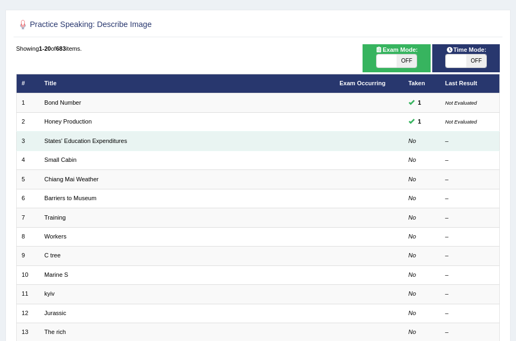
scroll to position [29, 0]
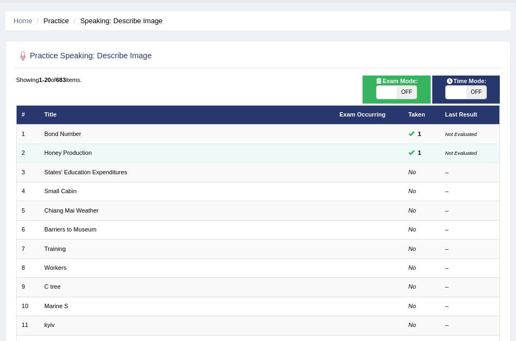
click at [290, 151] on td "Honey Production" at bounding box center [186, 153] width 295 height 19
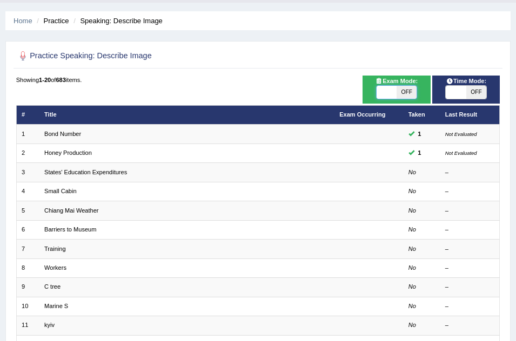
click at [394, 89] on span at bounding box center [387, 92] width 20 height 13
checkbox input "true"
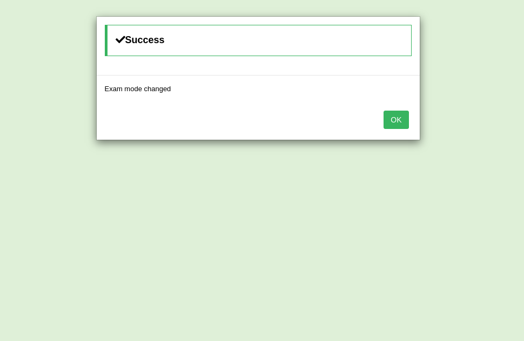
click at [398, 119] on button "OK" at bounding box center [396, 120] width 25 height 18
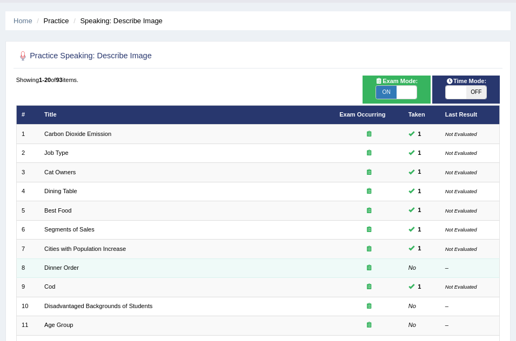
click at [244, 272] on td "Dinner Order" at bounding box center [186, 268] width 295 height 19
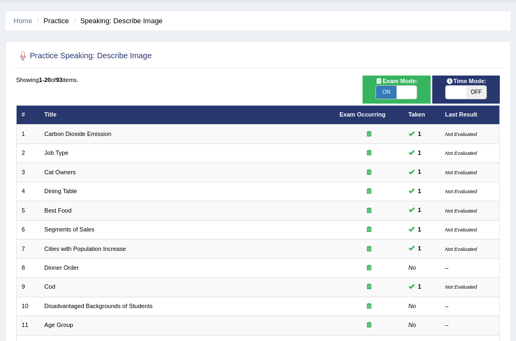
click at [478, 90] on span "OFF" at bounding box center [476, 92] width 20 height 13
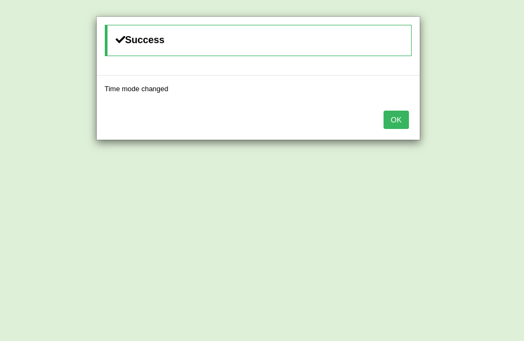
click at [401, 115] on button "OK" at bounding box center [396, 120] width 25 height 18
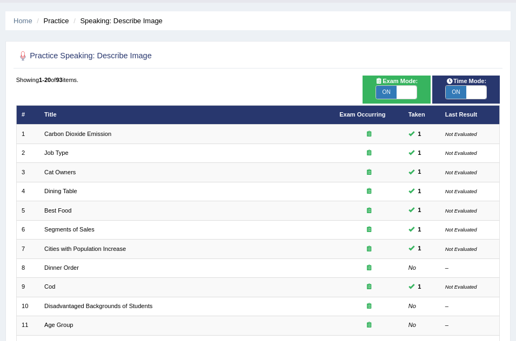
click at [458, 89] on span "ON" at bounding box center [456, 92] width 20 height 13
checkbox input "false"
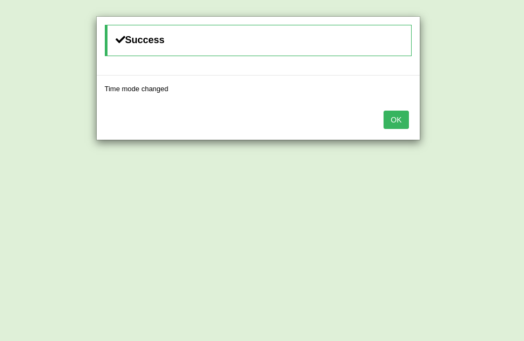
click at [398, 119] on button "OK" at bounding box center [396, 120] width 25 height 18
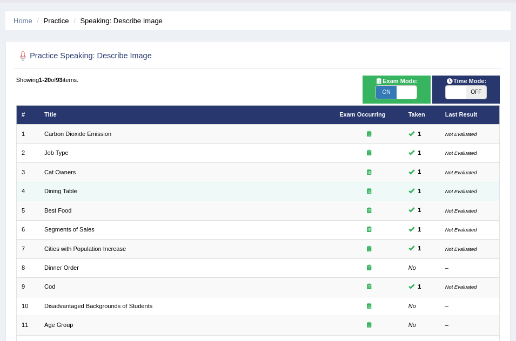
click at [253, 193] on td "Dining Table" at bounding box center [186, 191] width 295 height 19
click at [60, 192] on link "Dining Table" at bounding box center [60, 191] width 33 height 6
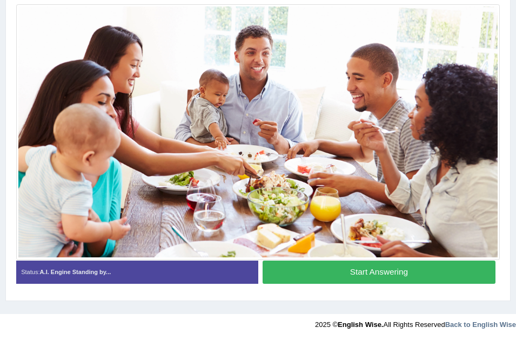
scroll to position [242, 0]
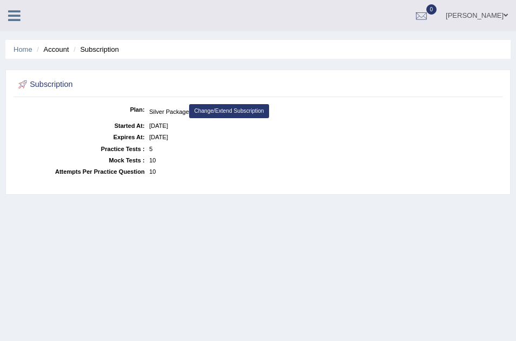
scroll to position [226, 0]
click at [10, 13] on icon at bounding box center [14, 16] width 12 height 14
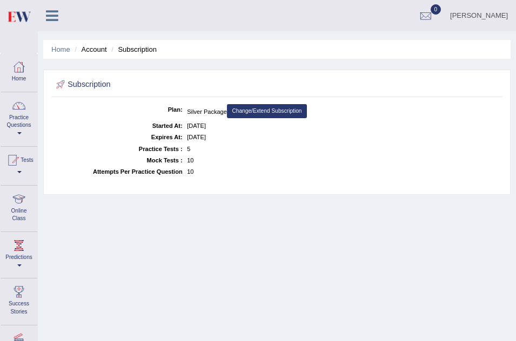
click at [21, 123] on link "Practice Questions" at bounding box center [19, 117] width 37 height 51
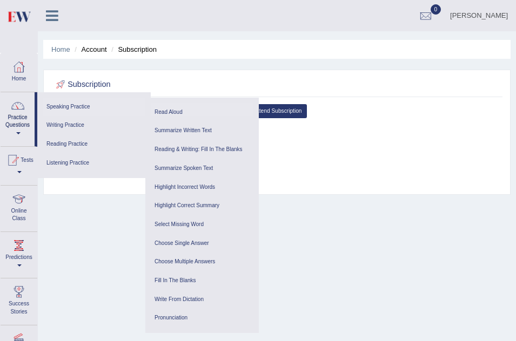
click at [177, 109] on link "Read Aloud" at bounding box center [202, 112] width 103 height 19
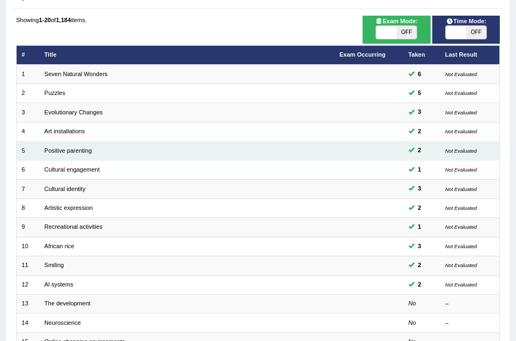
scroll to position [86, 0]
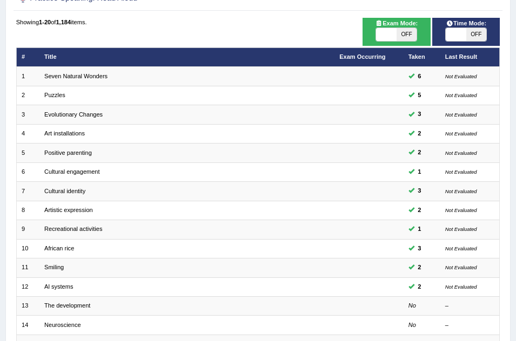
click at [473, 36] on span "OFF" at bounding box center [476, 34] width 20 height 13
checkbox input "true"
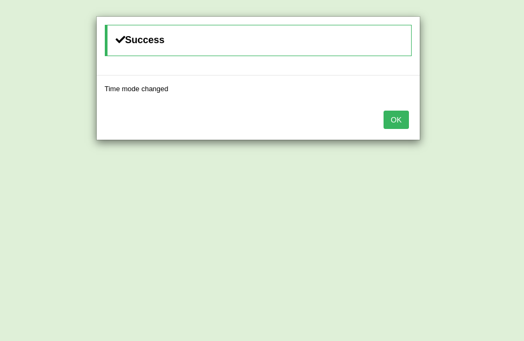
click at [383, 119] on div "OK" at bounding box center [258, 121] width 323 height 38
click at [394, 119] on button "OK" at bounding box center [396, 120] width 25 height 18
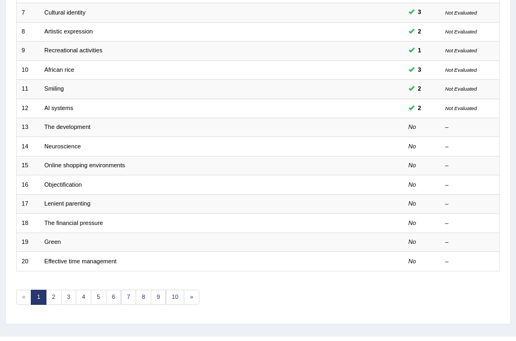
scroll to position [281, 0]
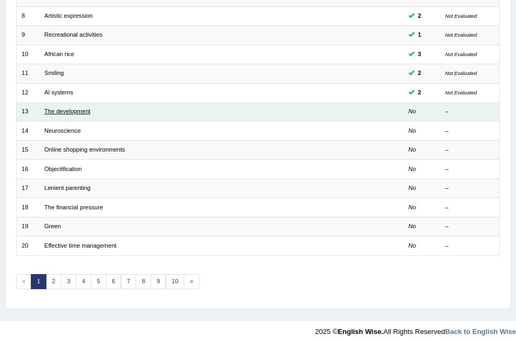
click at [65, 111] on link "The development" at bounding box center [67, 111] width 46 height 6
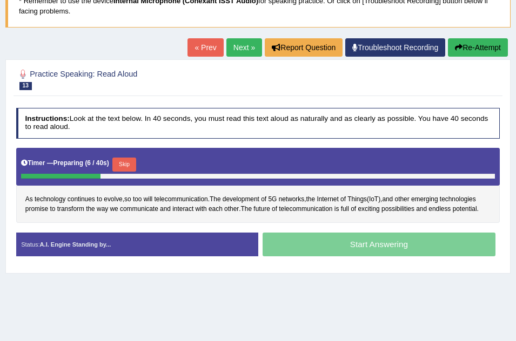
scroll to position [86, 0]
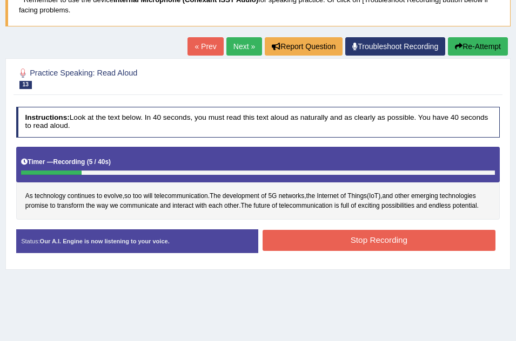
click at [455, 43] on icon "button" at bounding box center [459, 47] width 8 height 8
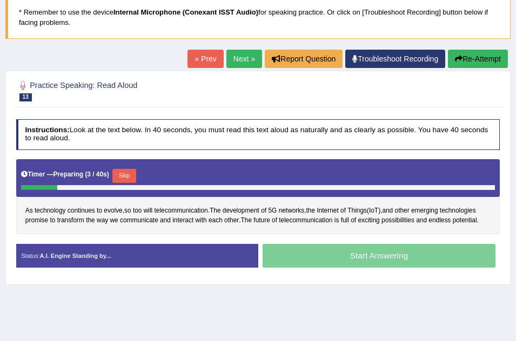
click at [480, 56] on button "Re-Attempt" at bounding box center [478, 59] width 60 height 18
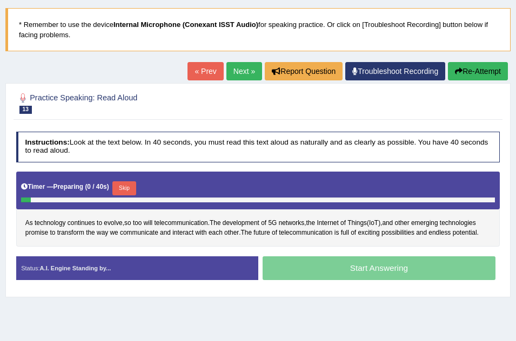
click at [195, 76] on link "« Prev" at bounding box center [205, 71] width 36 height 18
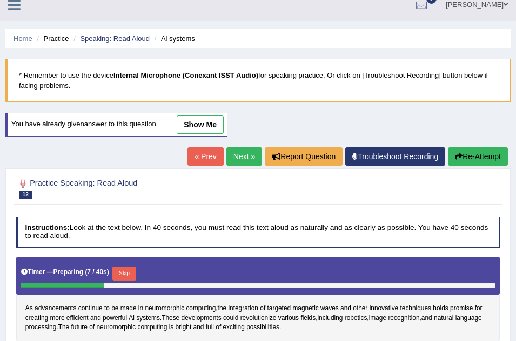
scroll to position [22, 0]
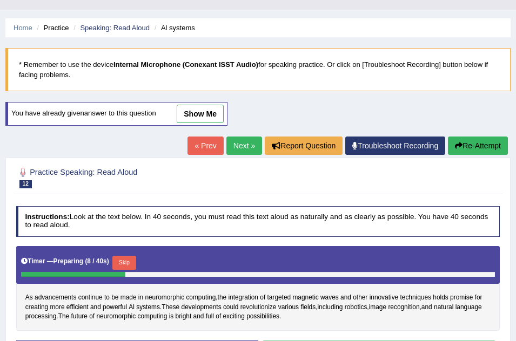
click at [241, 142] on link "Next »" at bounding box center [244, 146] width 36 height 18
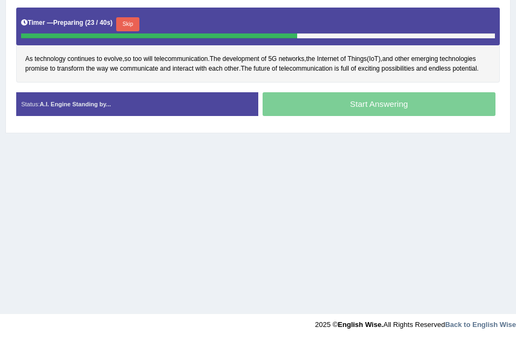
click at [393, 102] on div "Start Answering" at bounding box center [379, 105] width 242 height 26
click at [134, 22] on button "Skip" at bounding box center [127, 24] width 23 height 14
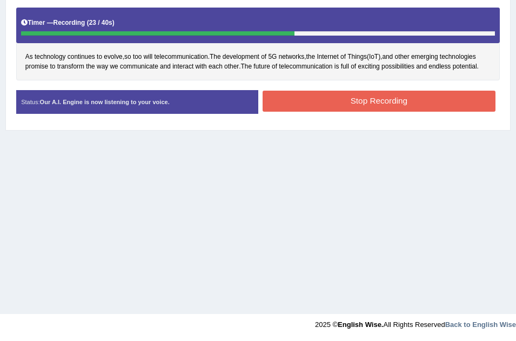
click at [310, 104] on button "Stop Recording" at bounding box center [379, 101] width 233 height 21
